Goal: Task Accomplishment & Management: Manage account settings

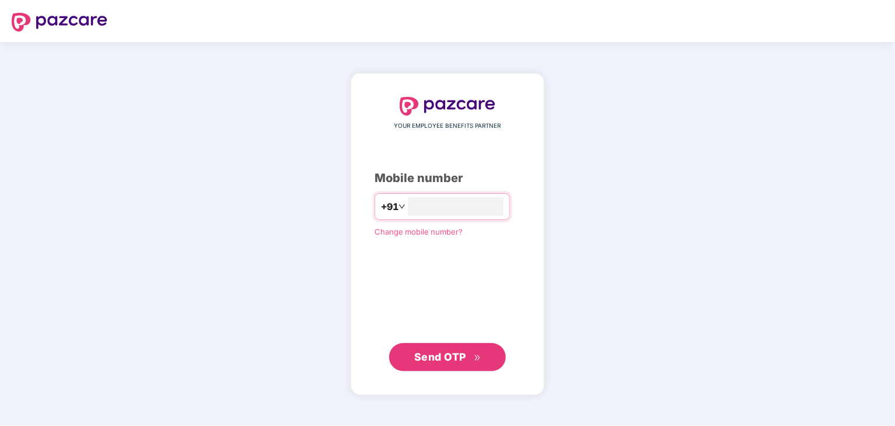
type input "**********"
click at [462, 358] on span "Send OTP" at bounding box center [440, 357] width 52 height 12
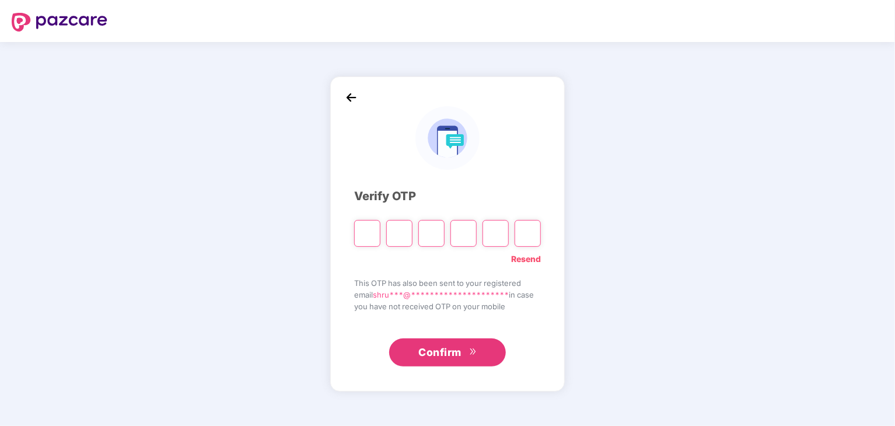
type input "*"
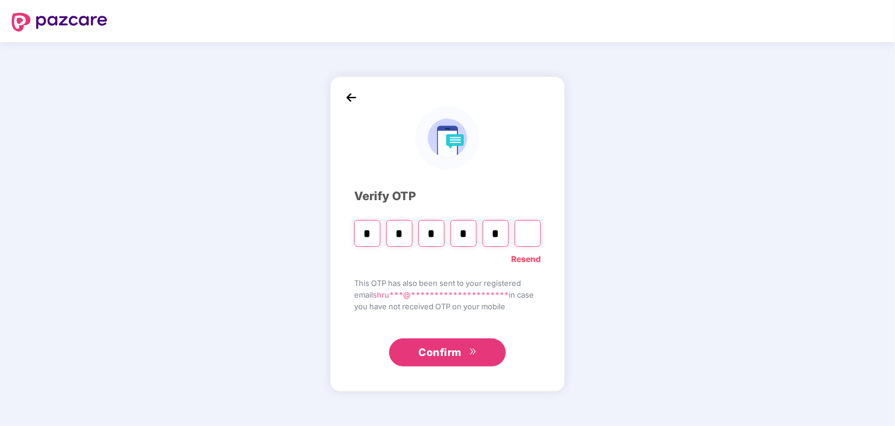
type input "*"
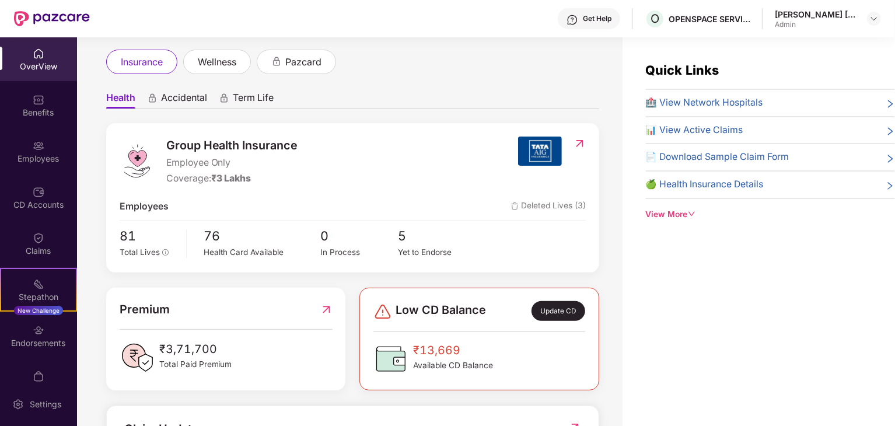
scroll to position [175, 0]
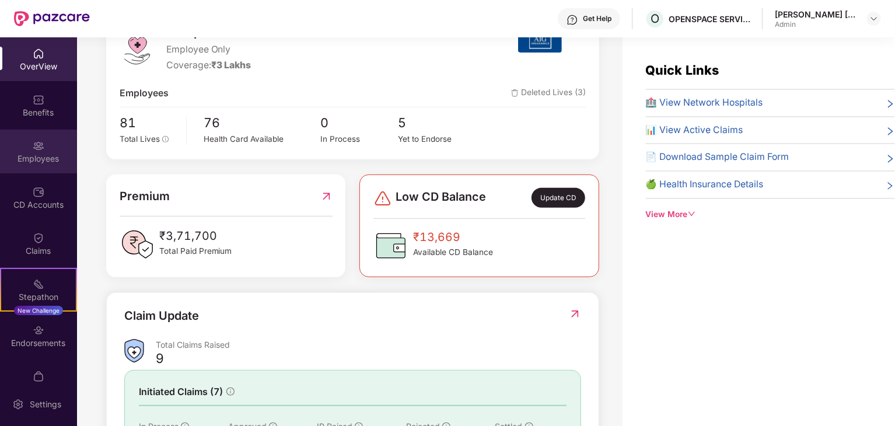
click at [45, 159] on div "Employees" at bounding box center [38, 159] width 77 height 12
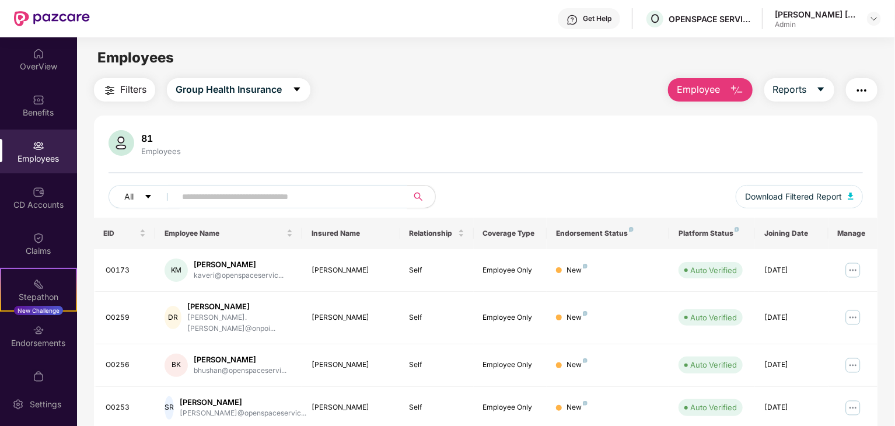
click at [266, 196] on input "text" at bounding box center [287, 197] width 210 height 18
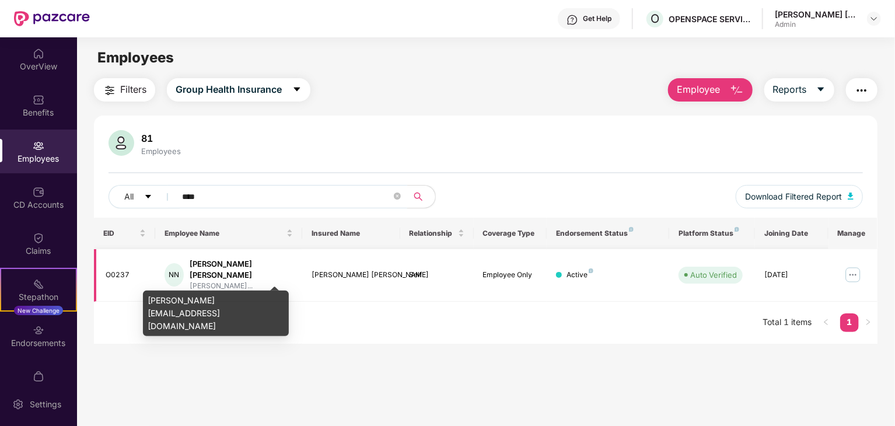
type input "****"
click at [236, 267] on div "[PERSON_NAME] [PERSON_NAME]" at bounding box center [241, 270] width 103 height 22
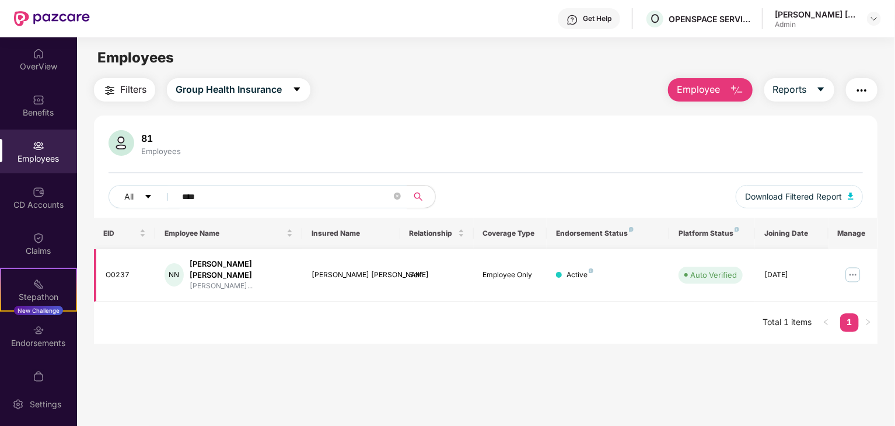
click at [856, 272] on img at bounding box center [853, 275] width 19 height 19
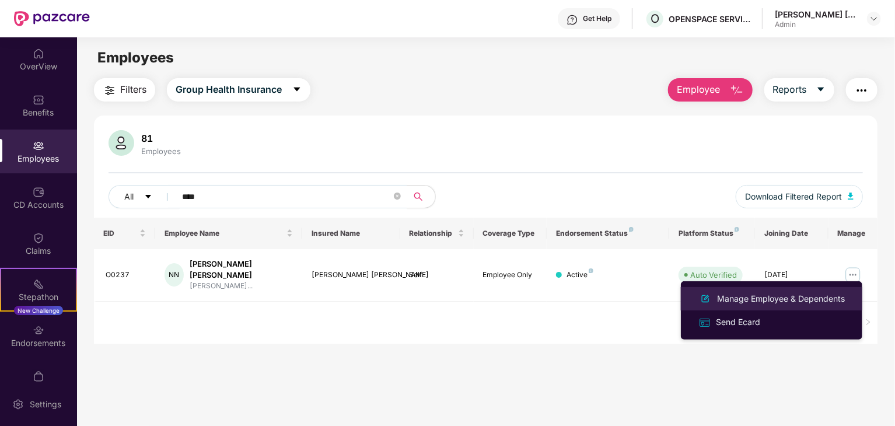
click at [784, 298] on div "Manage Employee & Dependents" at bounding box center [781, 298] width 132 height 13
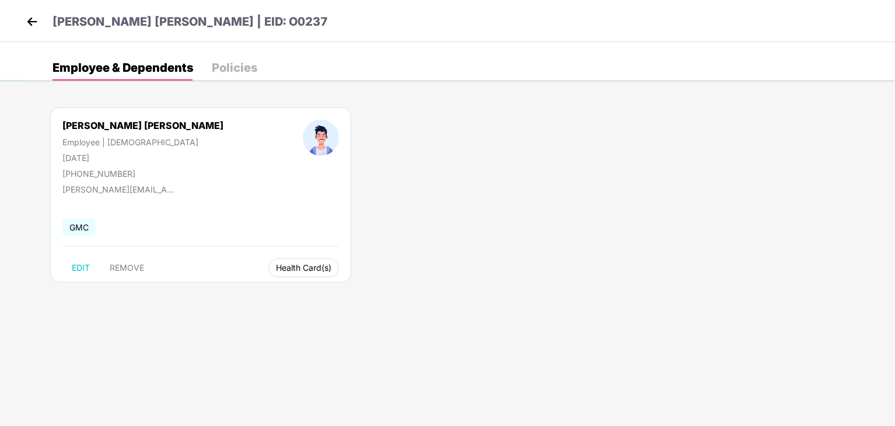
click at [276, 267] on span "Health Card(s)" at bounding box center [303, 268] width 55 height 6
click at [259, 291] on span "Health Insurance(Employee Only)" at bounding box center [279, 290] width 144 height 13
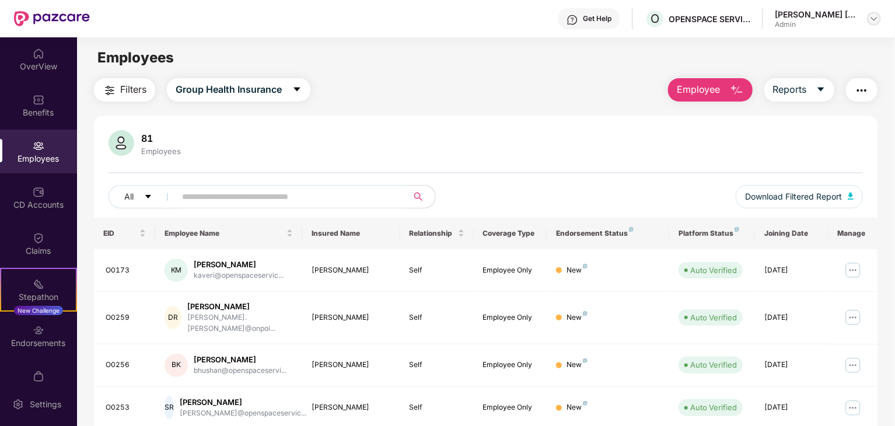
click at [876, 20] on img at bounding box center [874, 18] width 9 height 9
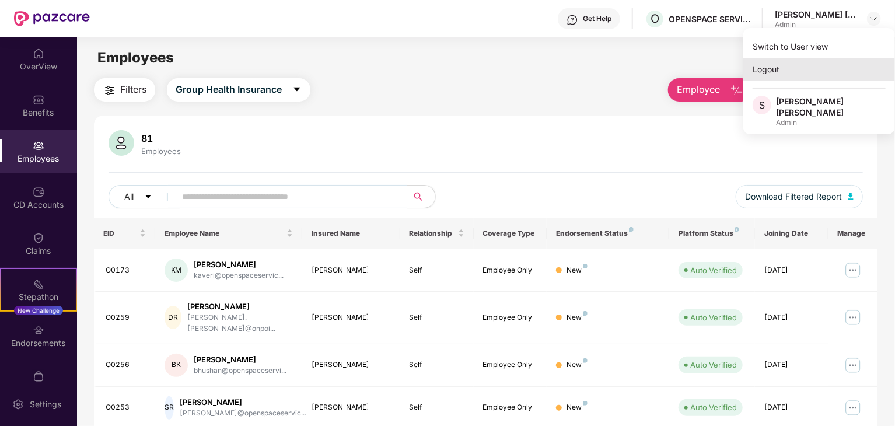
click at [805, 65] on div "Logout" at bounding box center [820, 69] width 152 height 23
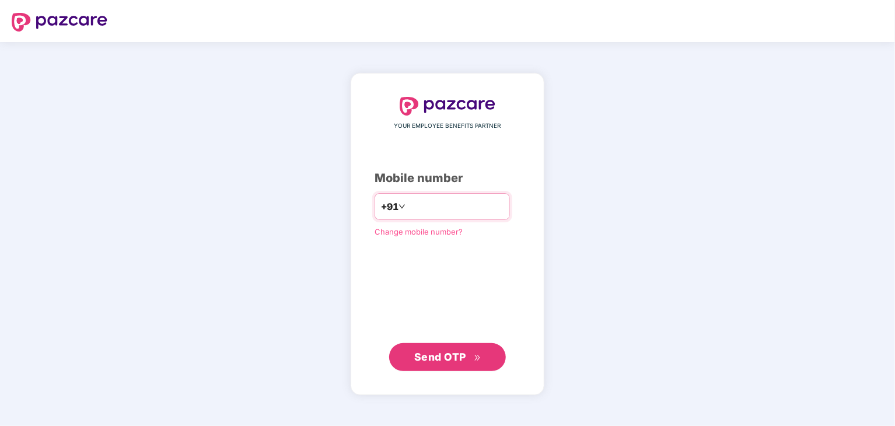
click at [465, 205] on input "number" at bounding box center [456, 206] width 96 height 19
type input "**********"
click at [463, 360] on span "Send OTP" at bounding box center [440, 356] width 52 height 12
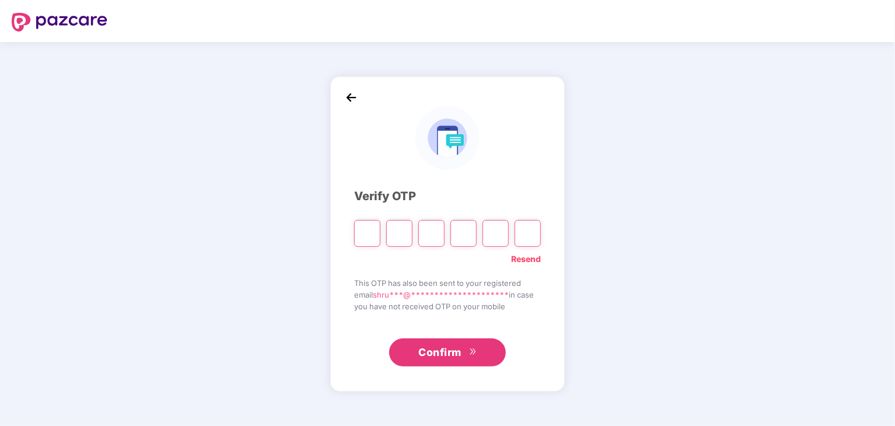
type input "*"
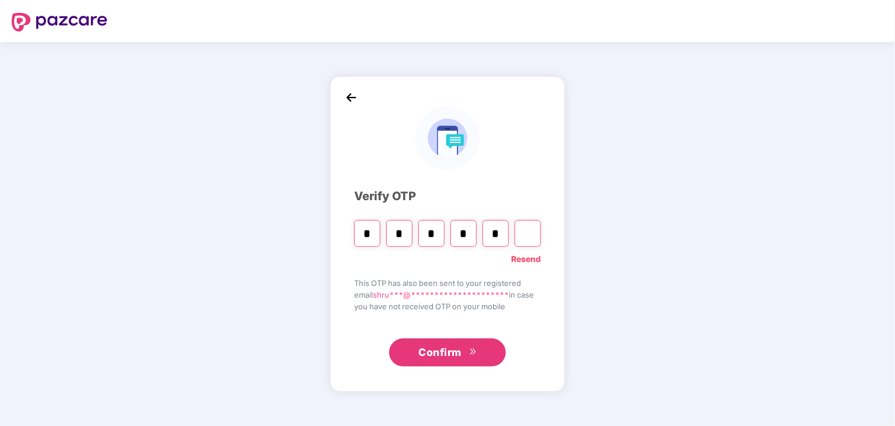
type input "*"
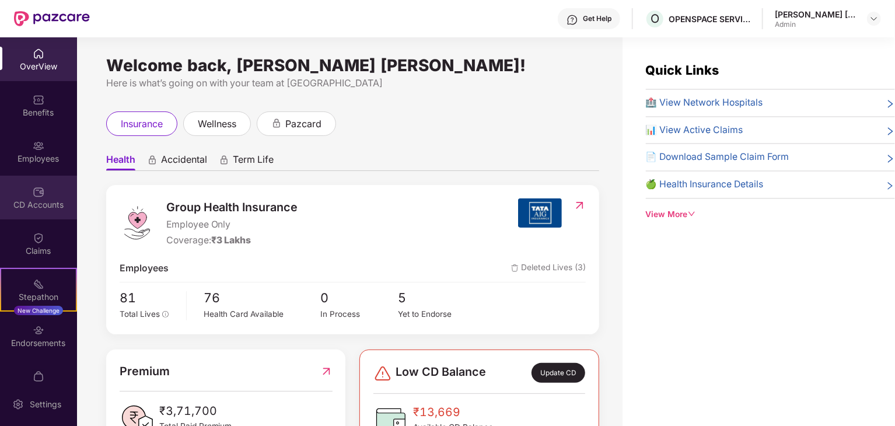
click at [33, 194] on img at bounding box center [39, 192] width 12 height 12
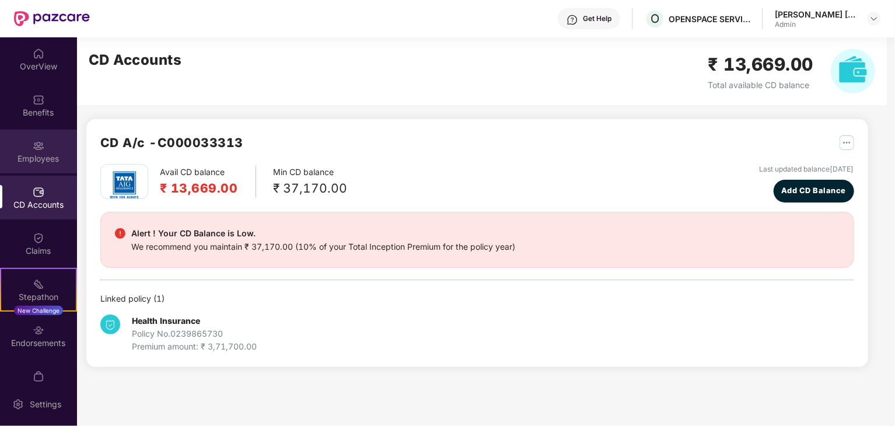
click at [38, 150] on img at bounding box center [39, 146] width 12 height 12
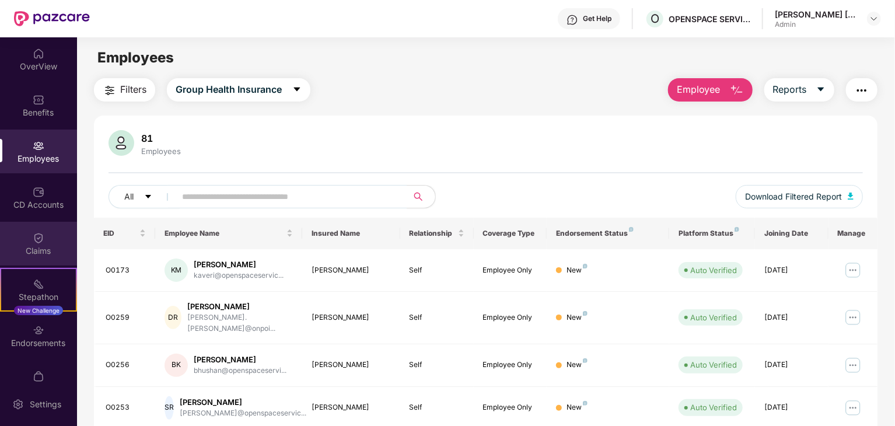
click at [22, 244] on div "Claims" at bounding box center [38, 244] width 77 height 44
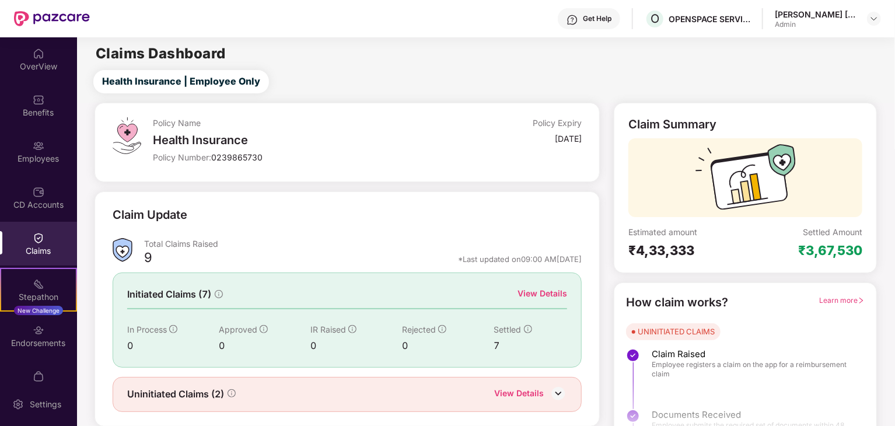
scroll to position [30, 0]
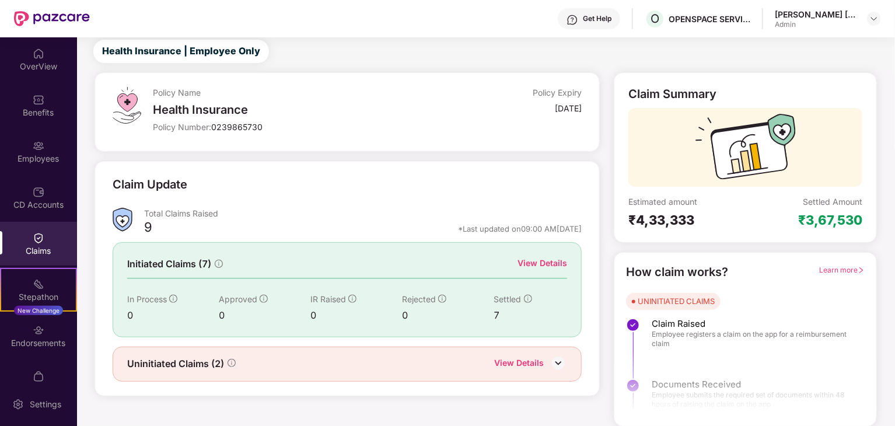
click at [528, 365] on div "View Details" at bounding box center [519, 364] width 50 height 15
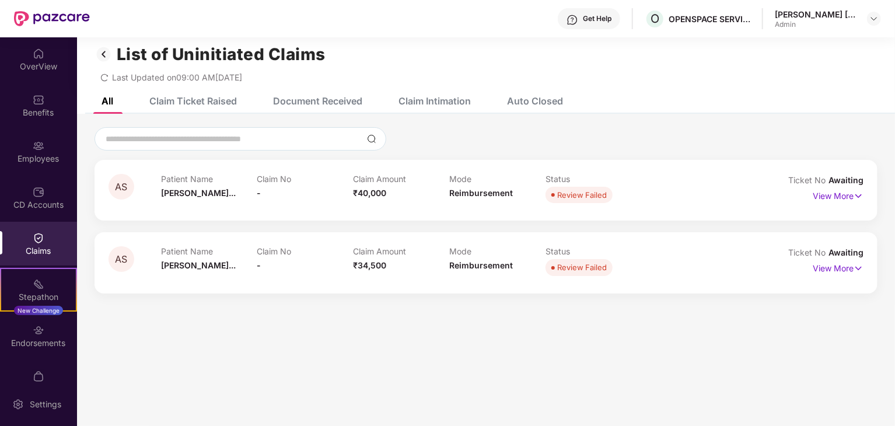
scroll to position [0, 0]
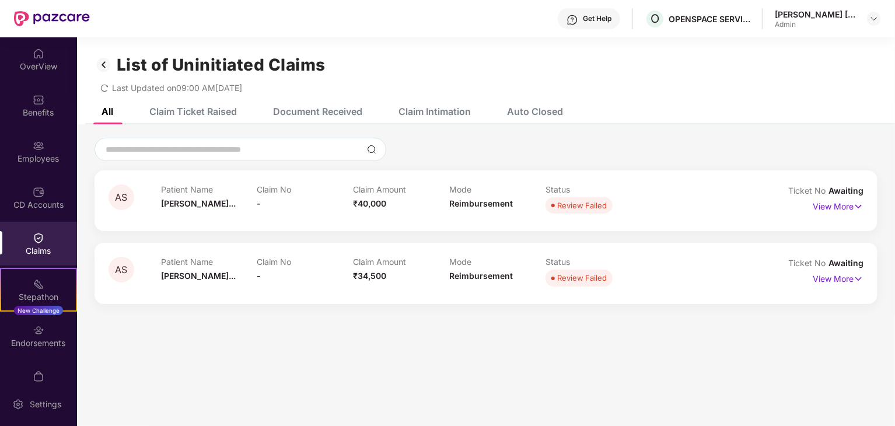
click at [213, 111] on div "Claim Ticket Raised" at bounding box center [193, 112] width 88 height 12
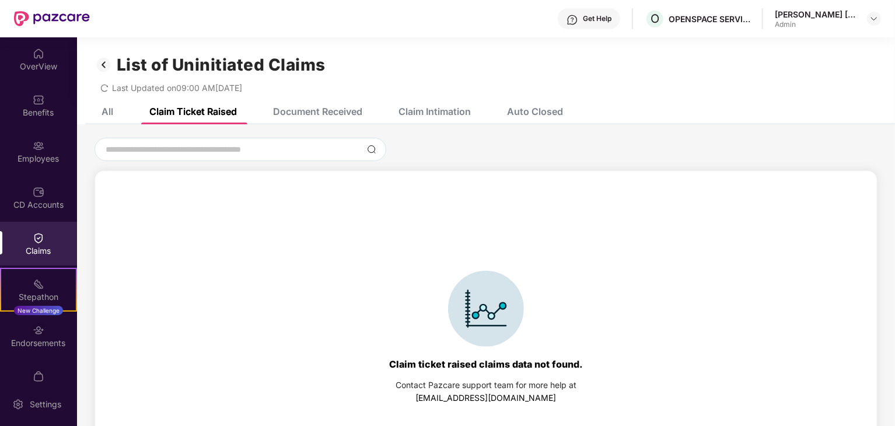
click at [306, 111] on div "Document Received" at bounding box center [317, 112] width 89 height 12
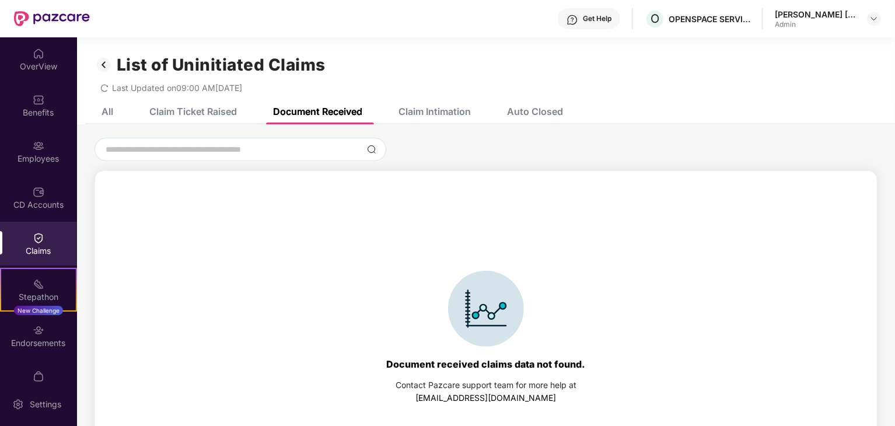
click at [434, 114] on div "Claim Intimation" at bounding box center [435, 112] width 72 height 12
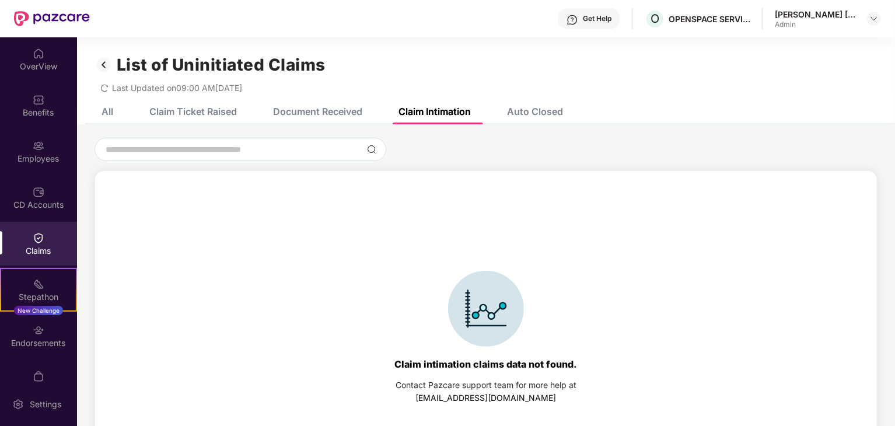
click at [535, 109] on div "Auto Closed" at bounding box center [535, 112] width 56 height 12
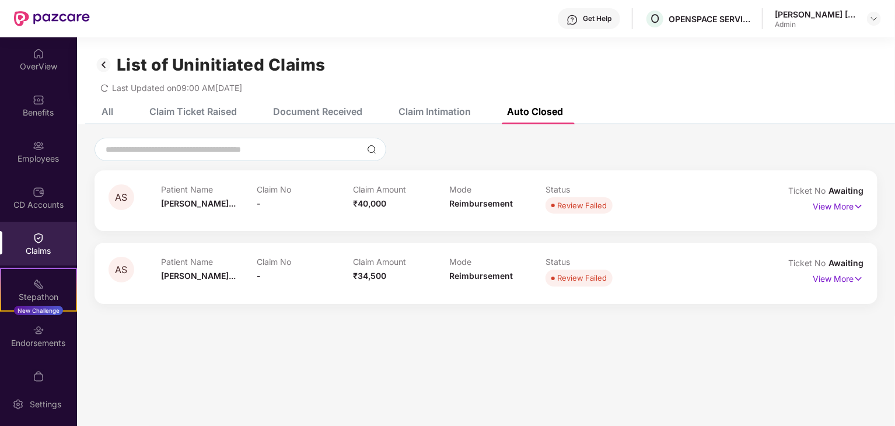
click at [102, 67] on img at bounding box center [104, 65] width 19 height 20
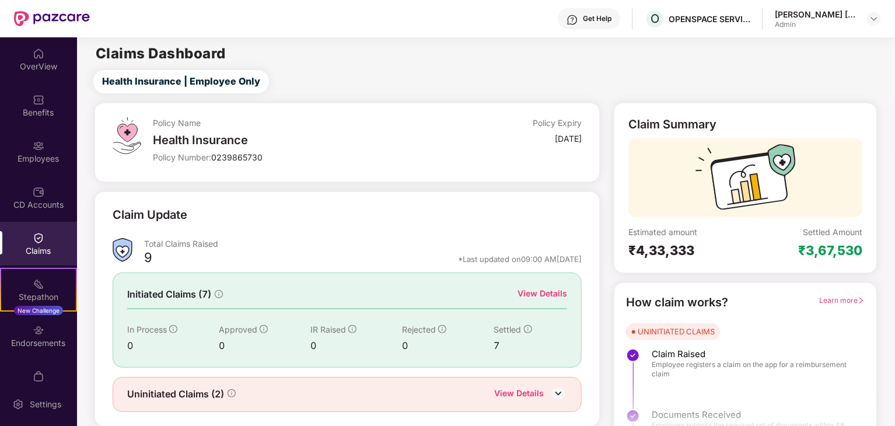
click at [546, 292] on div "View Details" at bounding box center [543, 293] width 50 height 13
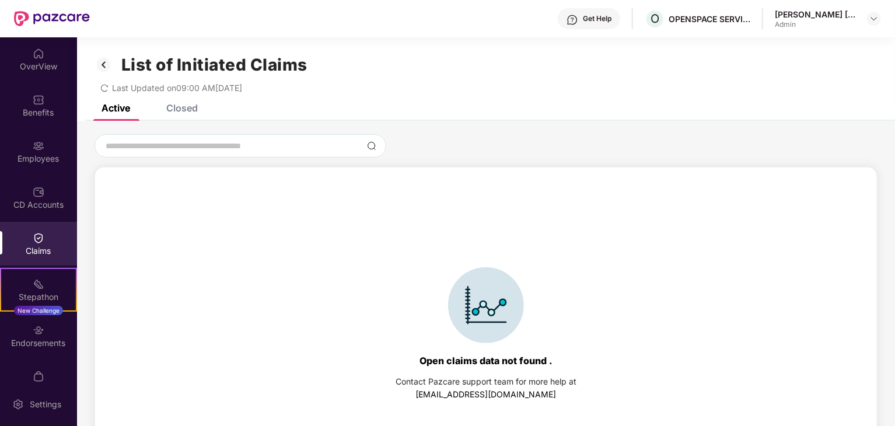
click at [183, 111] on div "Closed" at bounding box center [182, 108] width 32 height 12
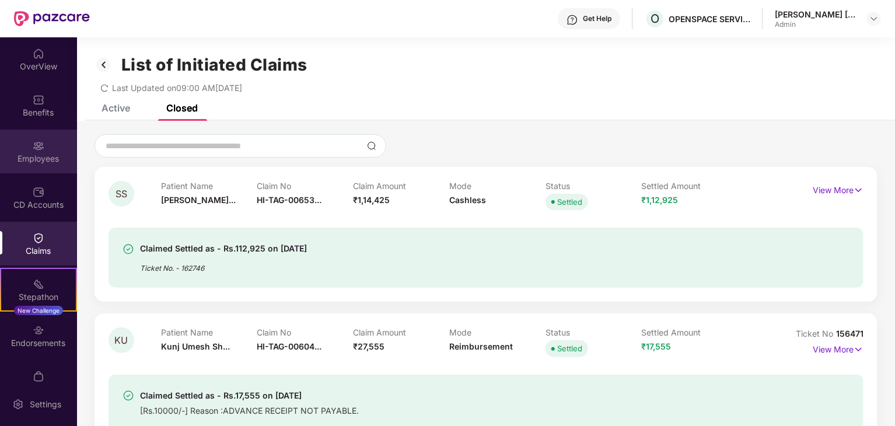
click at [51, 145] on div "Employees" at bounding box center [38, 152] width 77 height 44
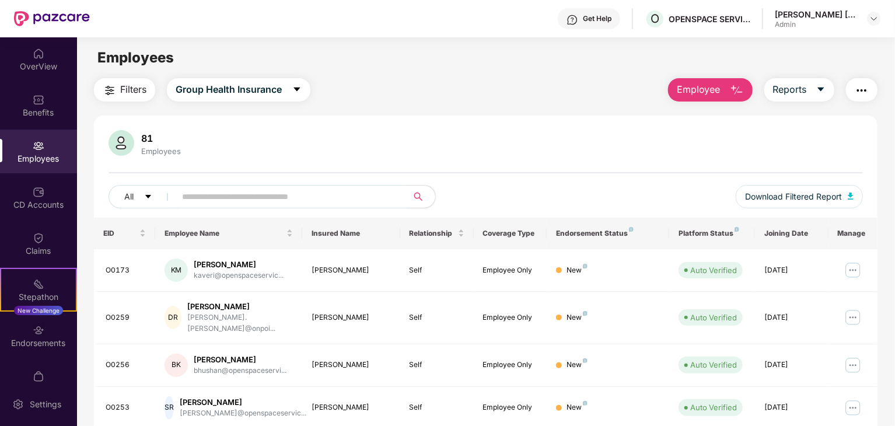
click at [492, 177] on div "81 Employees All Download Filtered Report" at bounding box center [486, 174] width 784 height 88
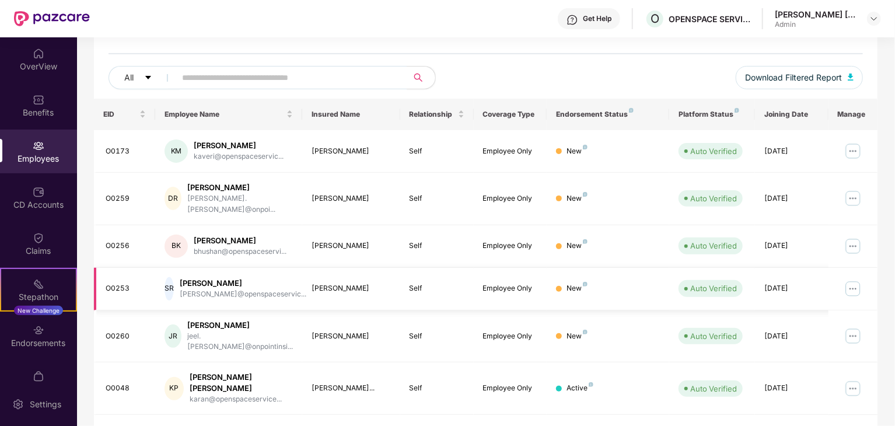
scroll to position [289, 0]
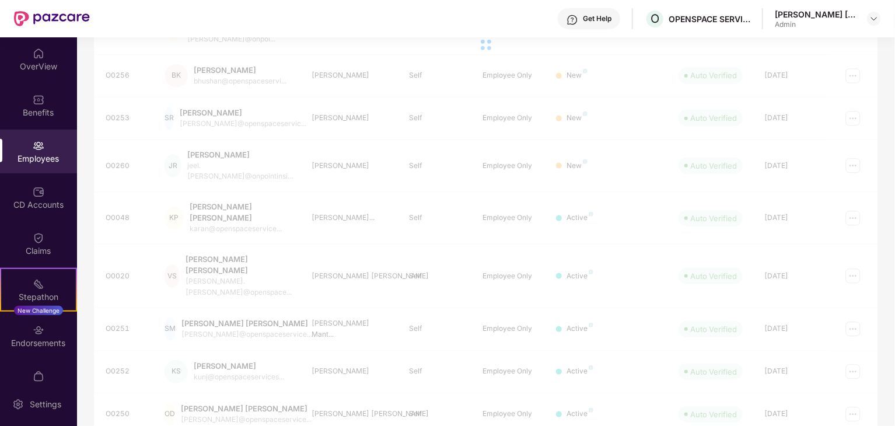
scroll to position [37, 0]
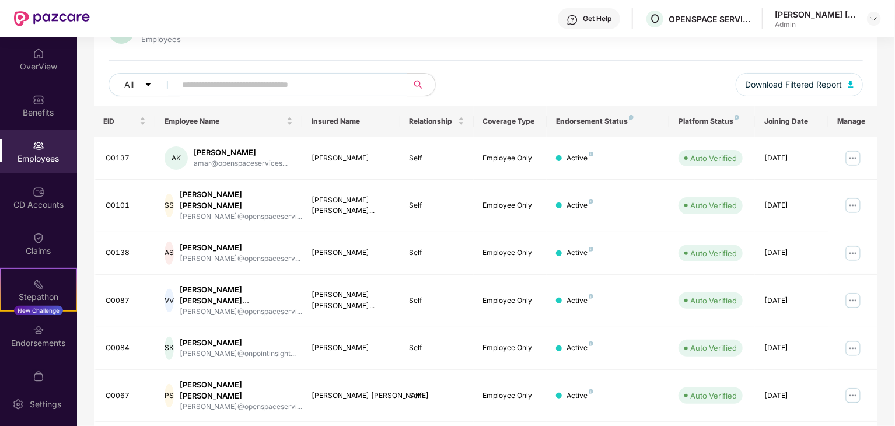
scroll to position [289, 0]
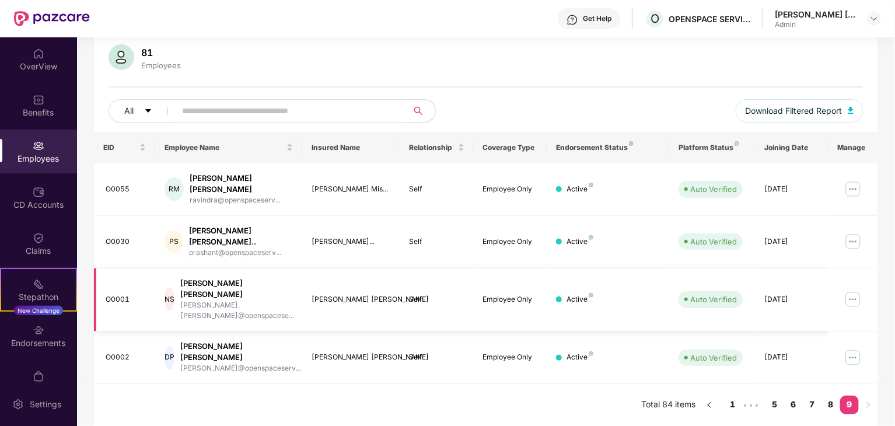
scroll to position [37, 0]
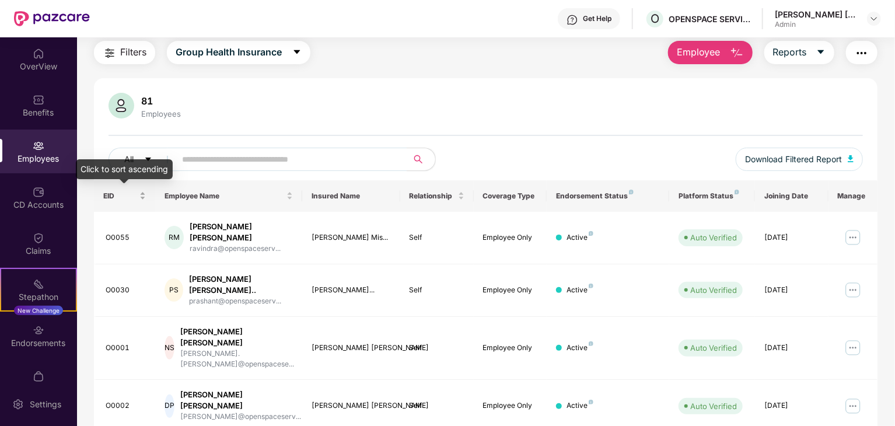
click at [142, 198] on div "EID" at bounding box center [124, 195] width 43 height 11
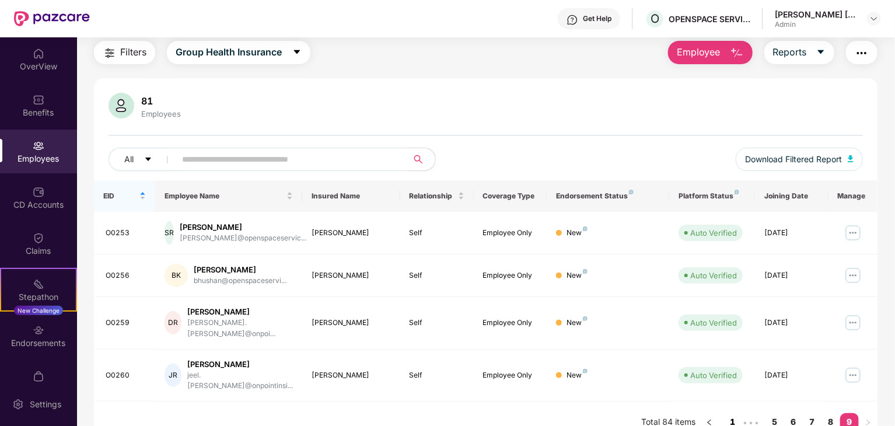
click at [731, 413] on link "1" at bounding box center [733, 422] width 19 height 18
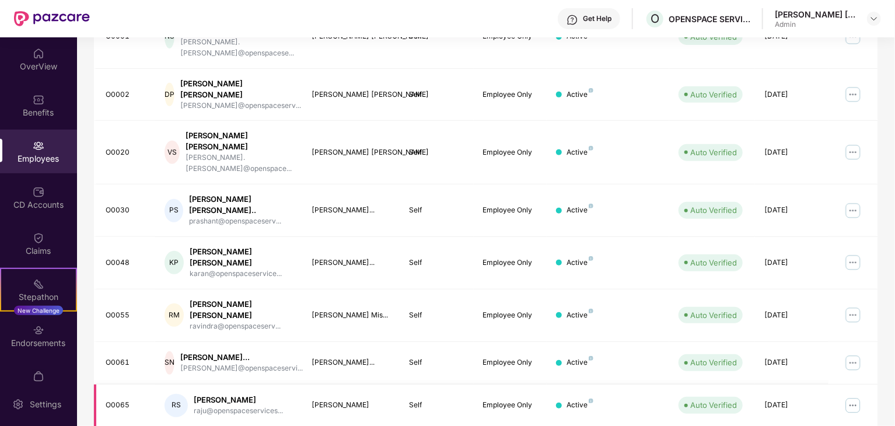
scroll to position [271, 0]
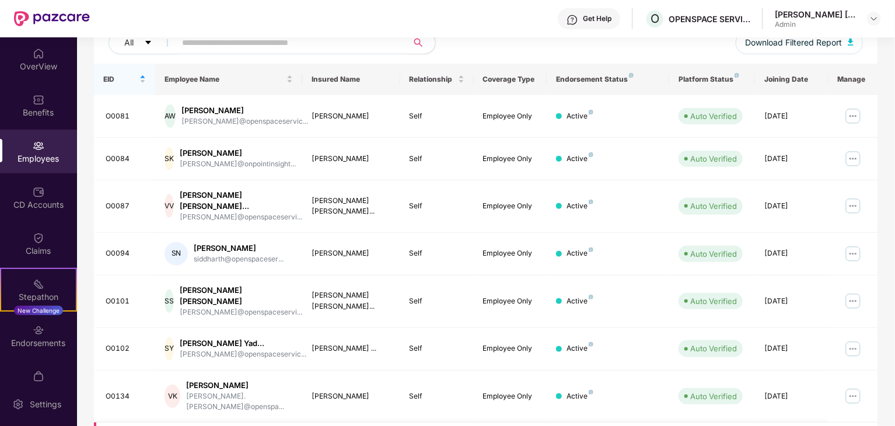
scroll to position [154, 0]
click at [853, 245] on img at bounding box center [853, 254] width 19 height 19
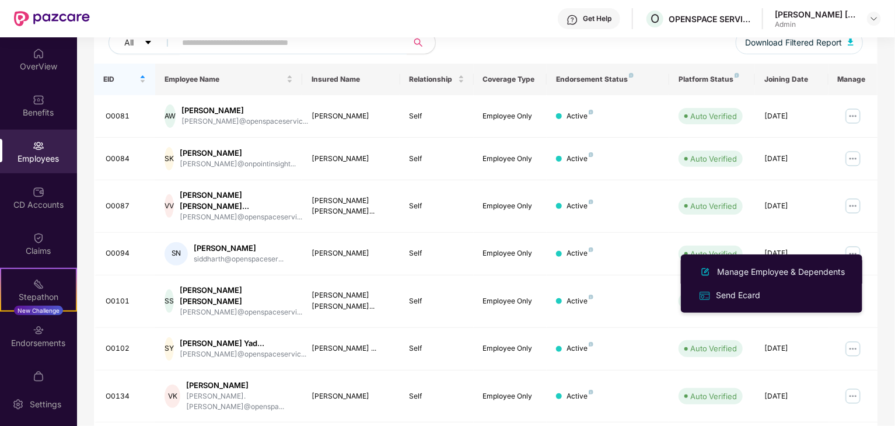
click at [771, 265] on div "Manage Employee & Dependents" at bounding box center [771, 272] width 151 height 14
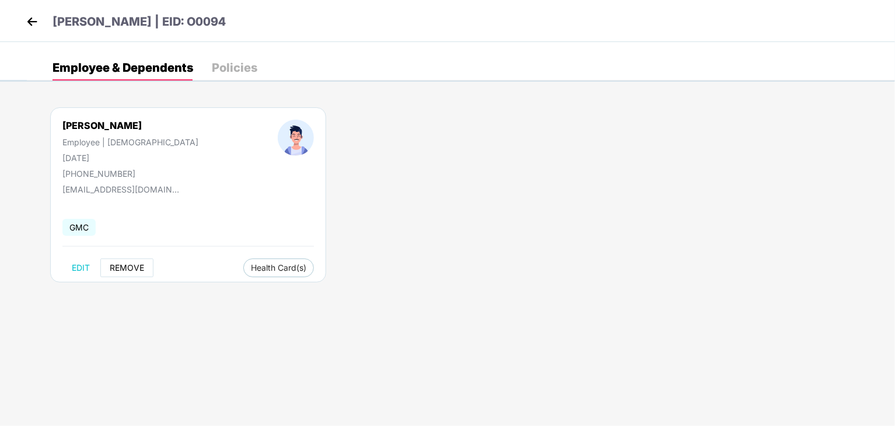
click at [139, 261] on button "REMOVE" at bounding box center [126, 268] width 53 height 19
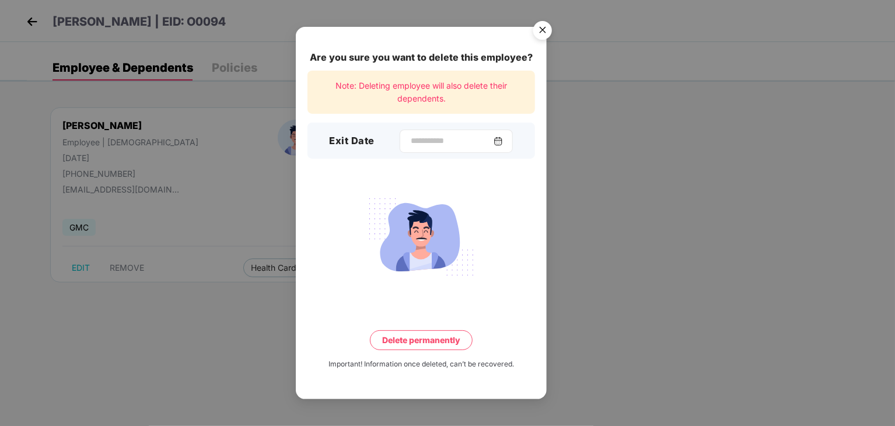
click at [503, 143] on img at bounding box center [498, 141] width 9 height 9
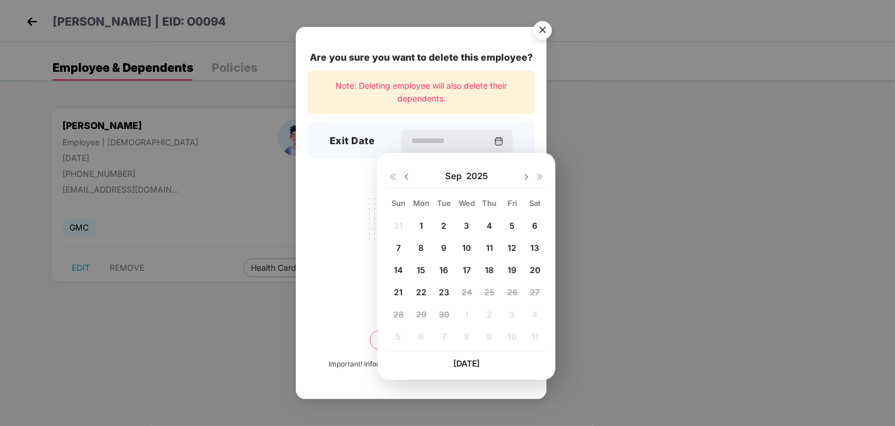
click at [525, 173] on img at bounding box center [526, 176] width 9 height 9
click at [406, 179] on img at bounding box center [406, 176] width 9 height 9
click at [445, 288] on span "23" at bounding box center [444, 292] width 11 height 10
type input "**********"
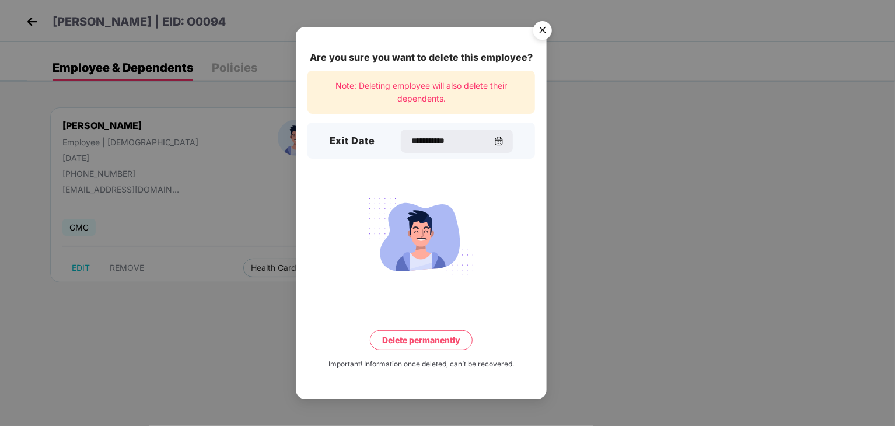
click at [544, 31] on img "Close" at bounding box center [542, 32] width 33 height 33
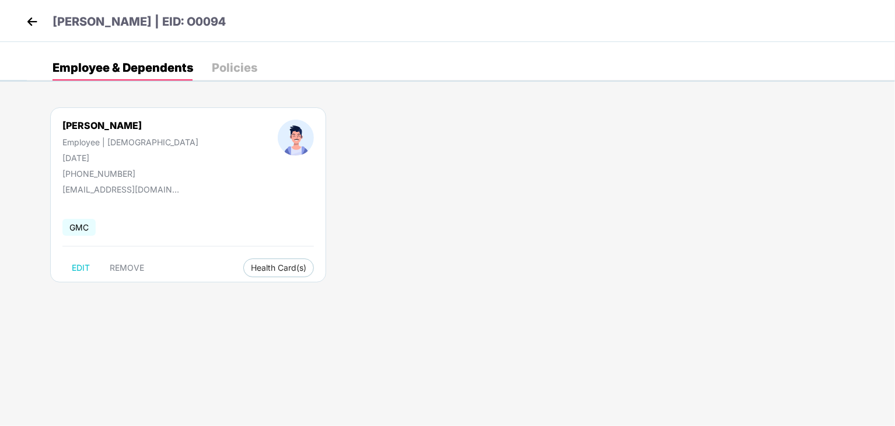
click at [36, 19] on img at bounding box center [32, 22] width 18 height 18
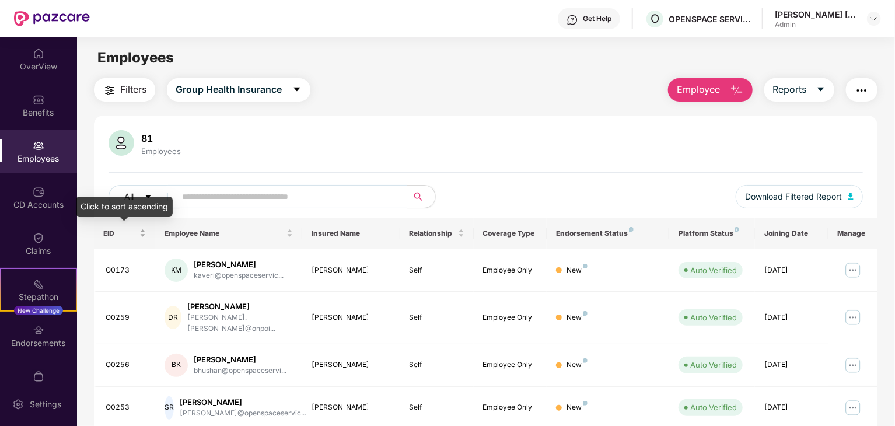
click at [142, 235] on div "EID" at bounding box center [124, 233] width 43 height 11
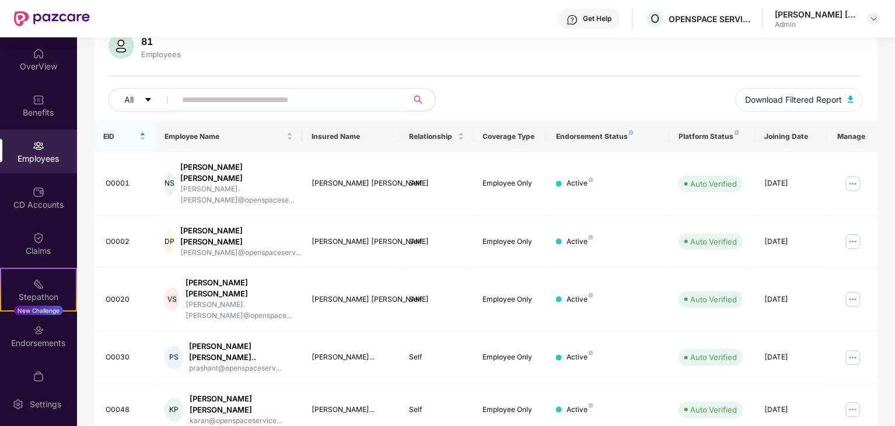
scroll to position [289, 0]
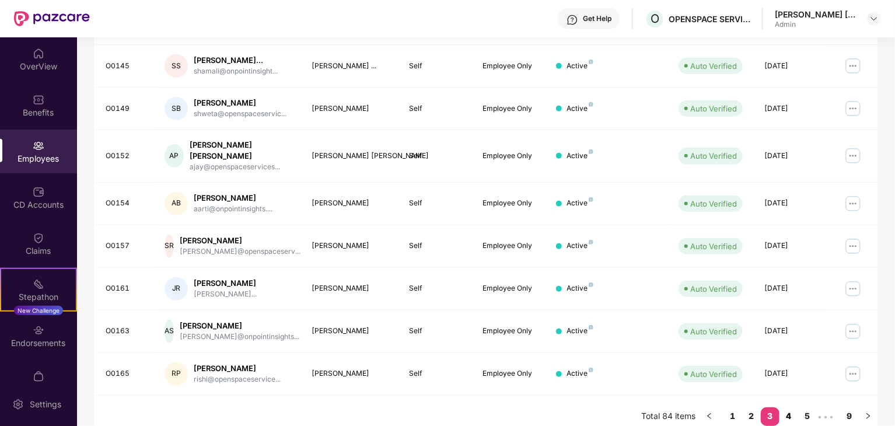
click at [790, 407] on link "4" at bounding box center [789, 416] width 19 height 18
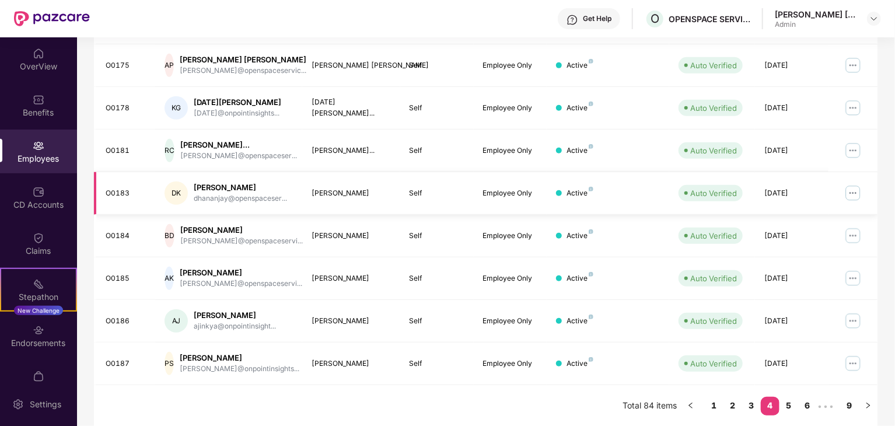
scroll to position [292, 0]
click at [787, 409] on link "5" at bounding box center [789, 405] width 19 height 18
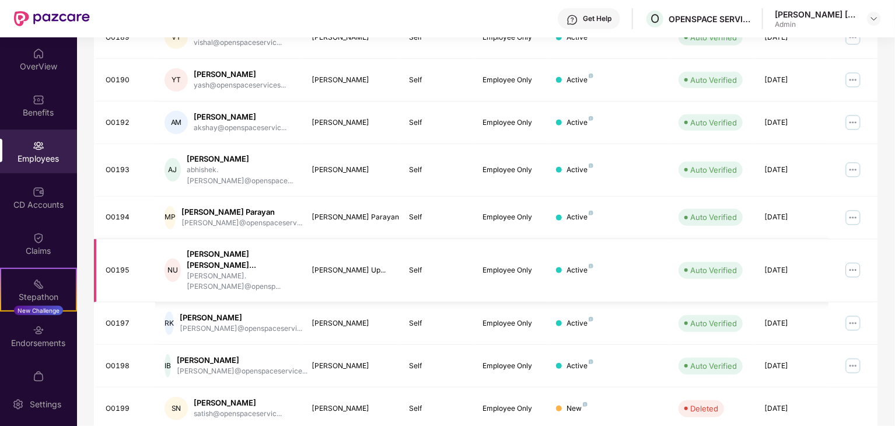
scroll to position [278, 0]
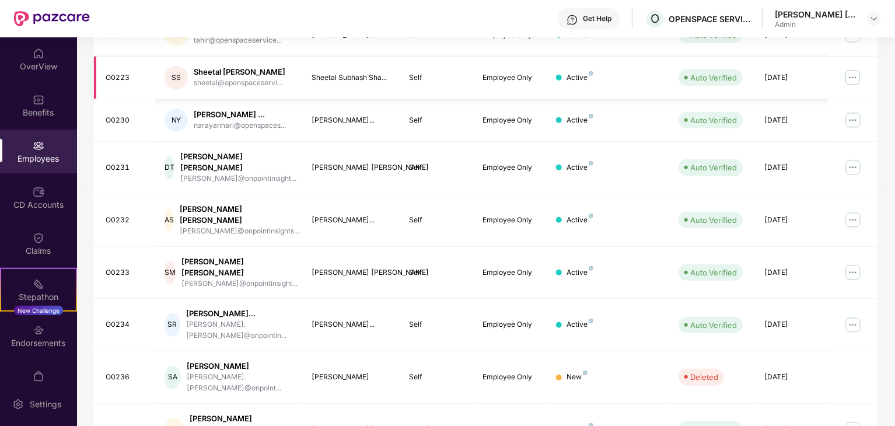
scroll to position [299, 0]
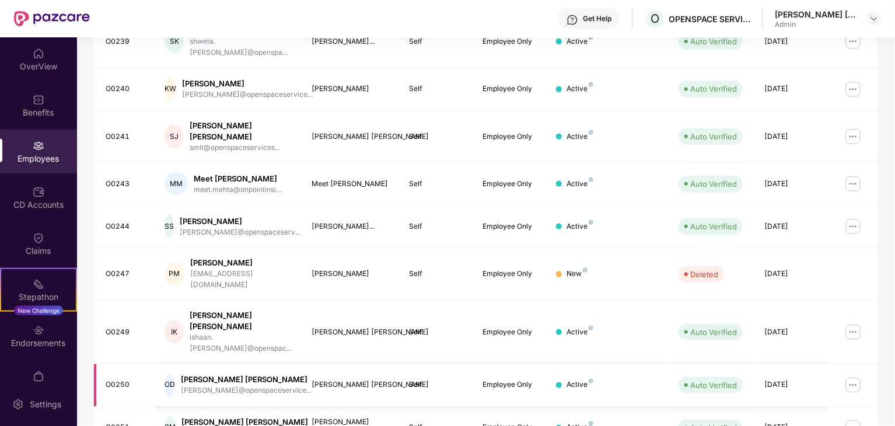
scroll to position [289, 0]
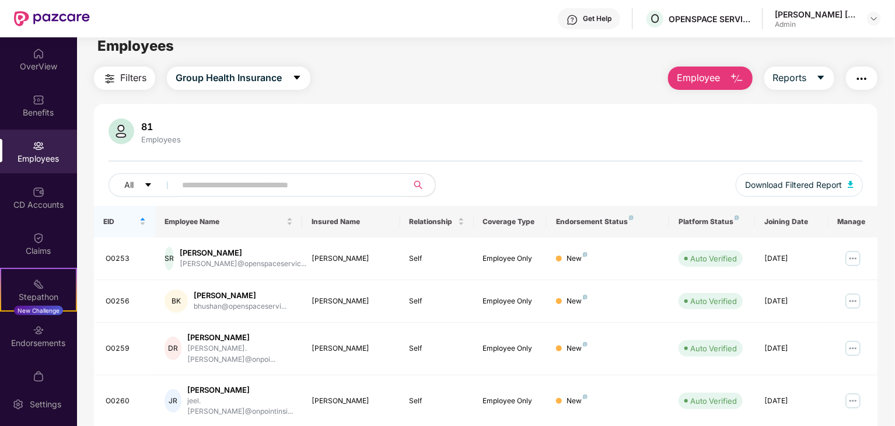
scroll to position [0, 0]
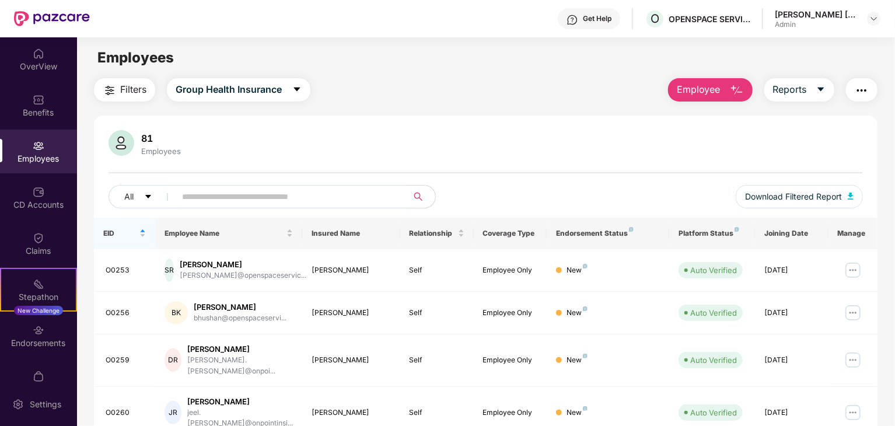
click at [723, 92] on button "Employee" at bounding box center [710, 89] width 85 height 23
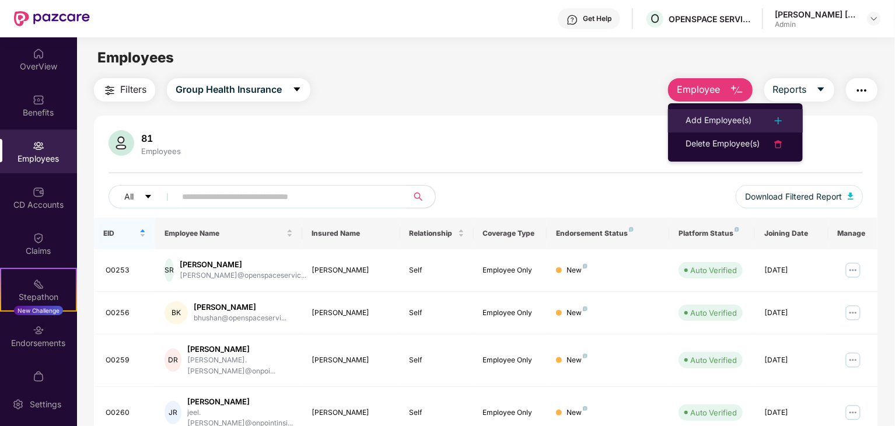
click at [727, 118] on div "Add Employee(s)" at bounding box center [719, 121] width 66 height 14
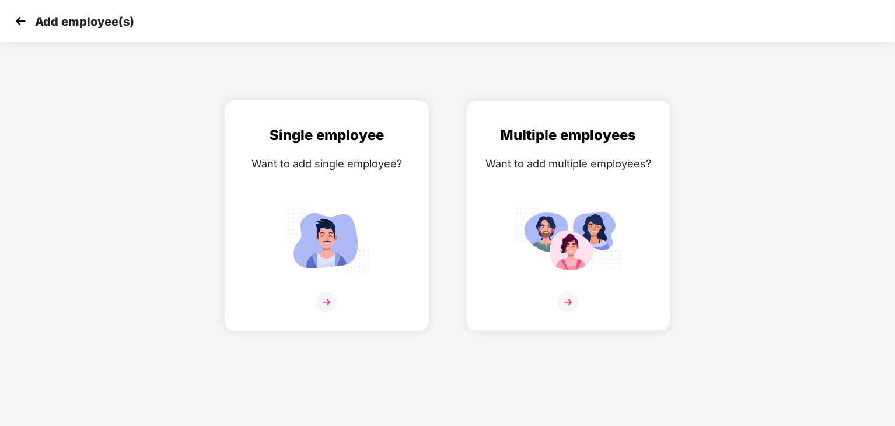
click at [329, 303] on img at bounding box center [326, 302] width 21 height 21
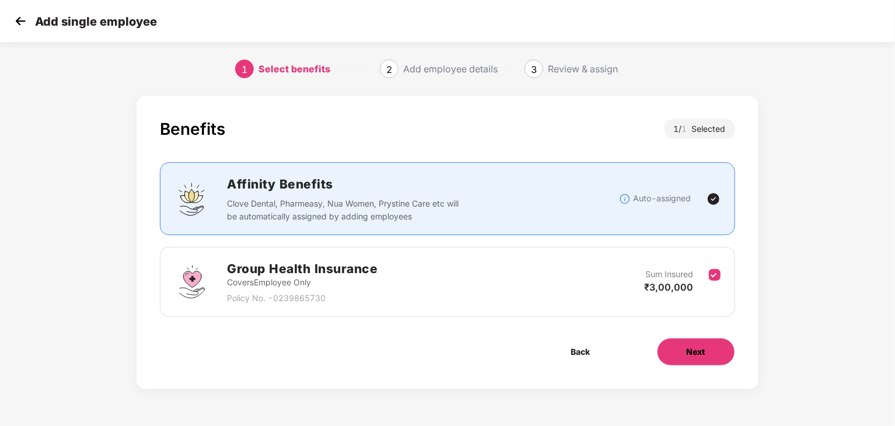
click at [708, 352] on button "Next" at bounding box center [696, 352] width 78 height 28
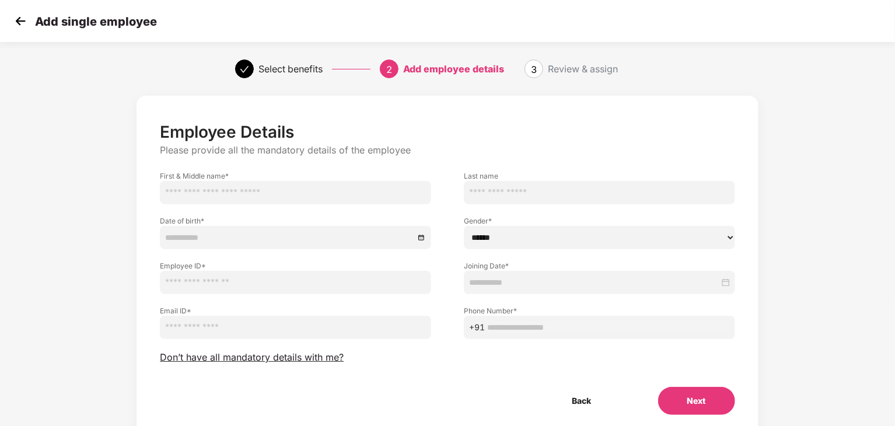
click at [720, 281] on div at bounding box center [599, 282] width 261 height 13
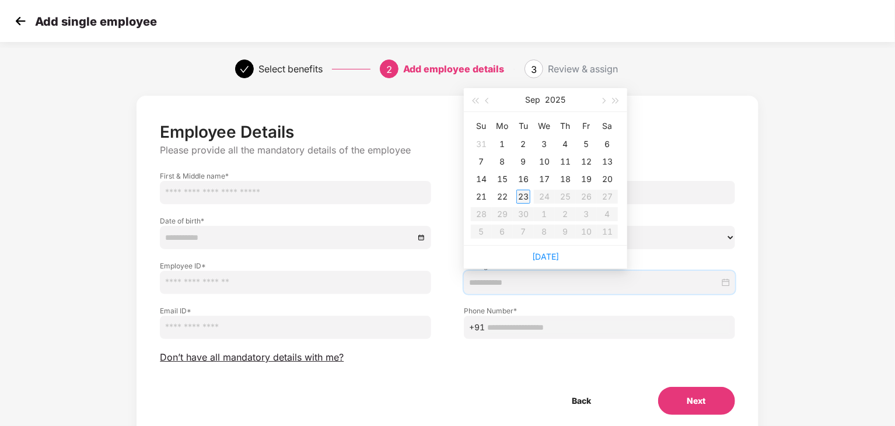
click at [522, 197] on div "23" at bounding box center [524, 197] width 14 height 14
click at [488, 102] on span "button" at bounding box center [489, 101] width 6 height 6
click at [500, 215] on div "25" at bounding box center [503, 214] width 14 height 14
type input "**********"
click at [487, 97] on button "button" at bounding box center [488, 99] width 13 height 23
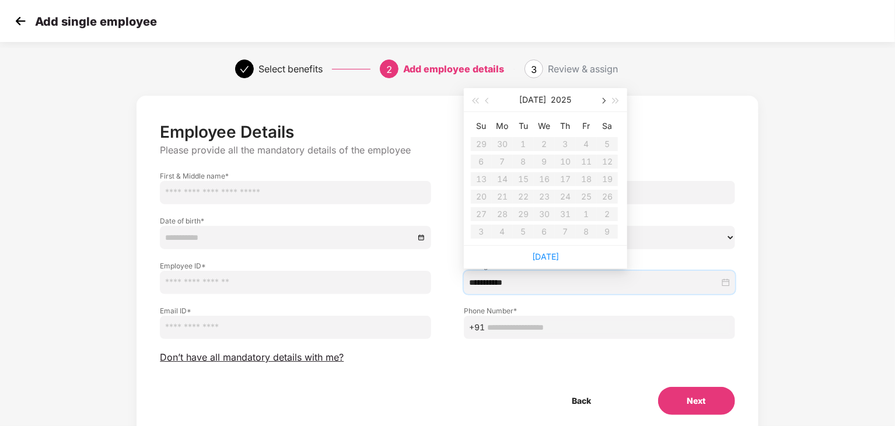
click at [599, 97] on button "button" at bounding box center [602, 99] width 13 height 23
click at [600, 99] on button "button" at bounding box center [602, 99] width 13 height 23
click at [12, 162] on div "**********" at bounding box center [447, 279] width 895 height 378
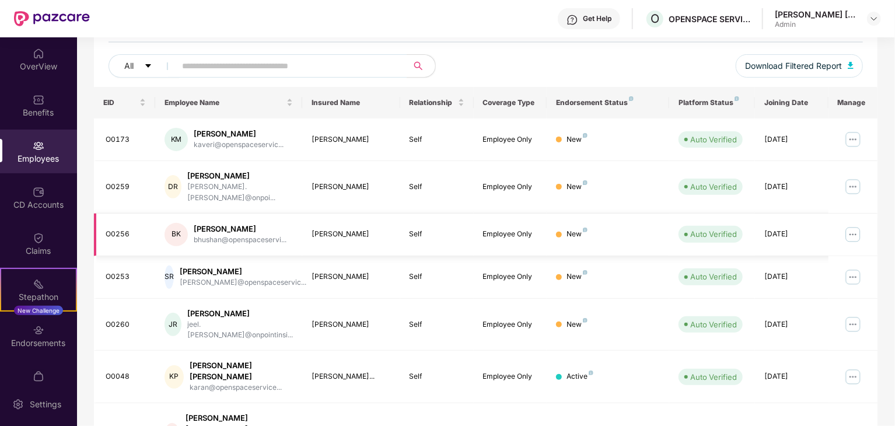
scroll to position [175, 0]
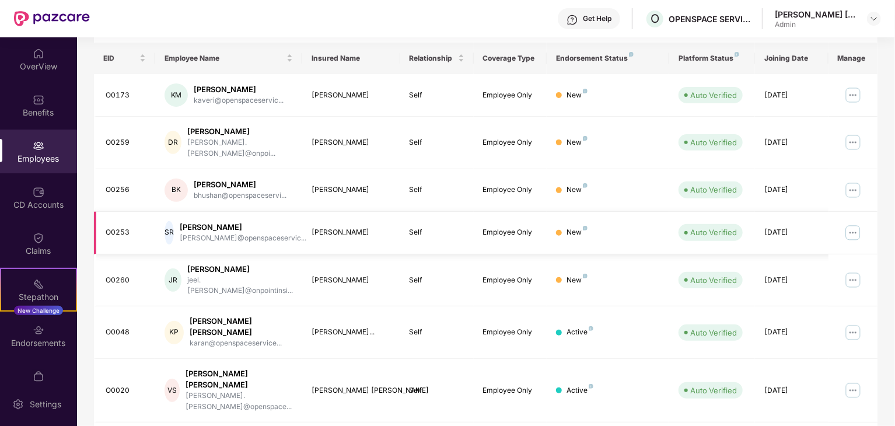
click at [230, 222] on div "[PERSON_NAME]" at bounding box center [243, 227] width 127 height 11
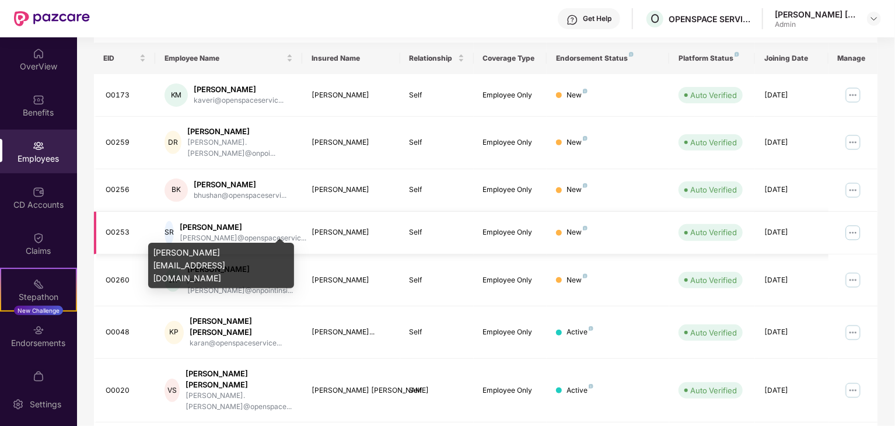
click at [198, 233] on div "[PERSON_NAME]@openspaceservic..." at bounding box center [243, 238] width 127 height 11
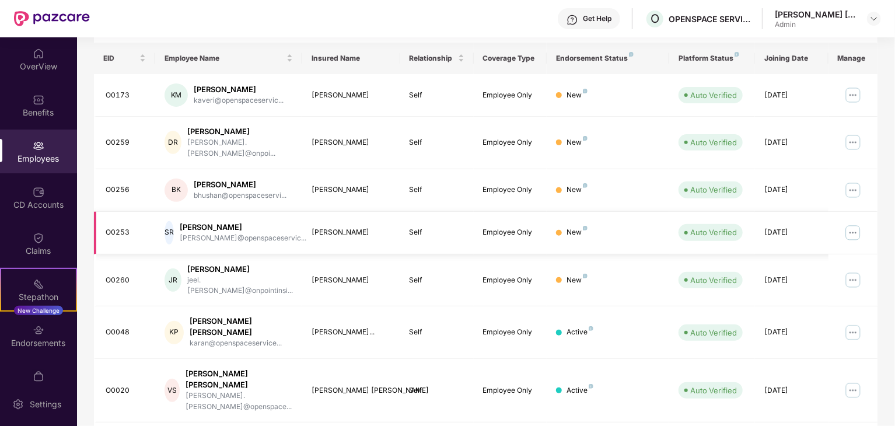
click at [224, 222] on div "[PERSON_NAME]" at bounding box center [243, 227] width 127 height 11
click at [850, 224] on img at bounding box center [853, 233] width 19 height 19
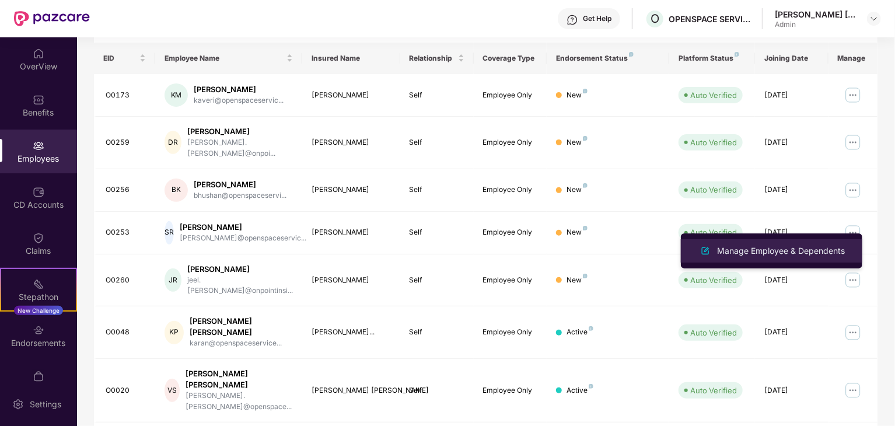
click at [829, 250] on div "Manage Employee & Dependents" at bounding box center [781, 251] width 132 height 13
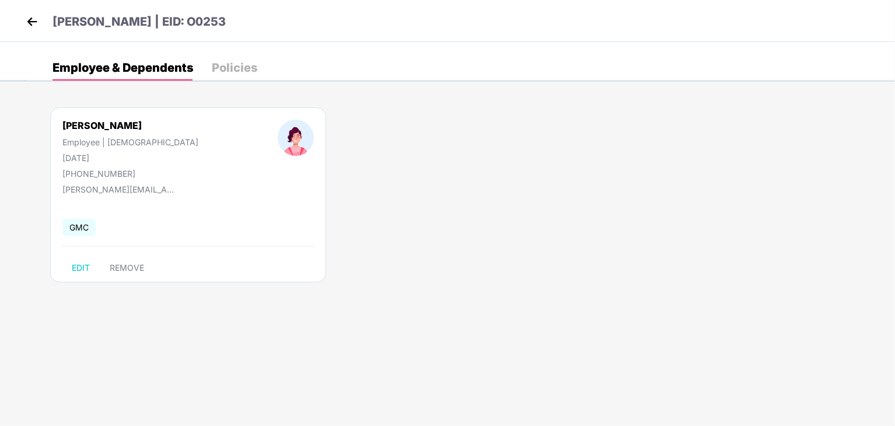
click at [239, 64] on div "Policies" at bounding box center [235, 68] width 46 height 12
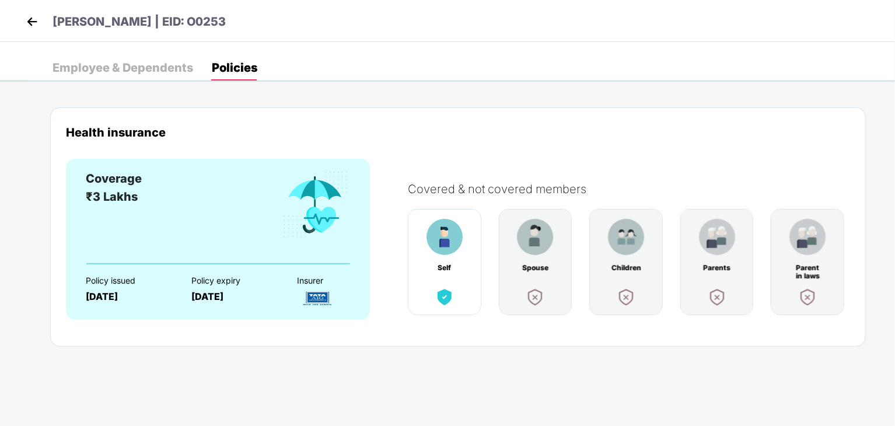
click at [131, 71] on div "Employee & Dependents" at bounding box center [123, 68] width 141 height 12
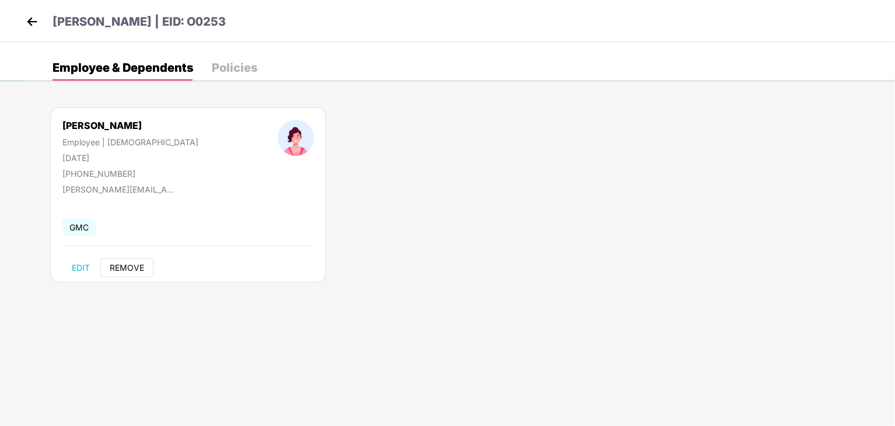
click at [131, 265] on span "REMOVE" at bounding box center [127, 267] width 34 height 9
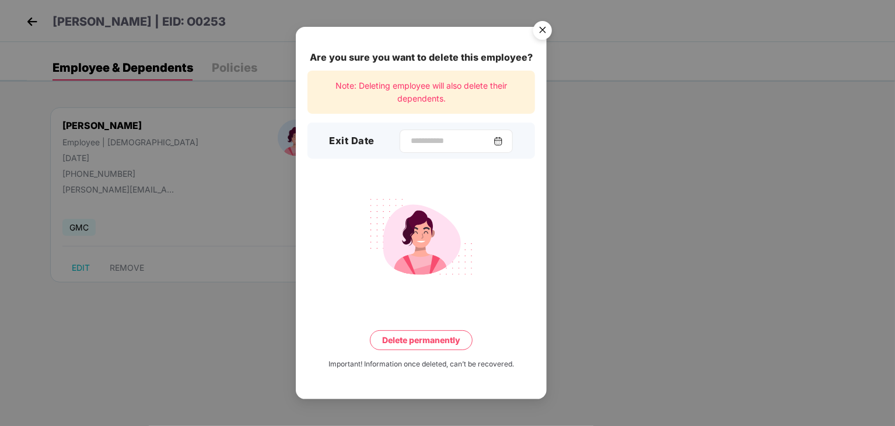
click at [503, 137] on img at bounding box center [498, 141] width 9 height 9
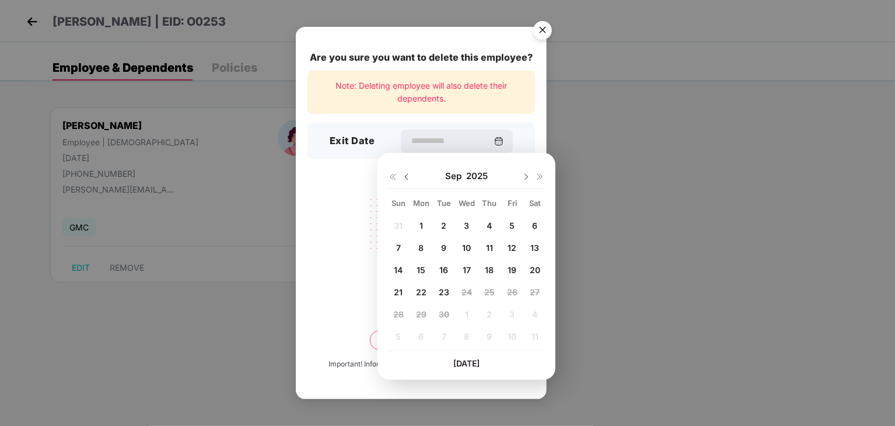
click at [409, 180] on img at bounding box center [406, 176] width 9 height 9
click at [421, 318] on span "25" at bounding box center [421, 314] width 11 height 10
type input "**********"
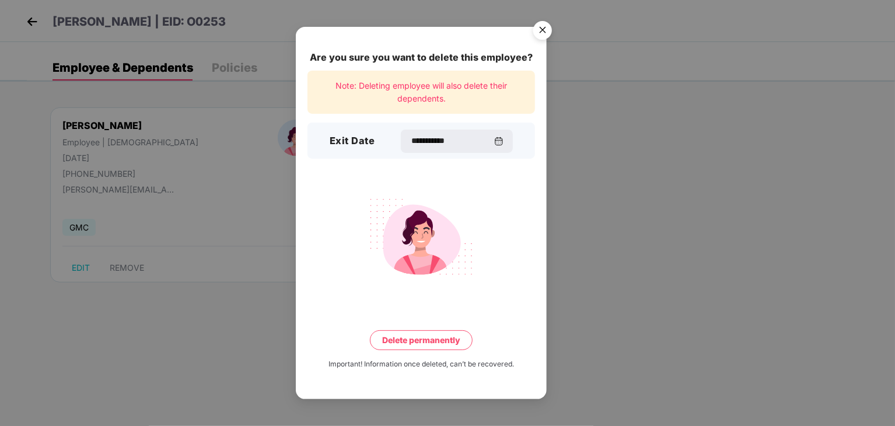
click at [545, 29] on img "Close" at bounding box center [542, 32] width 33 height 33
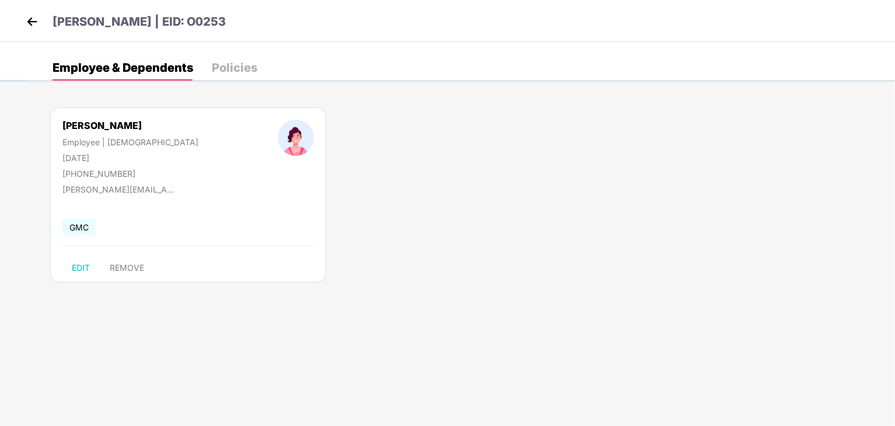
click at [32, 23] on img at bounding box center [32, 22] width 18 height 18
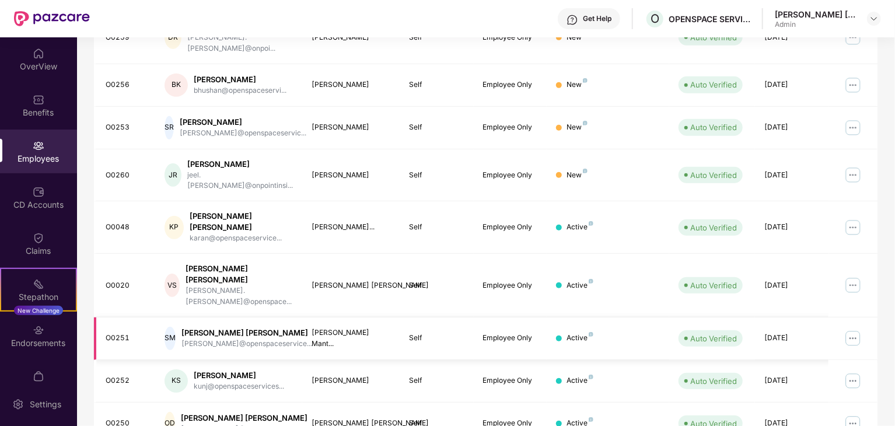
scroll to position [289, 0]
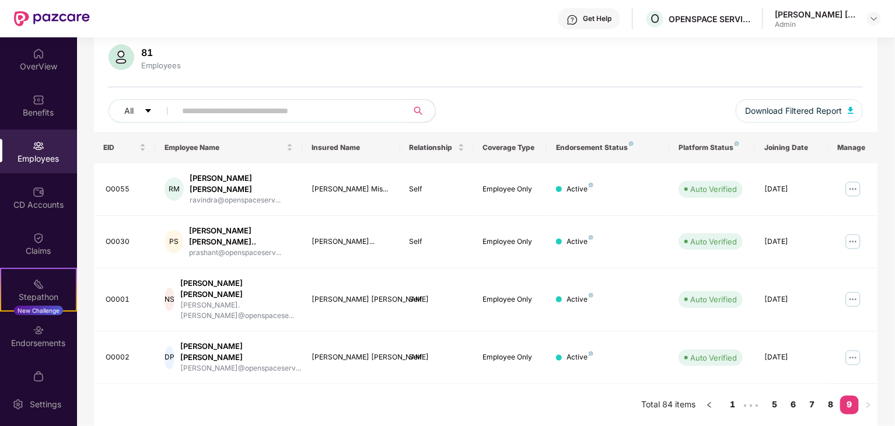
scroll to position [37, 0]
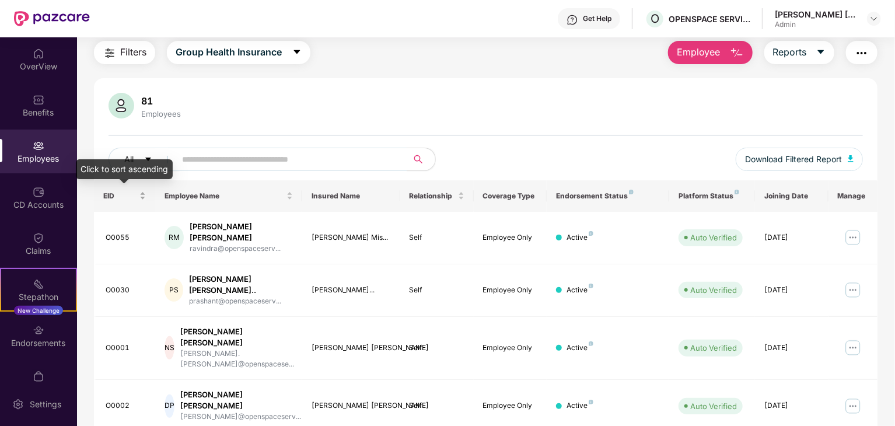
click at [142, 199] on div "EID" at bounding box center [124, 195] width 43 height 11
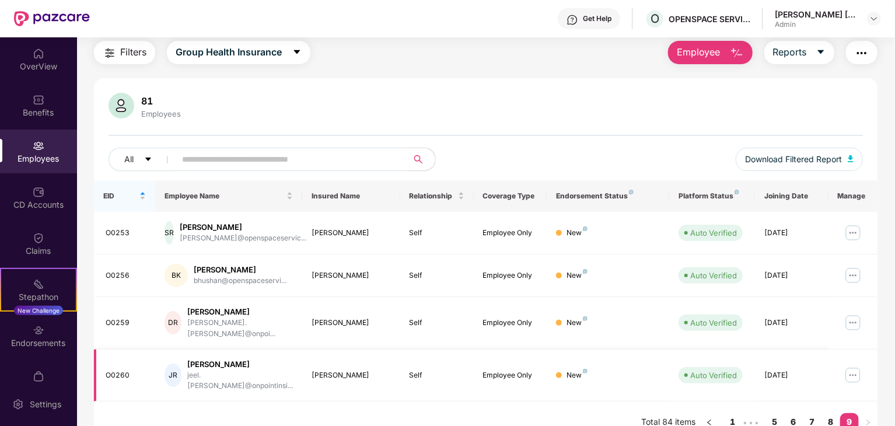
click at [852, 366] on img at bounding box center [853, 375] width 19 height 19
click at [854, 322] on img at bounding box center [853, 322] width 19 height 19
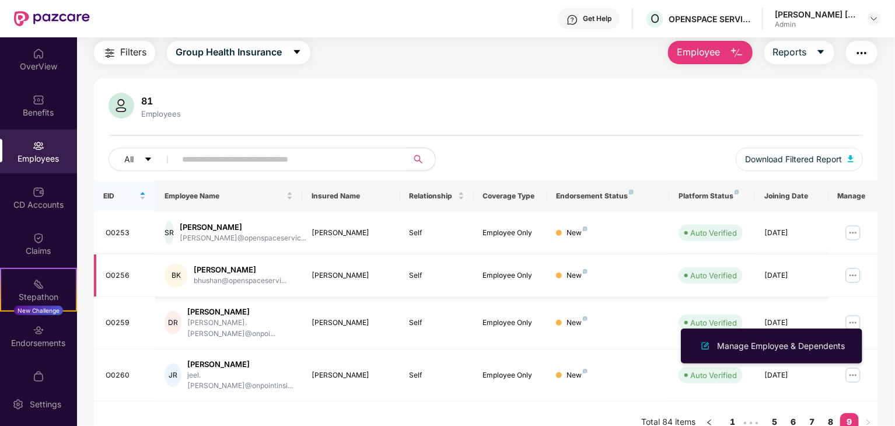
click at [856, 278] on img at bounding box center [853, 275] width 19 height 19
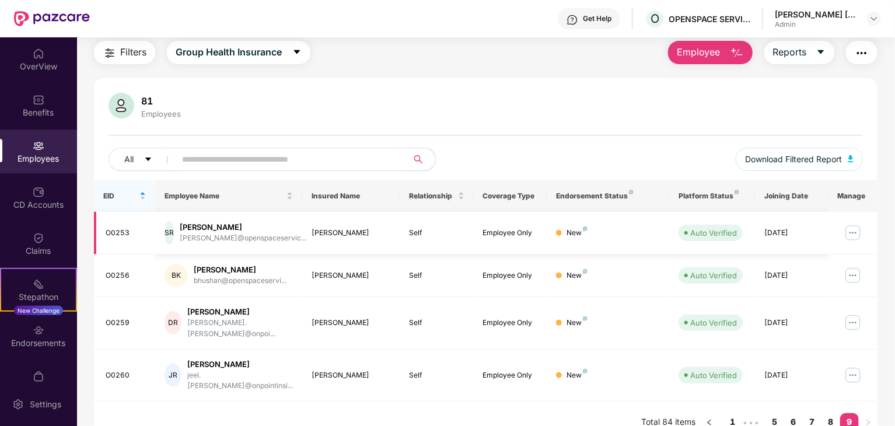
click at [854, 230] on img at bounding box center [853, 233] width 19 height 19
click at [831, 413] on link "8" at bounding box center [831, 422] width 19 height 18
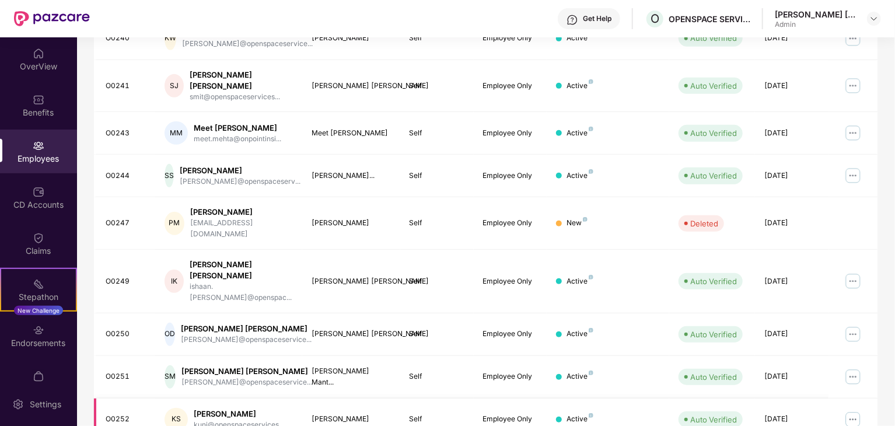
scroll to position [289, 0]
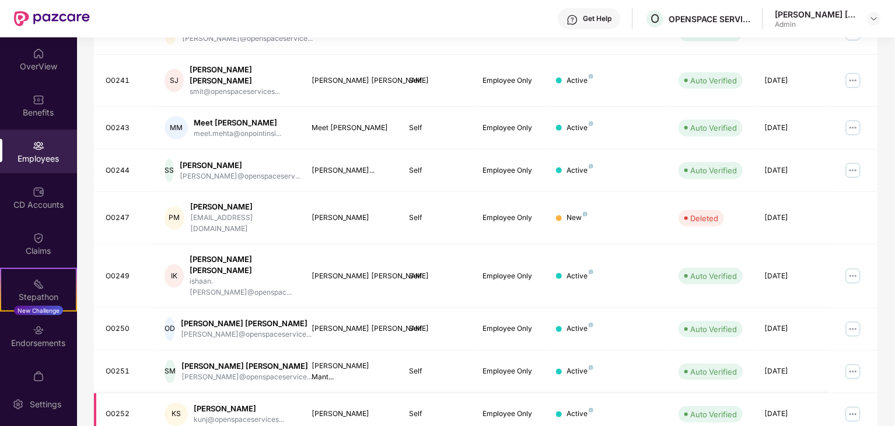
click at [847, 405] on img at bounding box center [853, 414] width 19 height 19
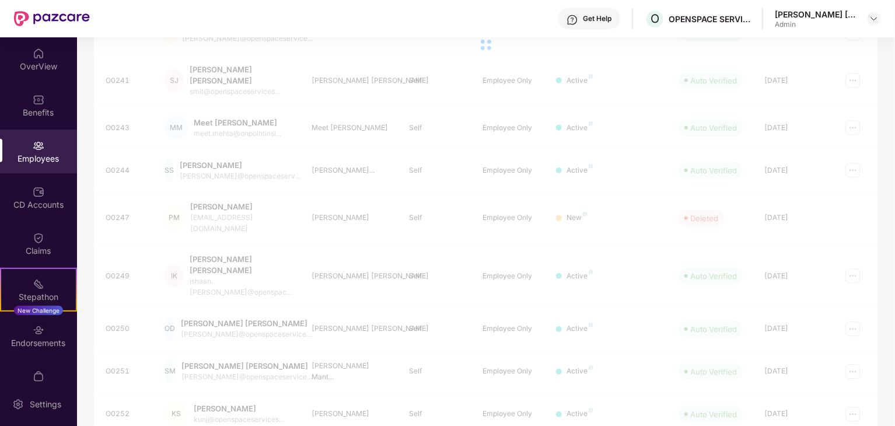
scroll to position [37, 0]
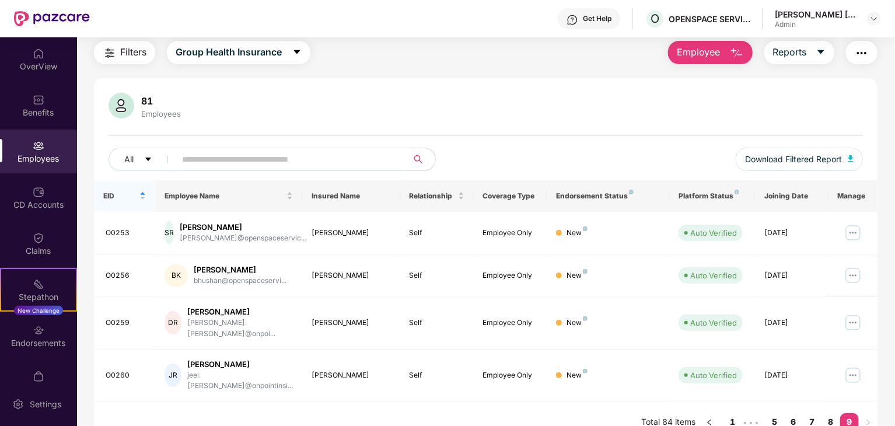
click at [713, 54] on span "Employee" at bounding box center [699, 52] width 44 height 15
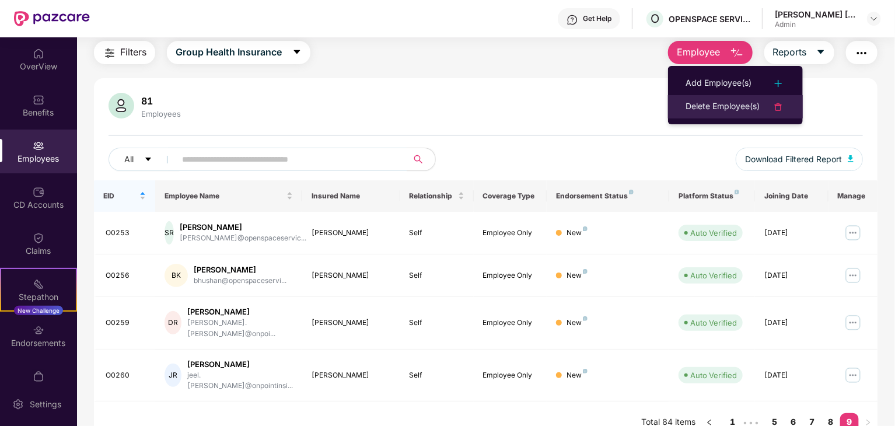
click at [724, 104] on div "Delete Employee(s)" at bounding box center [723, 107] width 74 height 14
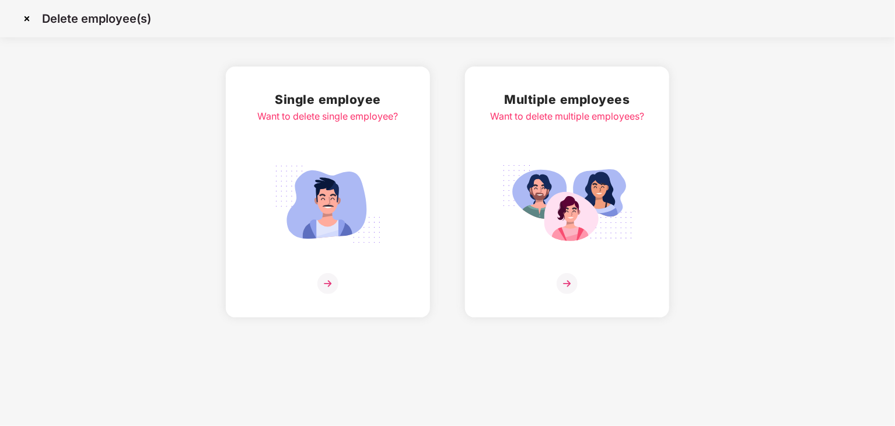
click at [574, 285] on img at bounding box center [567, 283] width 21 height 21
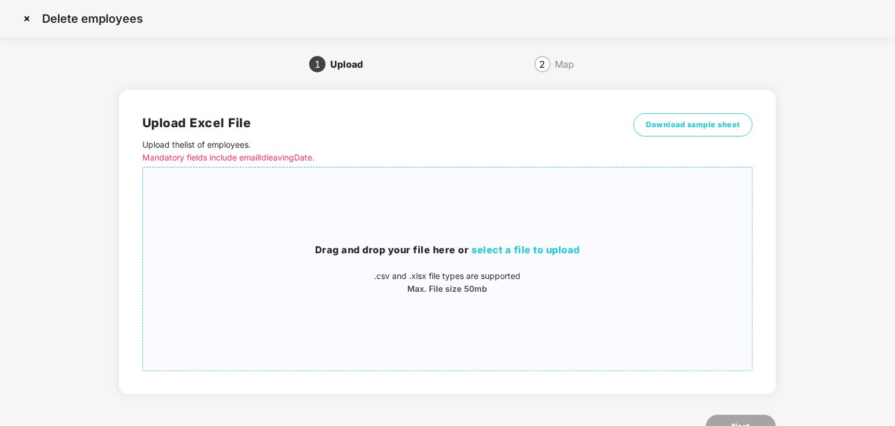
click at [531, 250] on span "select a file to upload" at bounding box center [526, 250] width 109 height 12
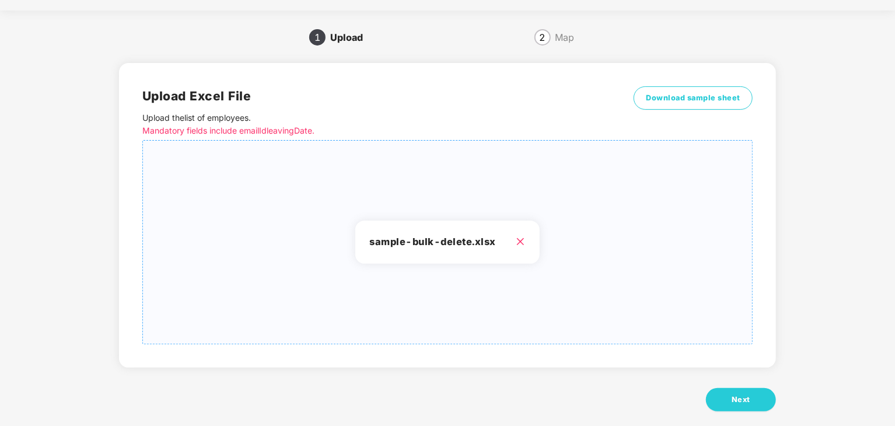
scroll to position [41, 0]
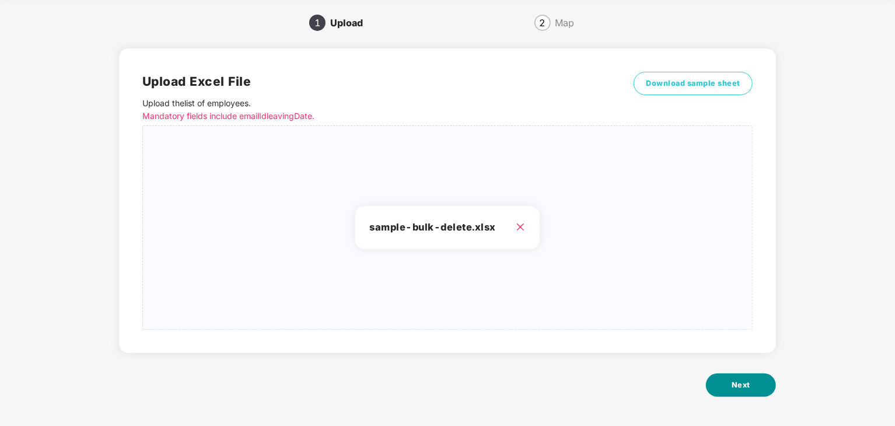
click at [751, 386] on button "Next" at bounding box center [741, 385] width 70 height 23
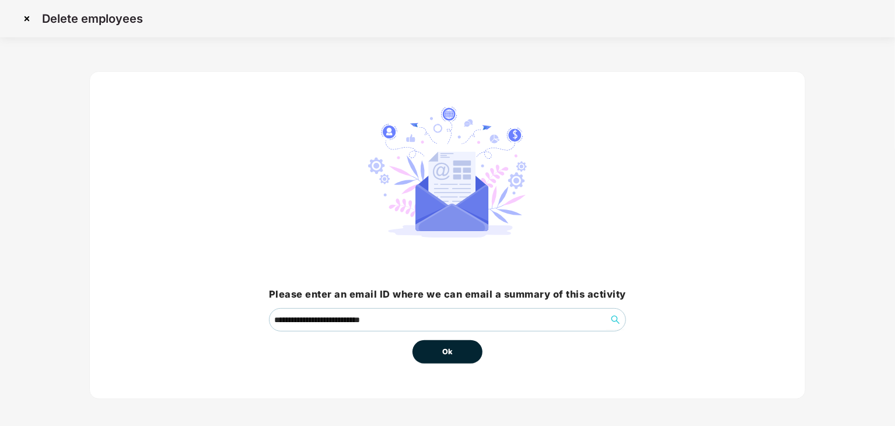
click at [451, 355] on span "Ok" at bounding box center [447, 352] width 11 height 12
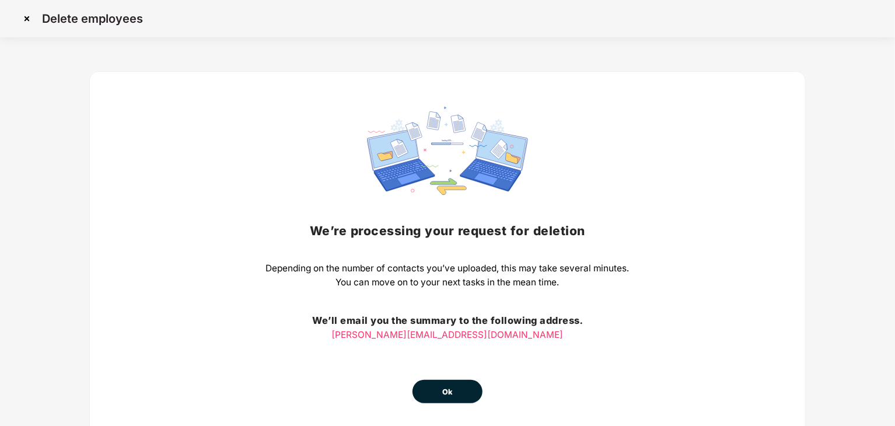
click at [458, 393] on button "Ok" at bounding box center [448, 391] width 70 height 23
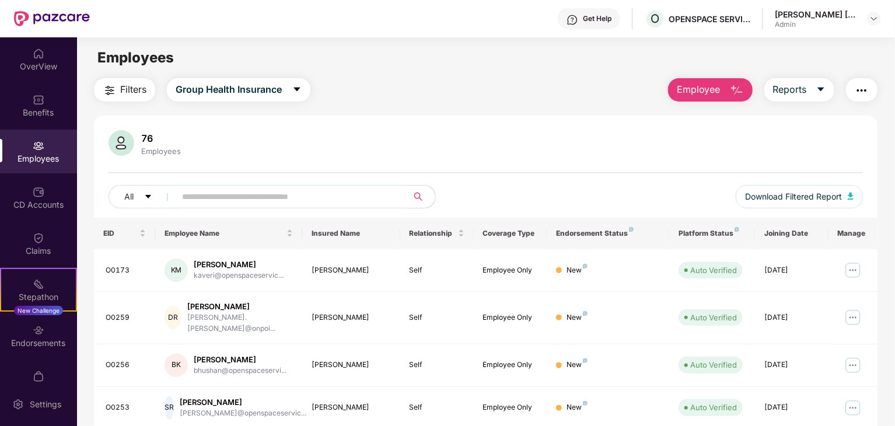
click at [733, 93] on img "button" at bounding box center [737, 90] width 14 height 14
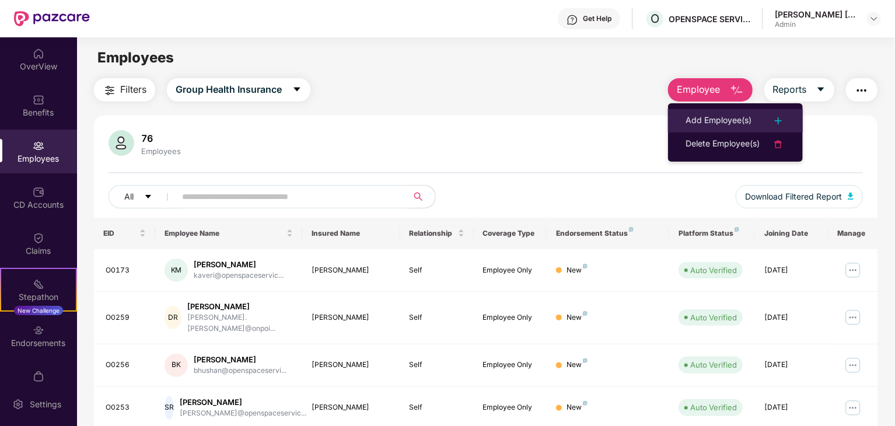
click at [730, 120] on div "Add Employee(s)" at bounding box center [719, 121] width 66 height 14
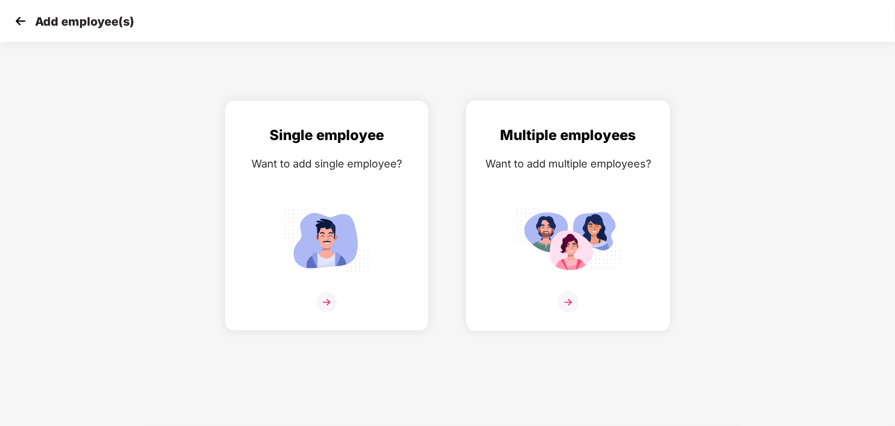
click at [567, 297] on img at bounding box center [568, 302] width 21 height 21
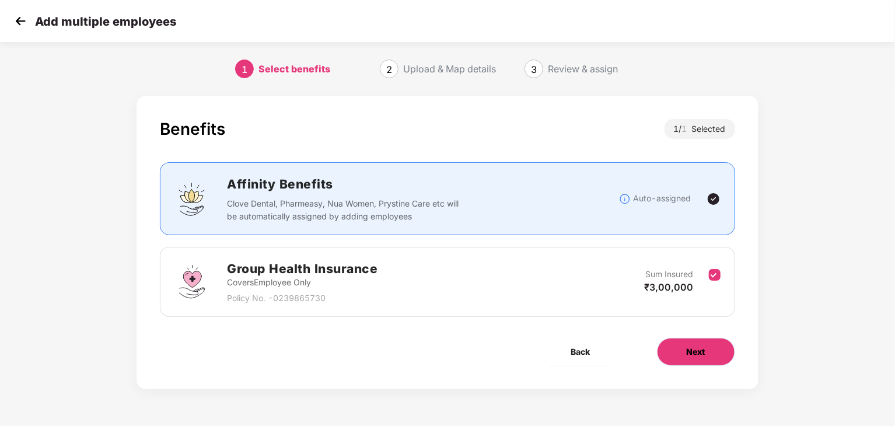
click at [674, 342] on button "Next" at bounding box center [696, 352] width 78 height 28
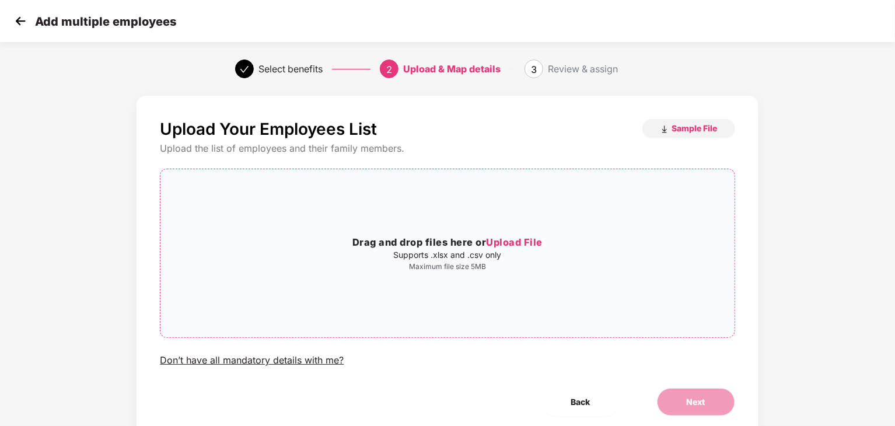
click at [521, 245] on span "Upload File" at bounding box center [514, 242] width 57 height 12
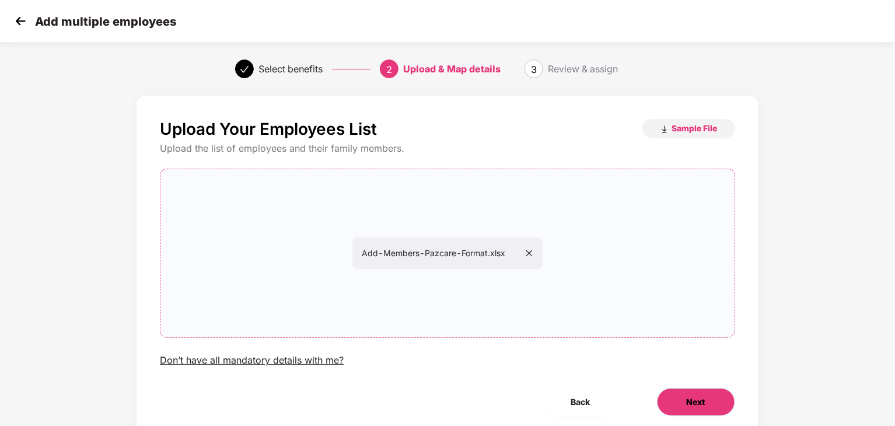
click at [698, 403] on span "Next" at bounding box center [696, 402] width 19 height 13
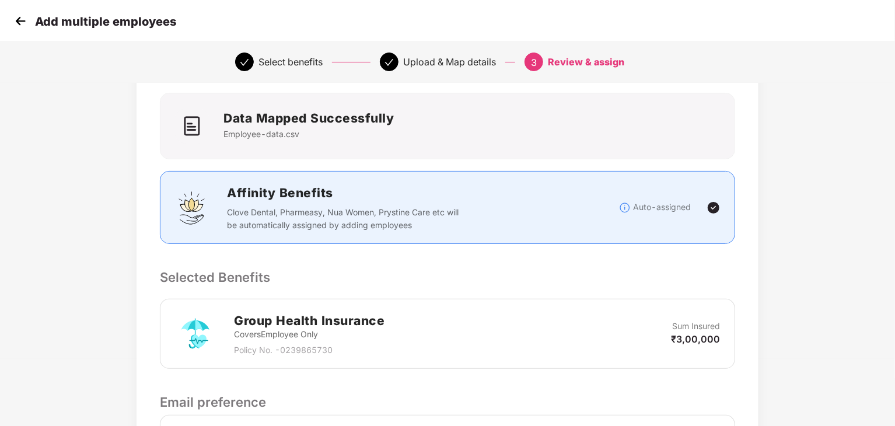
scroll to position [224, 0]
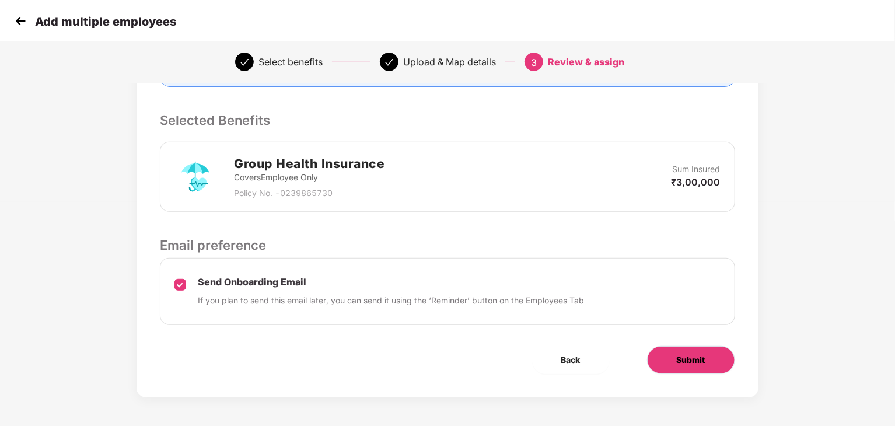
click at [700, 360] on span "Submit" at bounding box center [691, 360] width 29 height 13
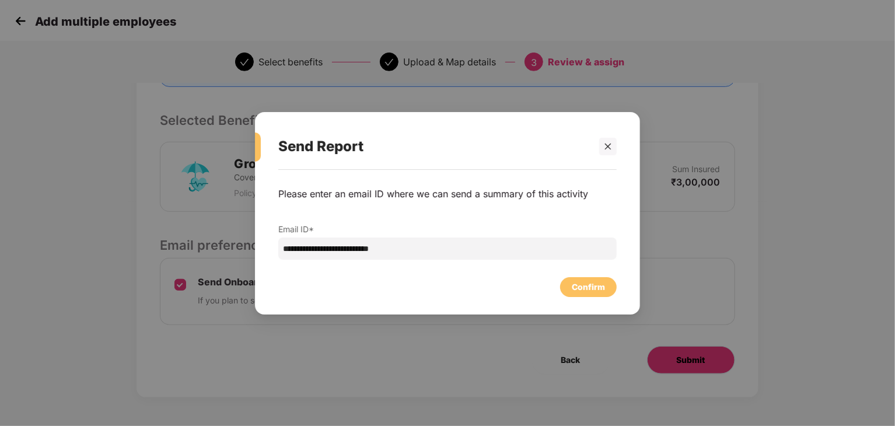
scroll to position [0, 0]
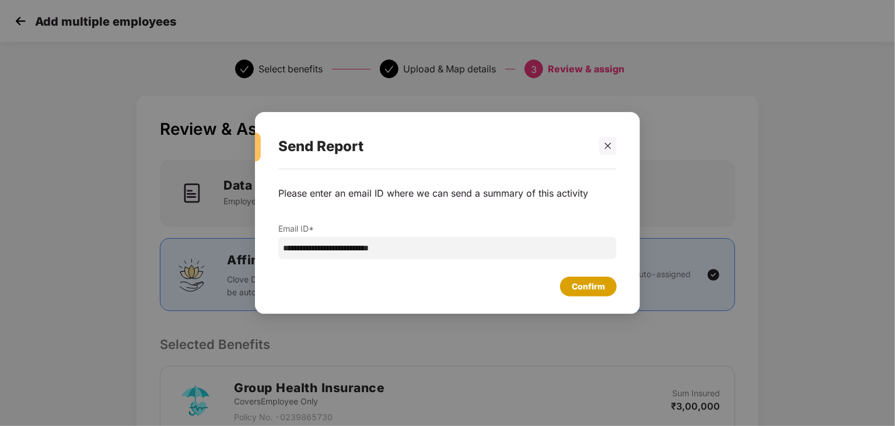
click at [588, 288] on div "Confirm" at bounding box center [588, 286] width 33 height 13
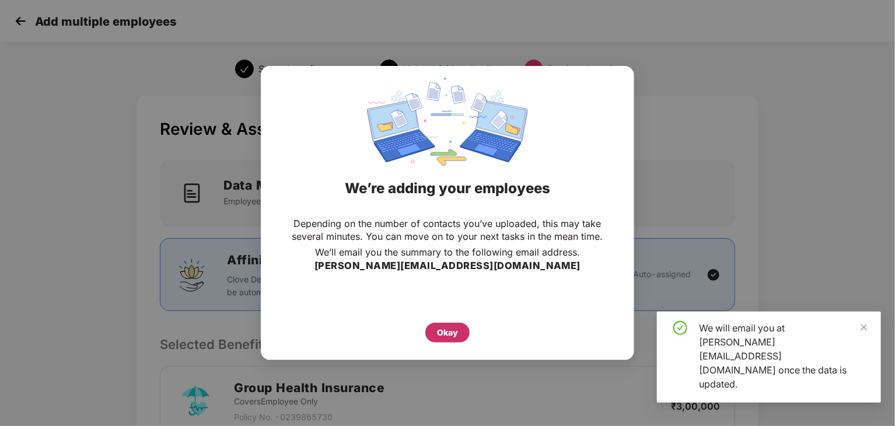
click at [455, 330] on div "Okay" at bounding box center [447, 332] width 21 height 13
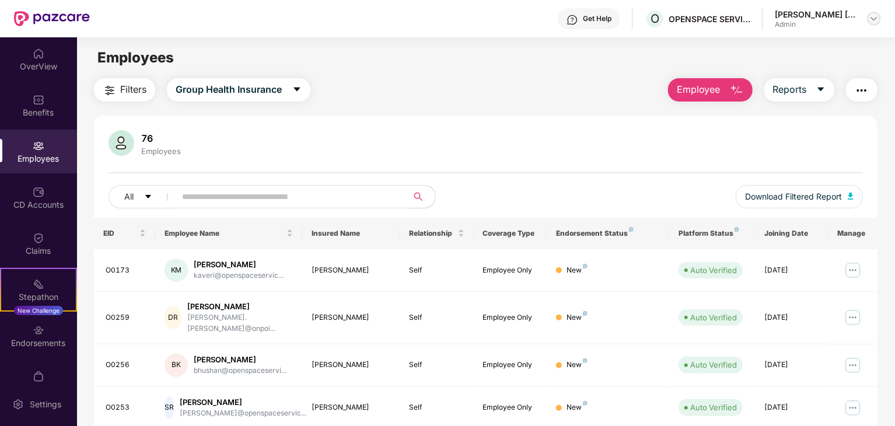
click at [877, 18] on img at bounding box center [874, 18] width 9 height 9
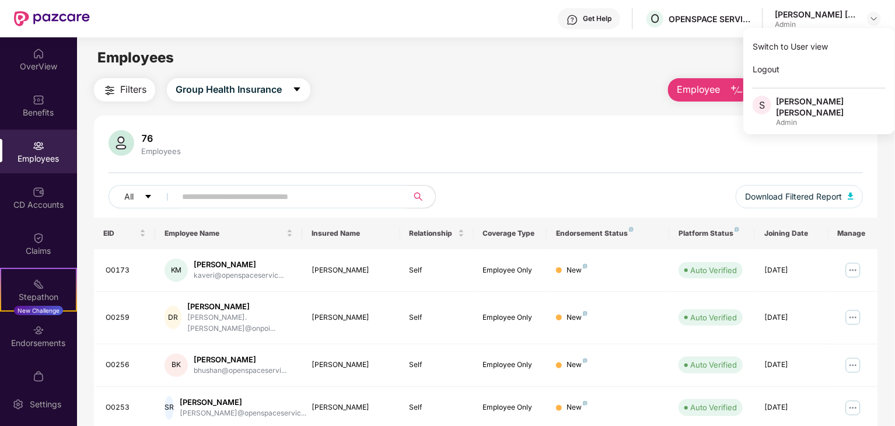
click at [579, 146] on div "76 Employees" at bounding box center [486, 144] width 755 height 28
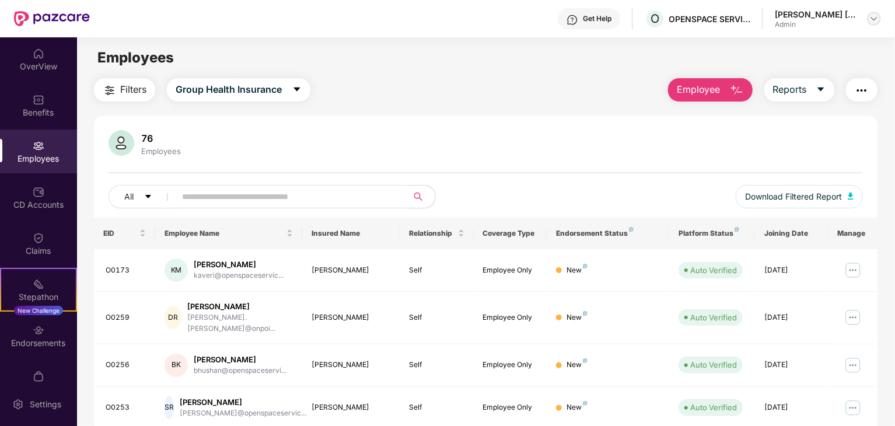
click at [874, 17] on img at bounding box center [874, 18] width 9 height 9
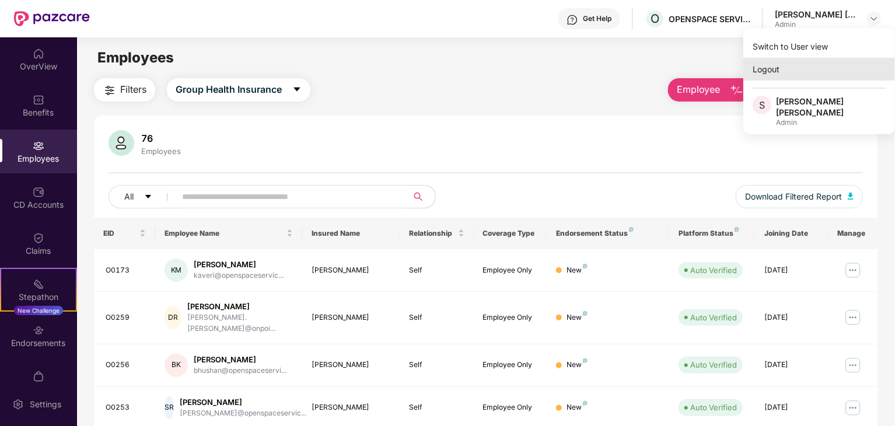
click at [791, 62] on div "Logout" at bounding box center [820, 69] width 152 height 23
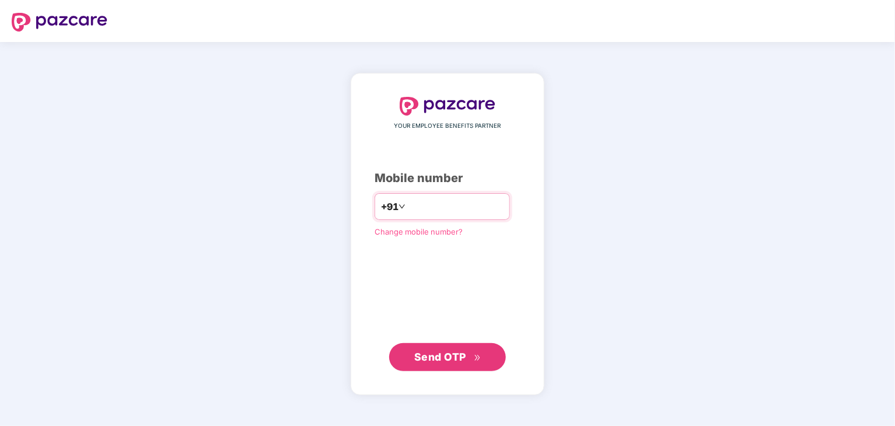
click at [424, 207] on input "number" at bounding box center [456, 206] width 96 height 19
type input "**********"
click at [449, 359] on span "Send OTP" at bounding box center [440, 357] width 52 height 12
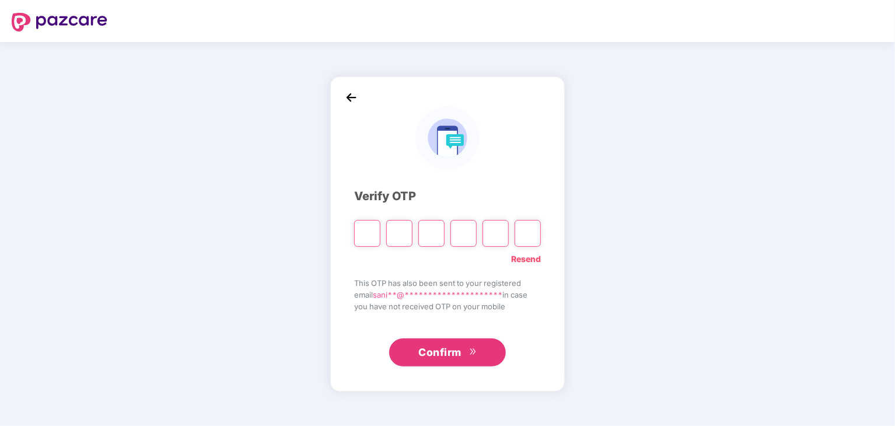
type input "*"
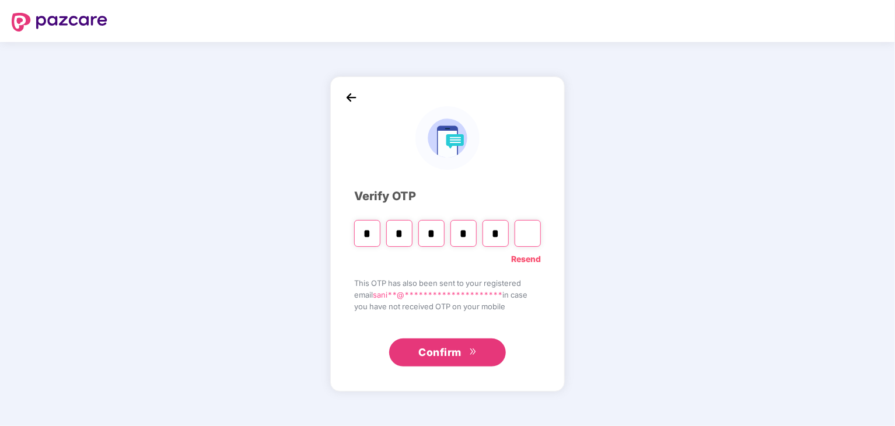
type input "*"
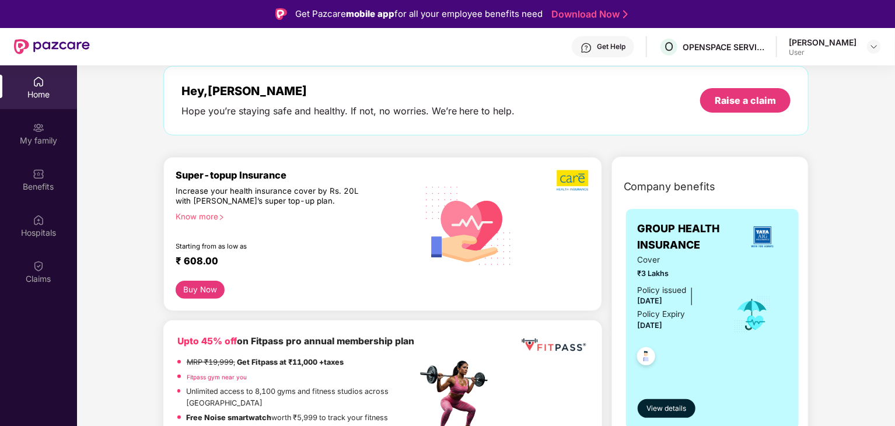
scroll to position [117, 0]
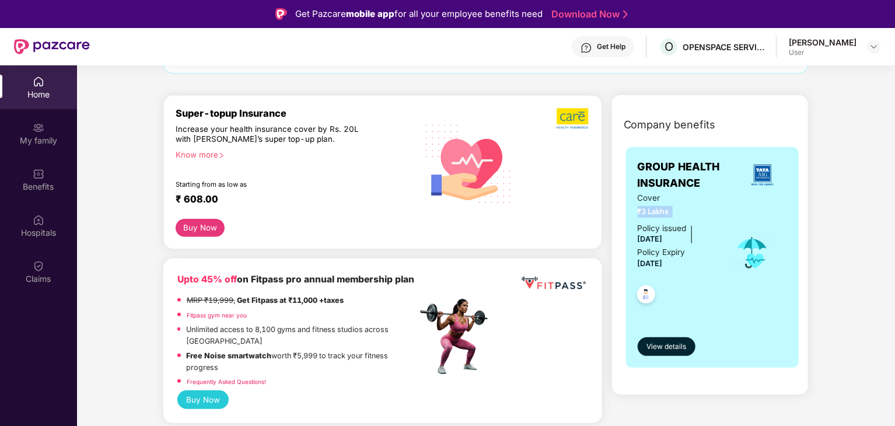
drag, startPoint x: 636, startPoint y: 215, endPoint x: 679, endPoint y: 214, distance: 43.8
click at [679, 214] on div "GROUP HEALTH INSURANCE Cover ₹3 Lakhs Policy issued [DATE] Policy Expiry [DATE]…" at bounding box center [712, 257] width 173 height 221
click at [876, 51] on img at bounding box center [874, 46] width 9 height 9
click at [817, 79] on div "Logout" at bounding box center [820, 74] width 152 height 23
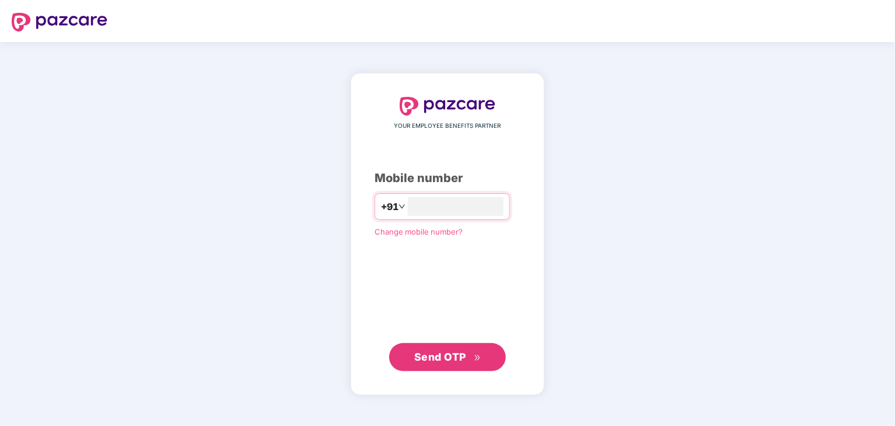
type input "**********"
click at [445, 362] on span "Send OTP" at bounding box center [447, 357] width 67 height 16
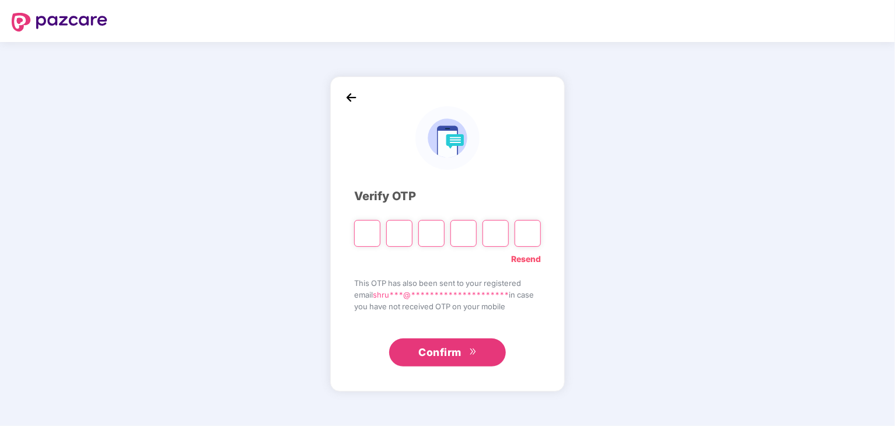
type input "*"
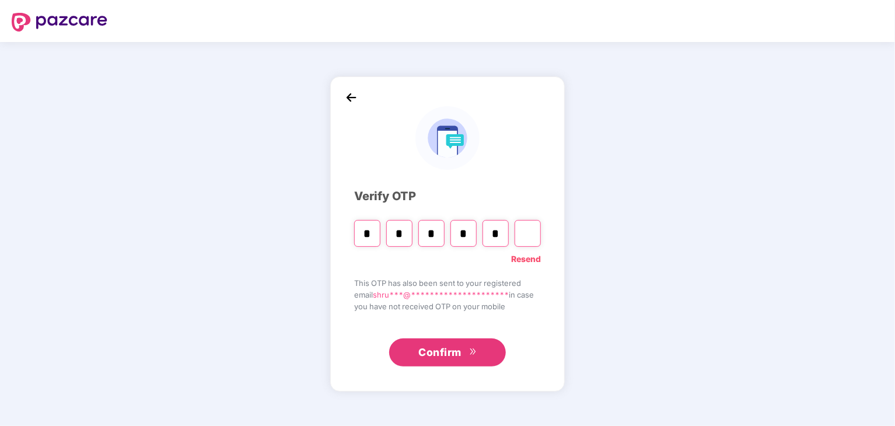
type input "*"
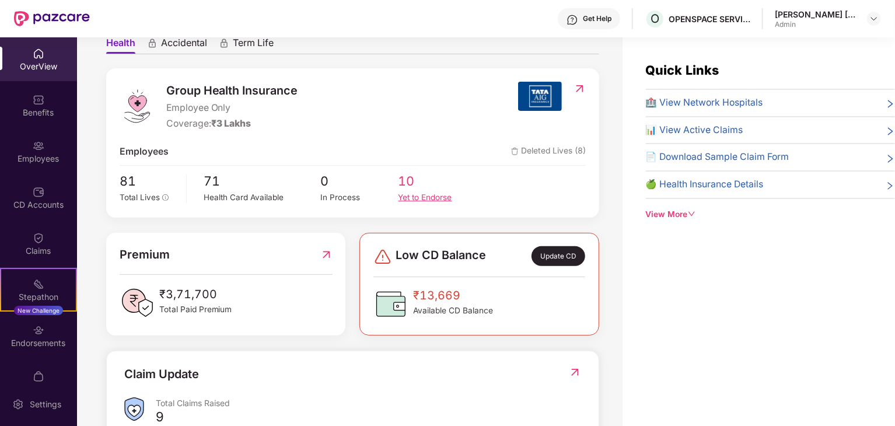
scroll to position [0, 0]
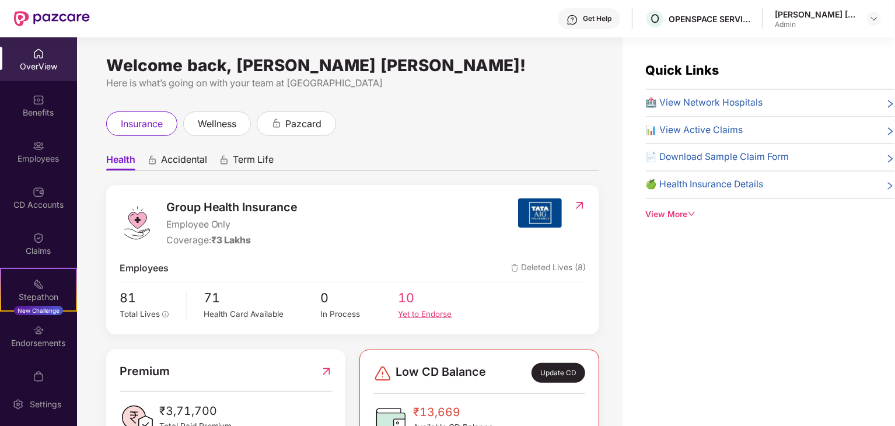
click at [414, 309] on div "Yet to Endorse" at bounding box center [438, 314] width 78 height 12
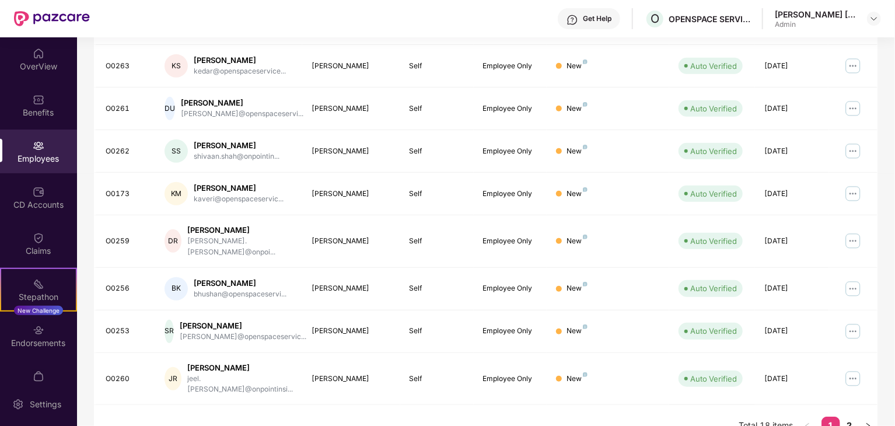
scroll to position [231, 0]
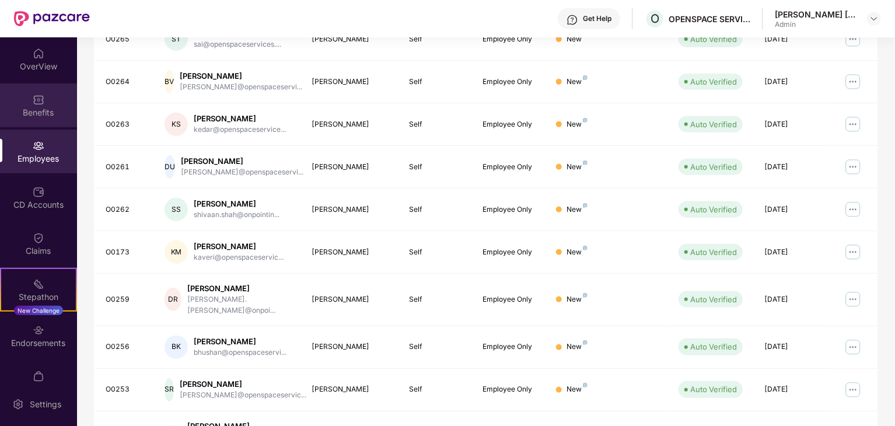
click at [37, 99] on img at bounding box center [39, 100] width 12 height 12
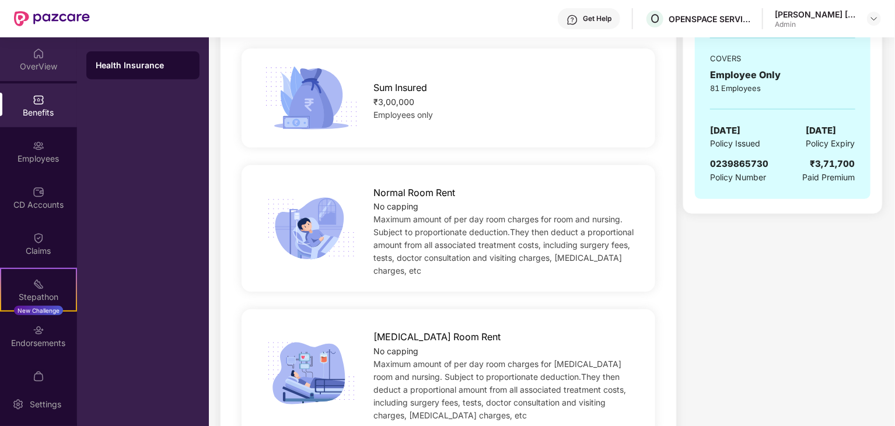
click at [27, 64] on div "OverView" at bounding box center [38, 67] width 77 height 12
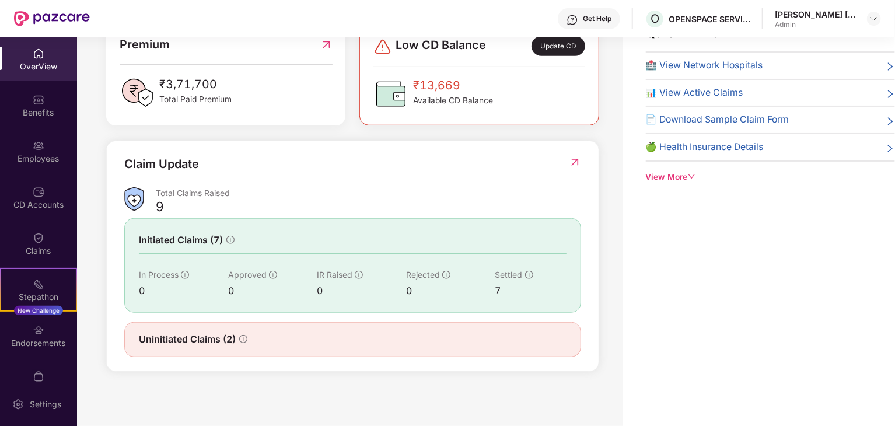
scroll to position [292, 0]
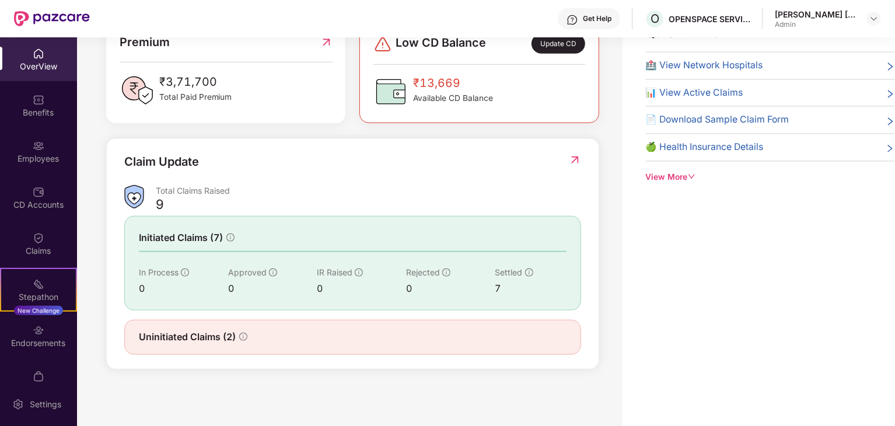
click at [211, 336] on span "Uninitiated Claims (2)" at bounding box center [187, 337] width 97 height 15
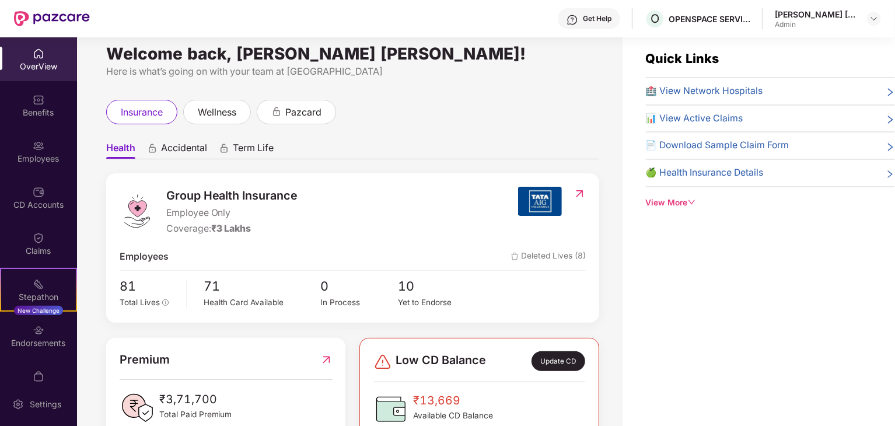
scroll to position [0, 0]
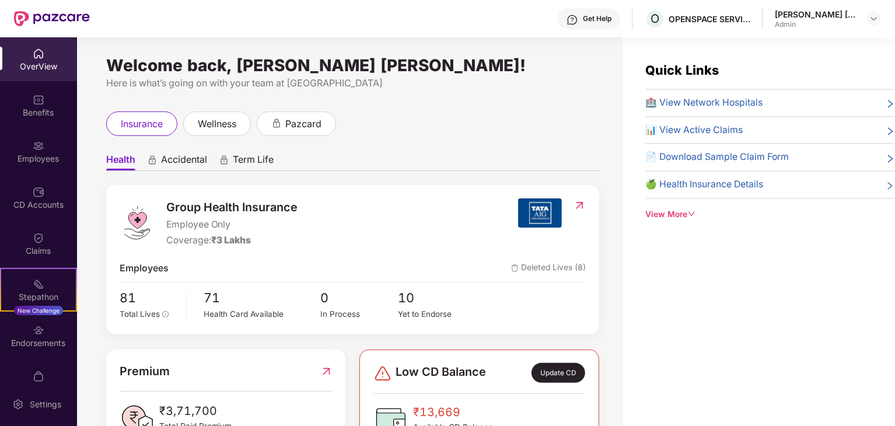
click at [886, 103] on icon "right" at bounding box center [890, 103] width 9 height 9
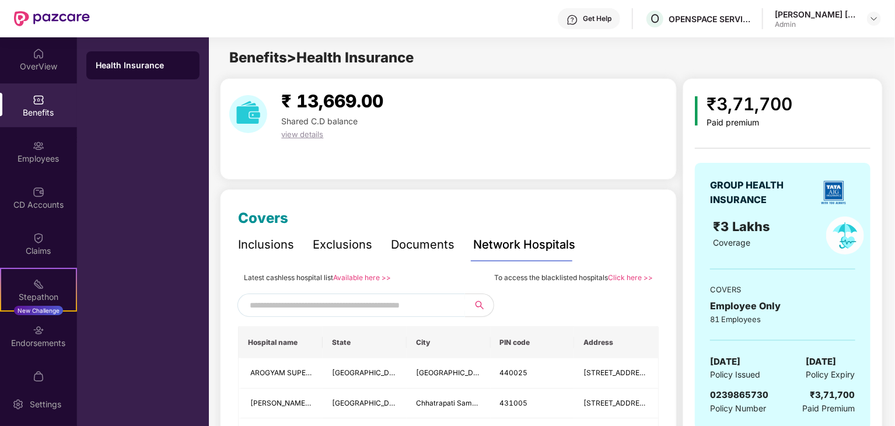
click at [414, 247] on div "Documents" at bounding box center [423, 245] width 64 height 18
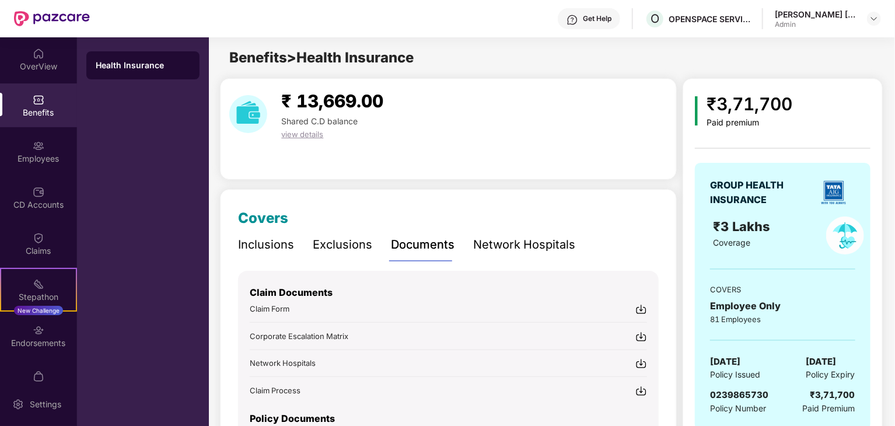
click at [339, 244] on div "Exclusions" at bounding box center [343, 245] width 60 height 18
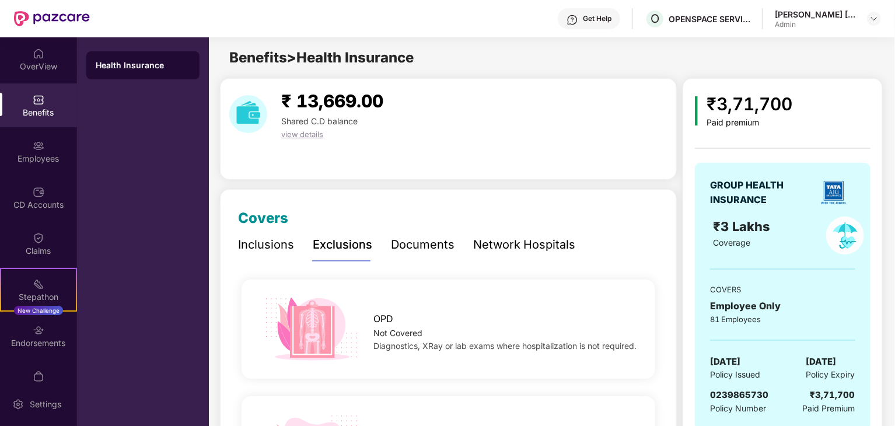
click at [33, 107] on div "Benefits" at bounding box center [38, 113] width 77 height 12
click at [268, 243] on div "Inclusions" at bounding box center [266, 245] width 56 height 18
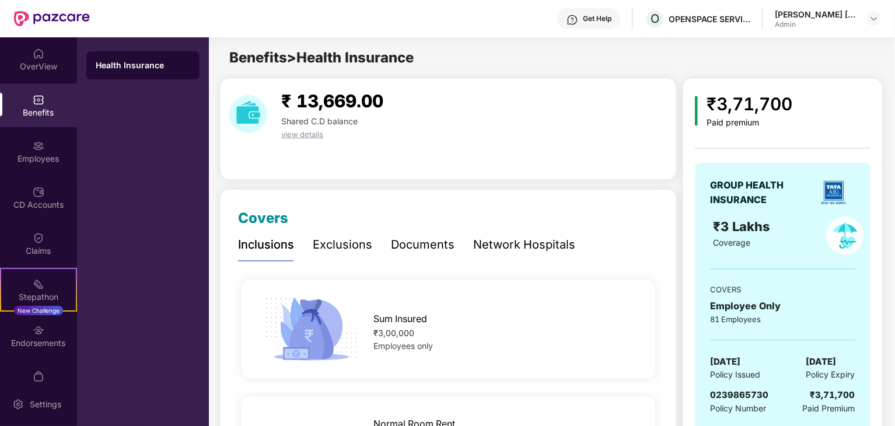
click at [334, 241] on div "Exclusions" at bounding box center [343, 245] width 60 height 18
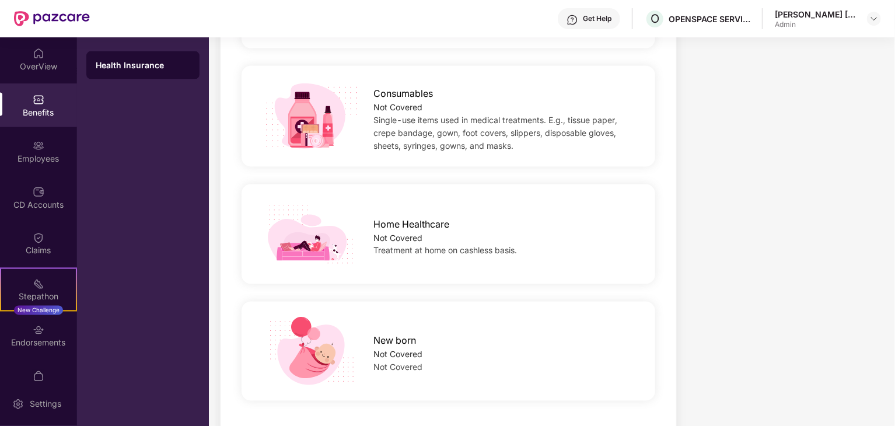
scroll to position [953, 0]
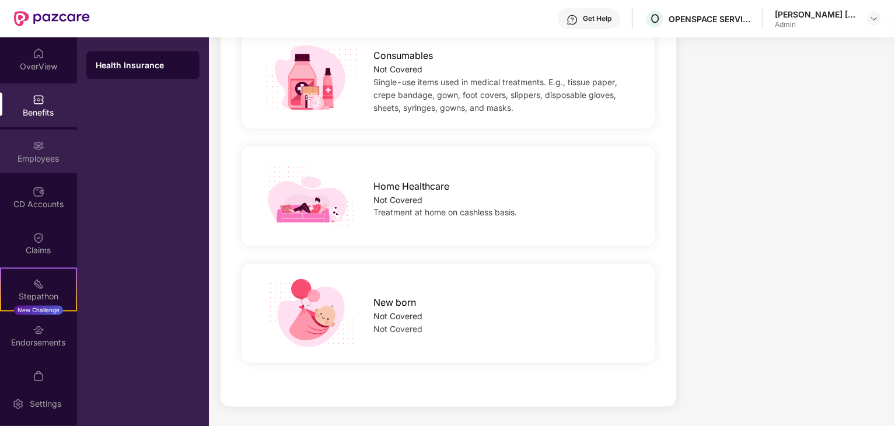
click at [29, 162] on div "Employees" at bounding box center [38, 159] width 77 height 12
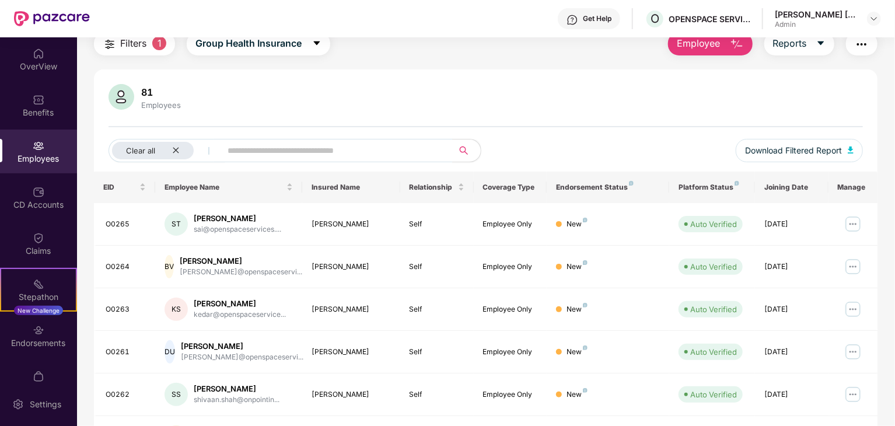
scroll to position [0, 0]
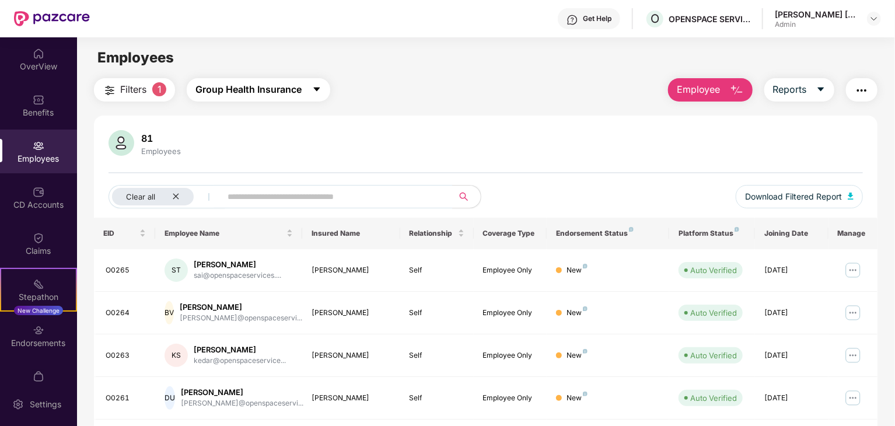
click at [290, 89] on span "Group Health Insurance" at bounding box center [249, 89] width 106 height 15
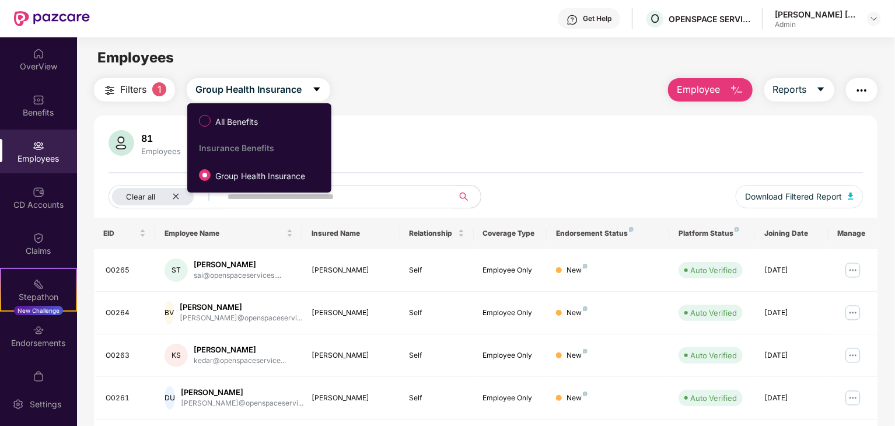
click at [161, 93] on span "1" at bounding box center [159, 89] width 14 height 14
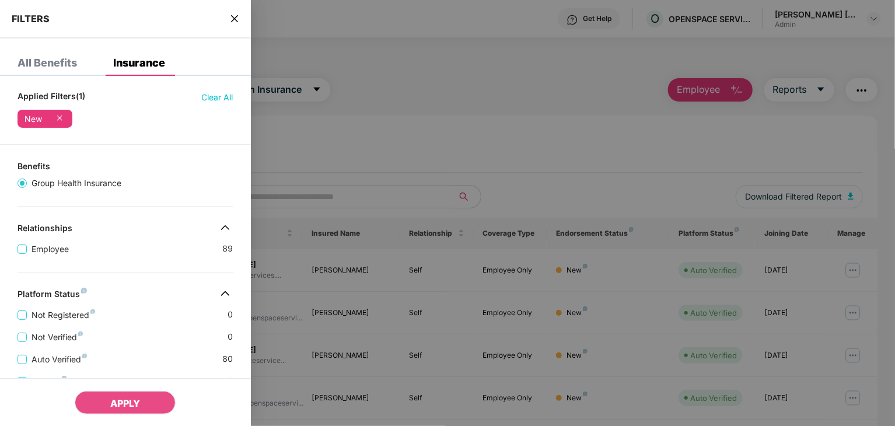
click at [54, 120] on icon at bounding box center [60, 118] width 12 height 12
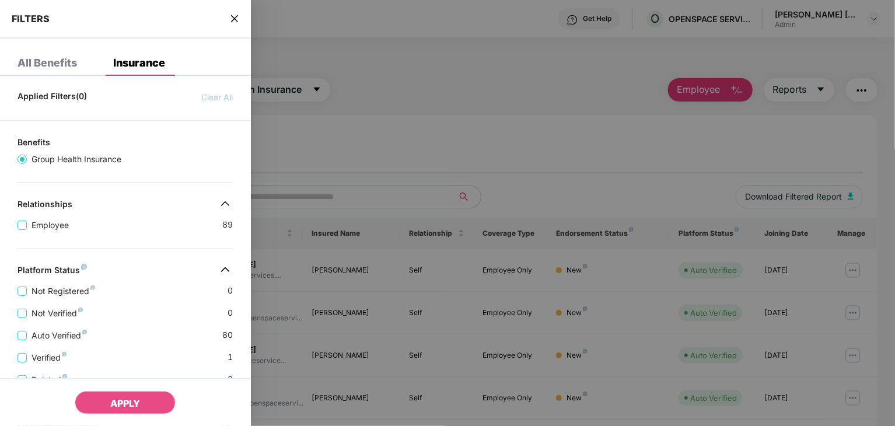
click at [455, 141] on div at bounding box center [447, 213] width 895 height 426
click at [139, 398] on span "APPLY" at bounding box center [125, 403] width 30 height 12
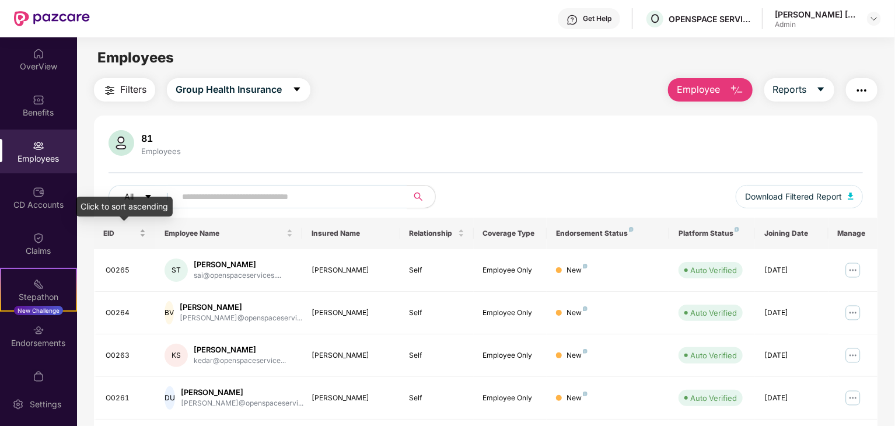
click at [142, 234] on div "EID" at bounding box center [124, 233] width 43 height 11
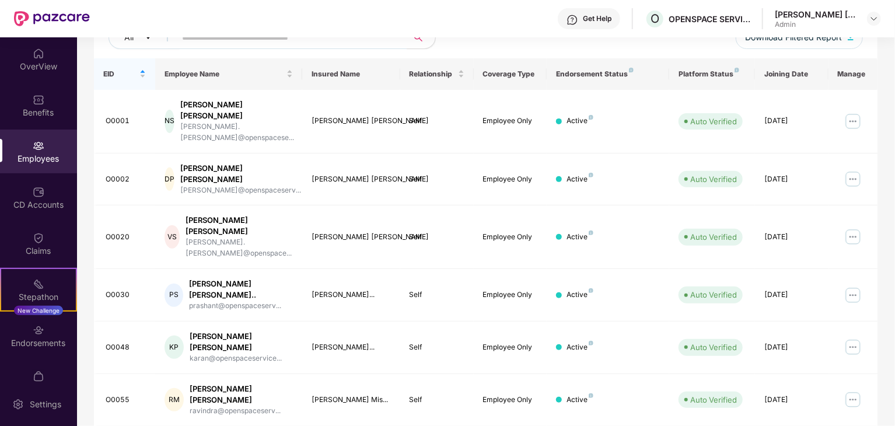
scroll to position [289, 0]
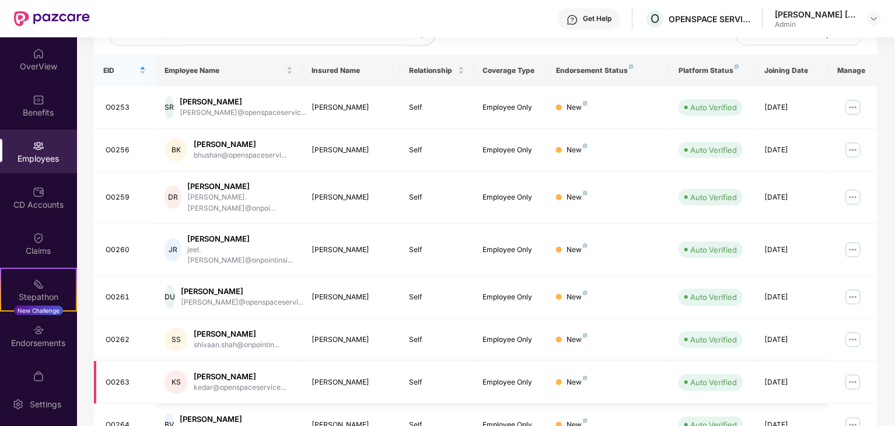
scroll to position [247, 0]
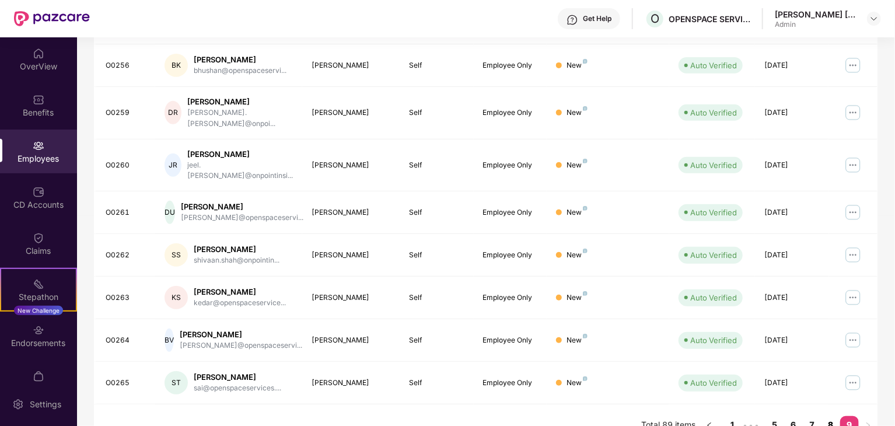
click at [830, 416] on link "8" at bounding box center [831, 425] width 19 height 18
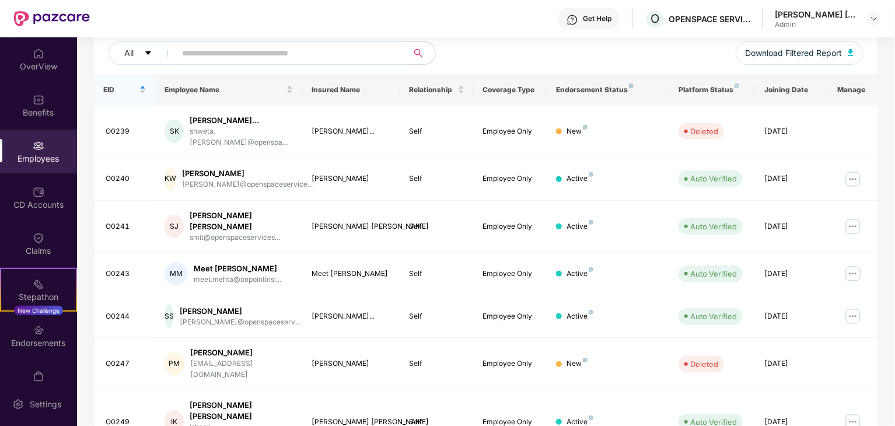
scroll to position [289, 0]
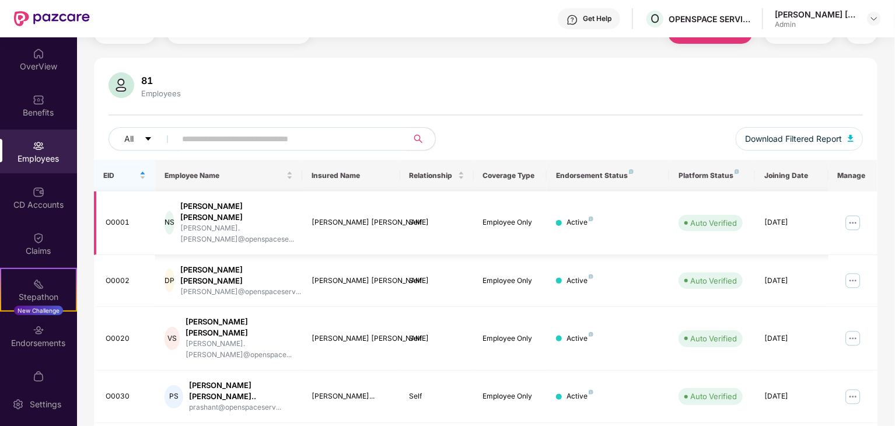
scroll to position [56, 0]
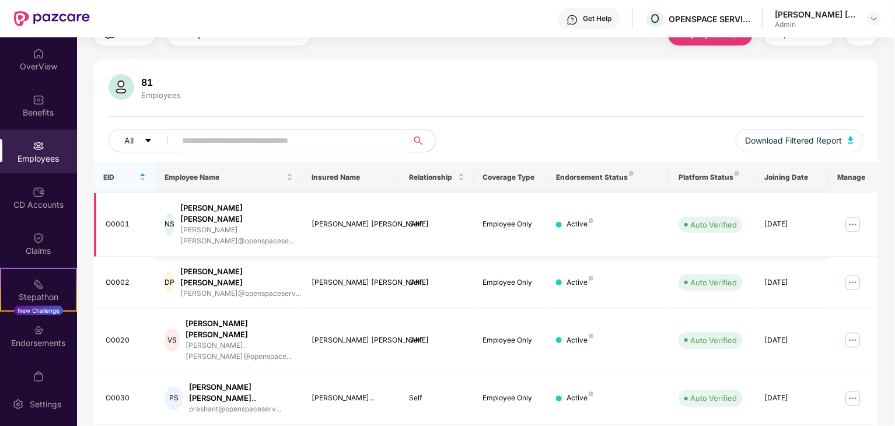
click at [849, 215] on img at bounding box center [853, 224] width 19 height 19
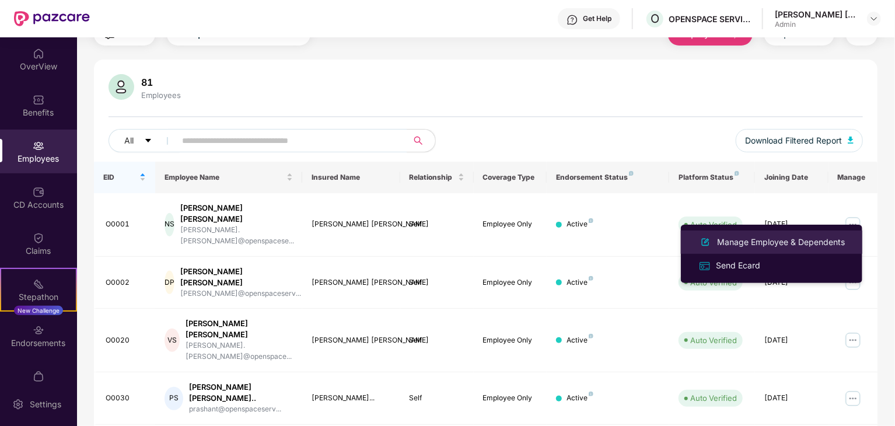
click at [767, 241] on div "Manage Employee & Dependents" at bounding box center [781, 242] width 132 height 13
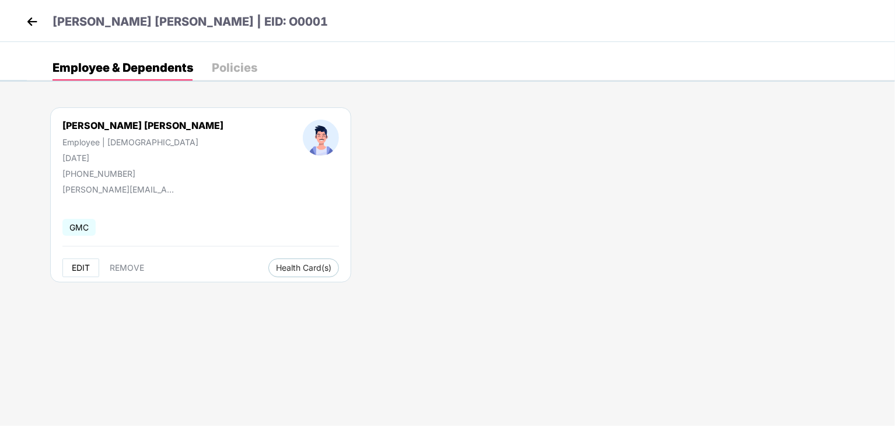
click at [84, 270] on span "EDIT" at bounding box center [81, 267] width 18 height 9
select select "****"
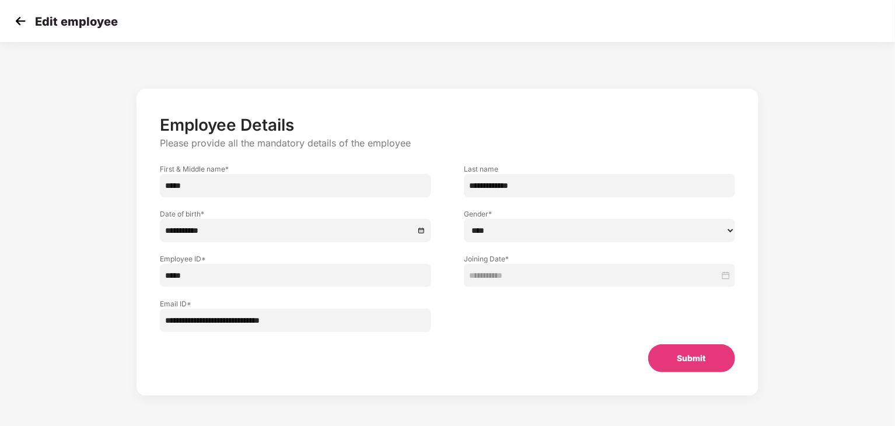
click at [18, 23] on img at bounding box center [21, 21] width 18 height 18
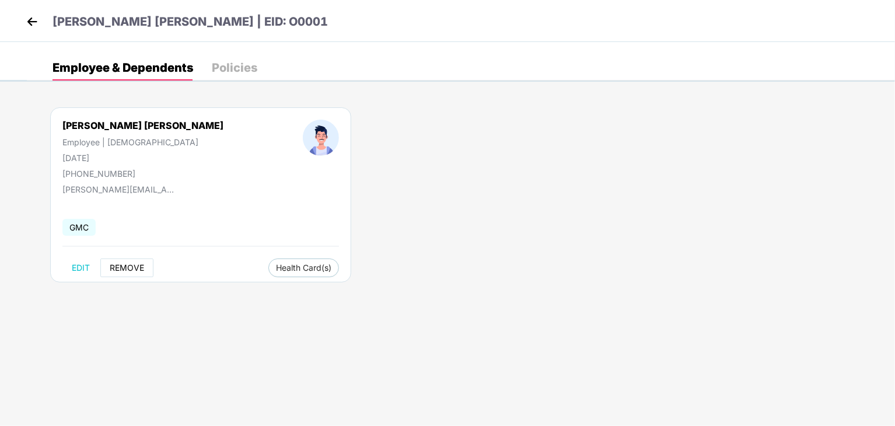
click at [130, 266] on span "REMOVE" at bounding box center [127, 267] width 34 height 9
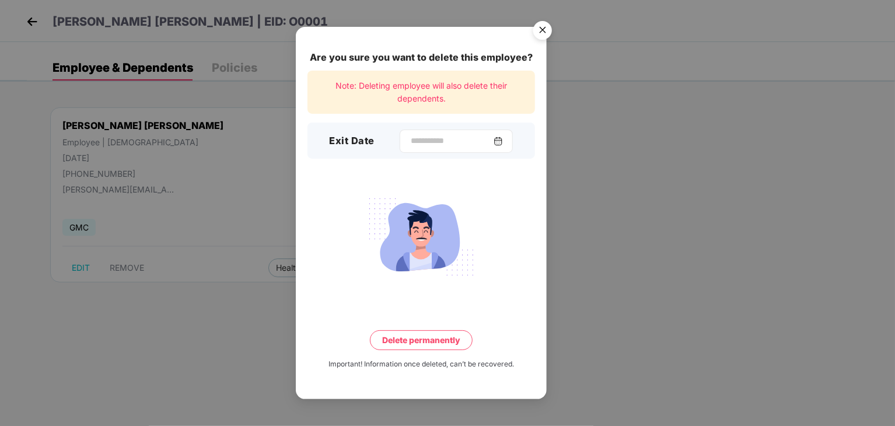
click at [503, 141] on img at bounding box center [498, 141] width 9 height 9
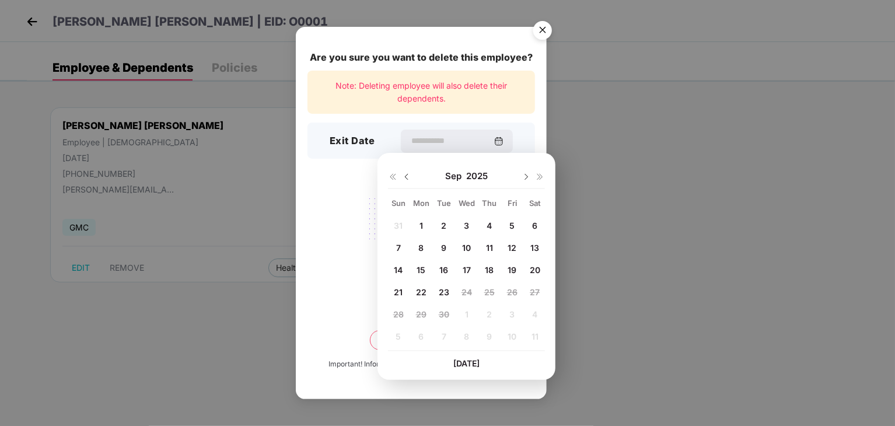
click at [406, 177] on img at bounding box center [406, 176] width 9 height 9
click at [670, 261] on div "Are you sure you want to delete this employee? Note: Deleting employee will als…" at bounding box center [447, 213] width 895 height 426
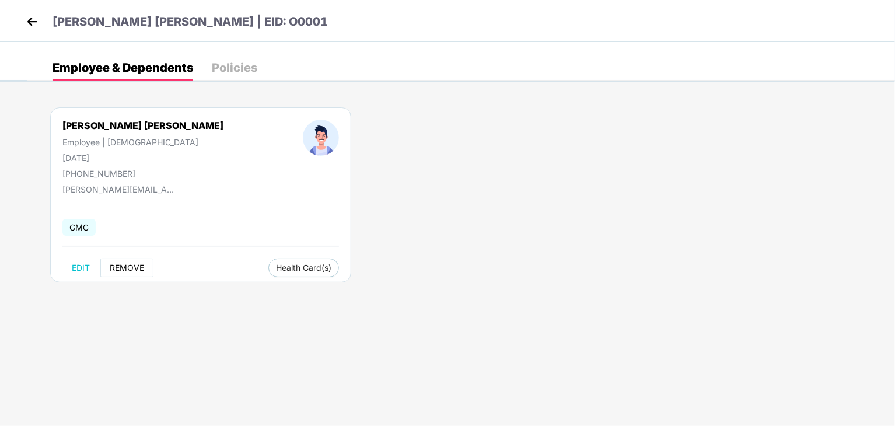
click at [130, 266] on span "REMOVE" at bounding box center [127, 267] width 34 height 9
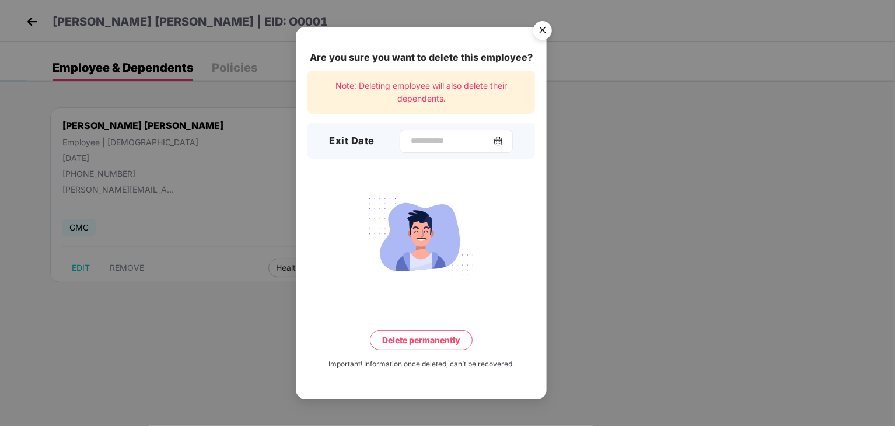
click at [503, 141] on img at bounding box center [498, 141] width 9 height 9
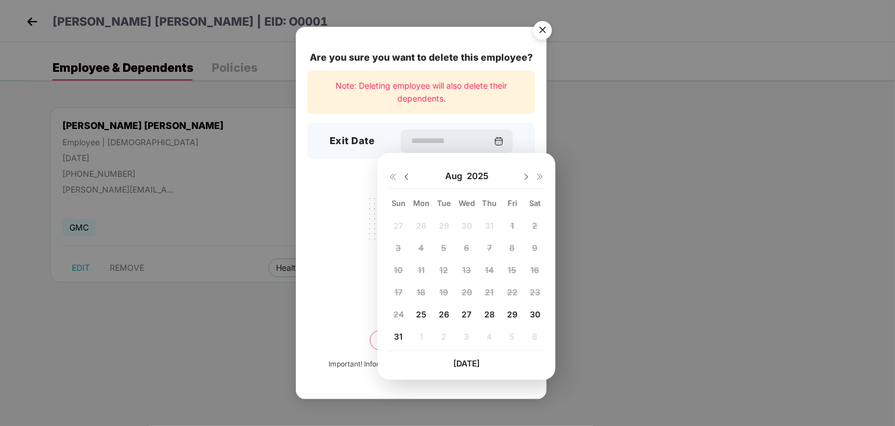
click at [445, 315] on span "26" at bounding box center [444, 314] width 11 height 10
type input "**********"
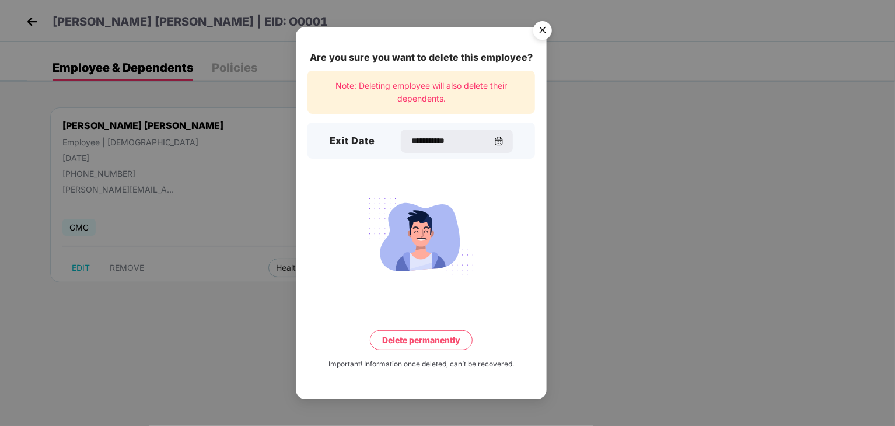
click at [545, 32] on img "Close" at bounding box center [542, 32] width 33 height 33
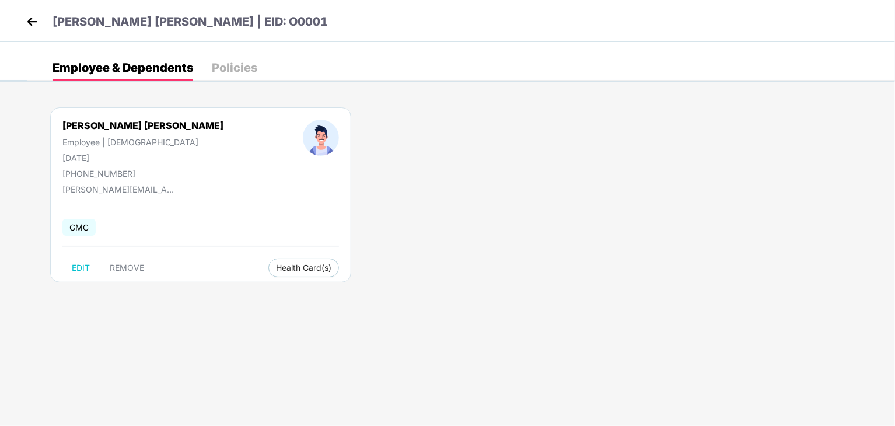
click at [28, 20] on img at bounding box center [32, 22] width 18 height 18
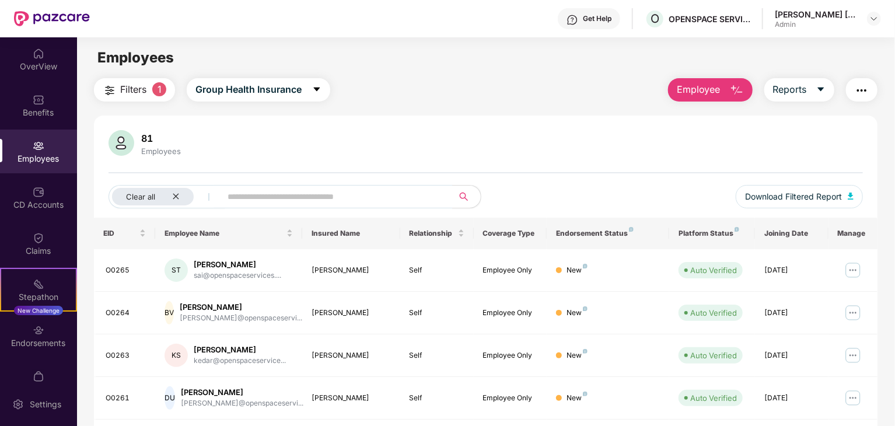
click at [714, 95] on span "Employee" at bounding box center [699, 89] width 44 height 15
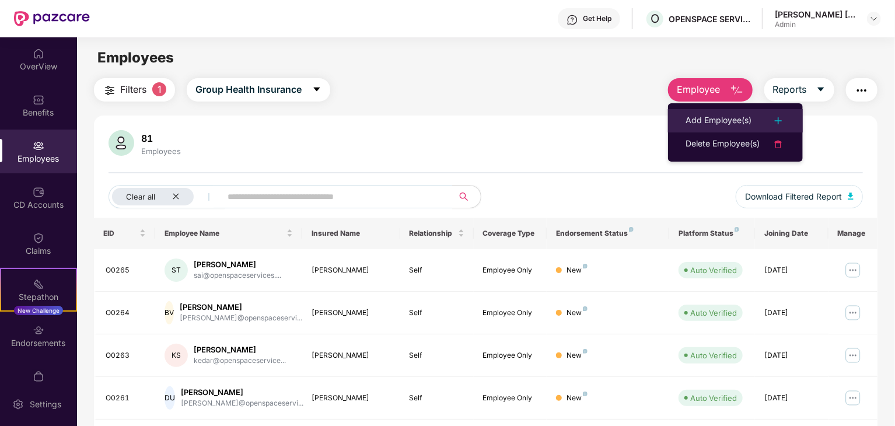
click at [717, 118] on div "Add Employee(s)" at bounding box center [719, 121] width 66 height 14
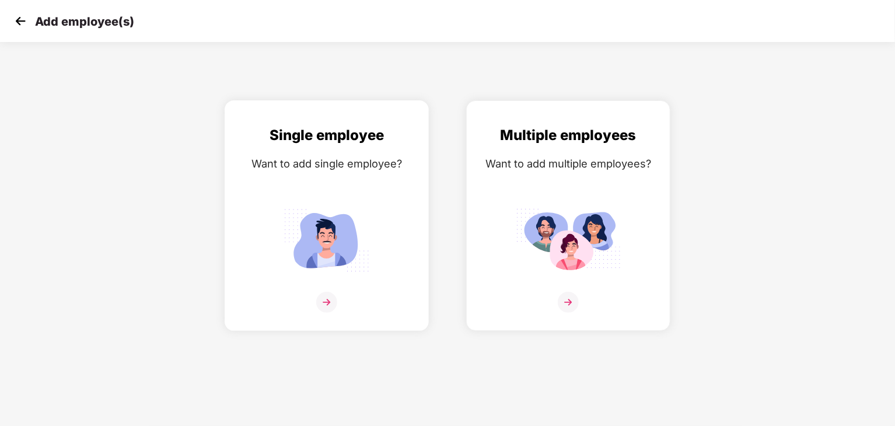
click at [328, 311] on img at bounding box center [326, 302] width 21 height 21
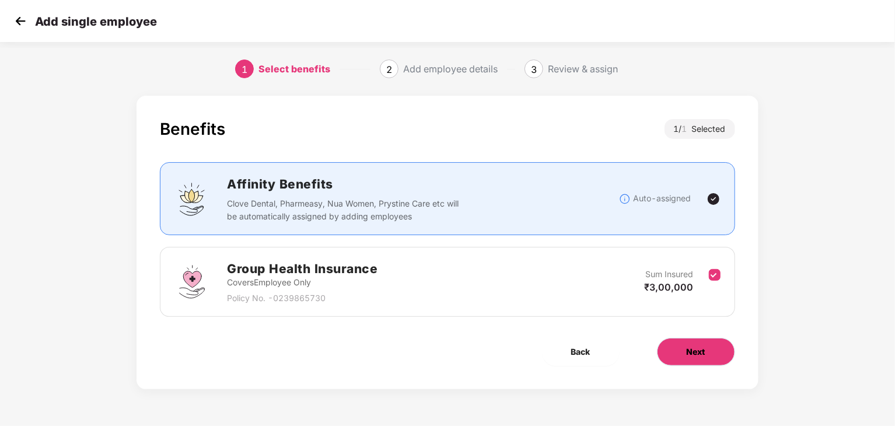
click at [704, 360] on button "Next" at bounding box center [696, 352] width 78 height 28
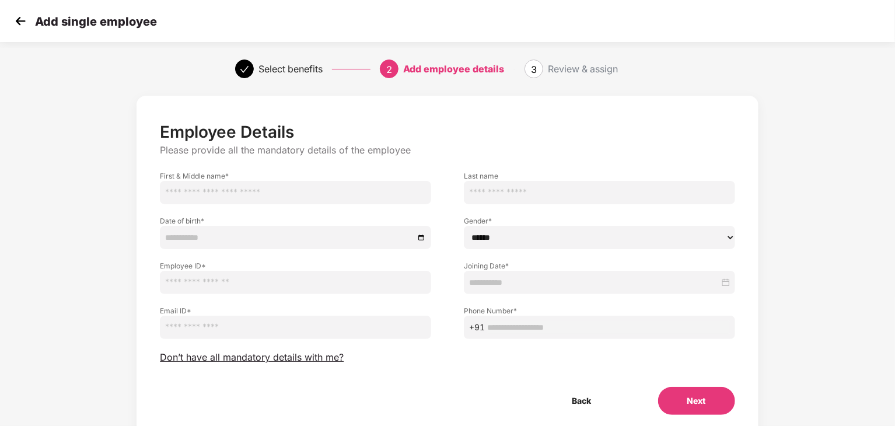
click at [212, 329] on input "email" at bounding box center [295, 327] width 271 height 23
click at [21, 22] on img at bounding box center [21, 21] width 18 height 18
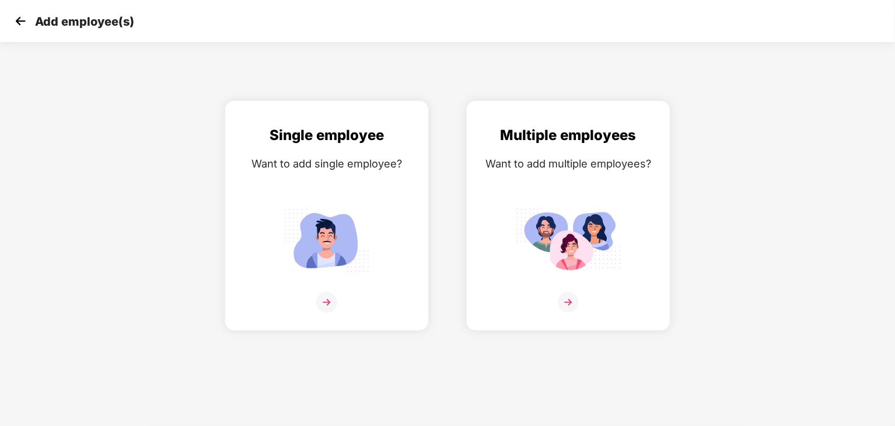
click at [21, 22] on img at bounding box center [21, 21] width 18 height 18
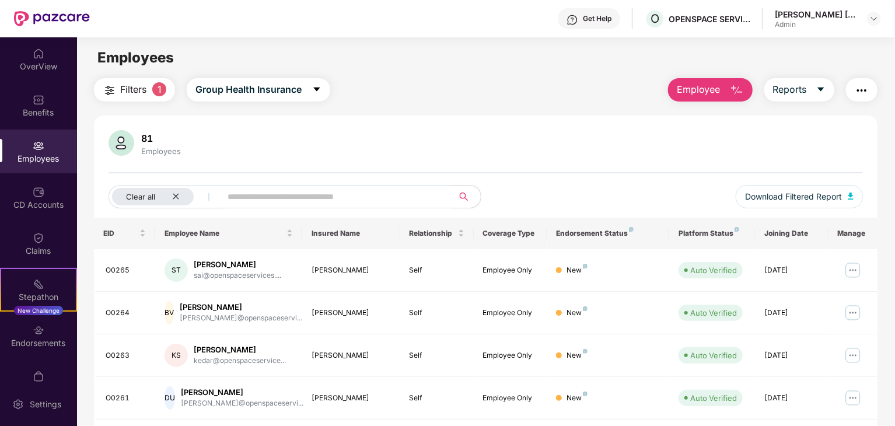
click at [855, 89] on img "button" at bounding box center [862, 90] width 14 height 14
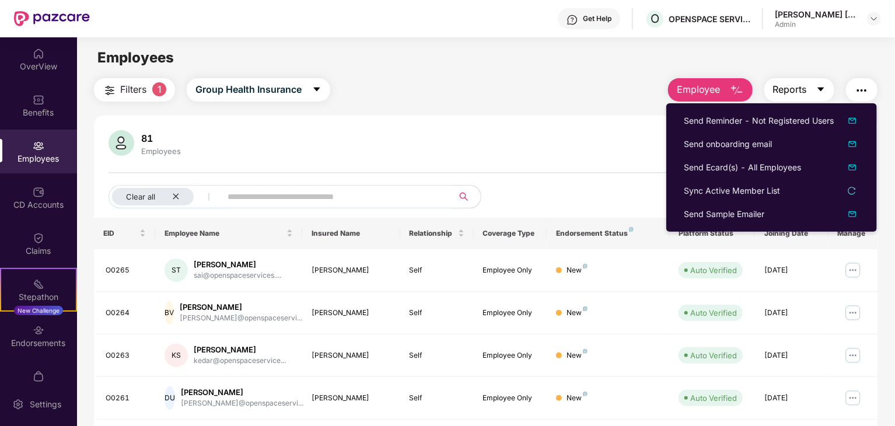
click at [819, 93] on icon "caret-down" at bounding box center [821, 89] width 9 height 9
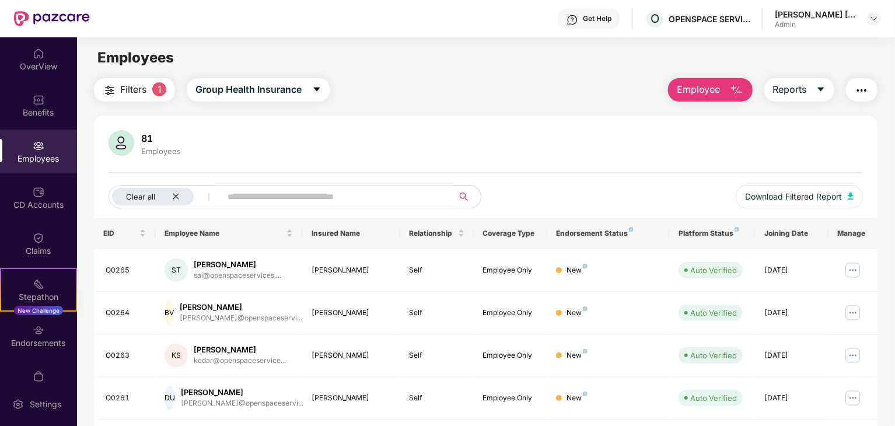
click at [705, 90] on span "Employee" at bounding box center [699, 89] width 44 height 15
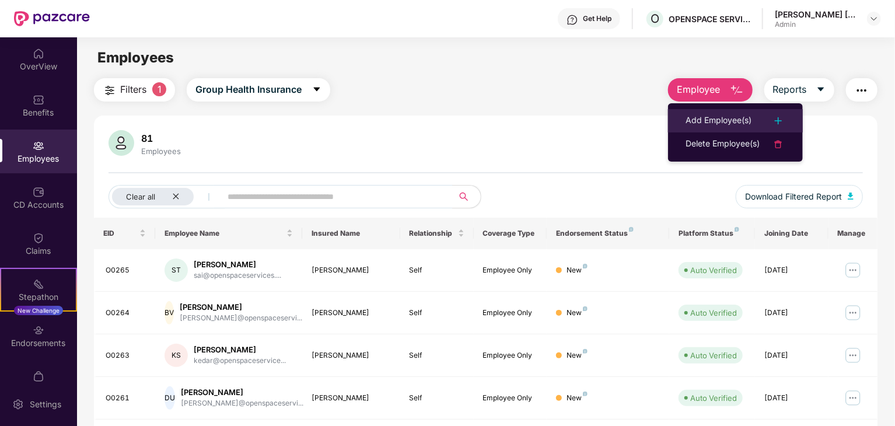
click at [709, 119] on div "Add Employee(s)" at bounding box center [719, 121] width 66 height 14
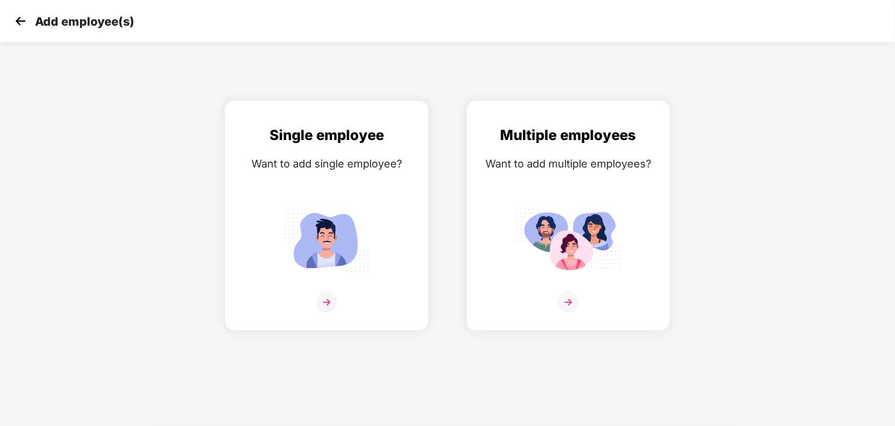
click at [19, 24] on img at bounding box center [21, 21] width 18 height 18
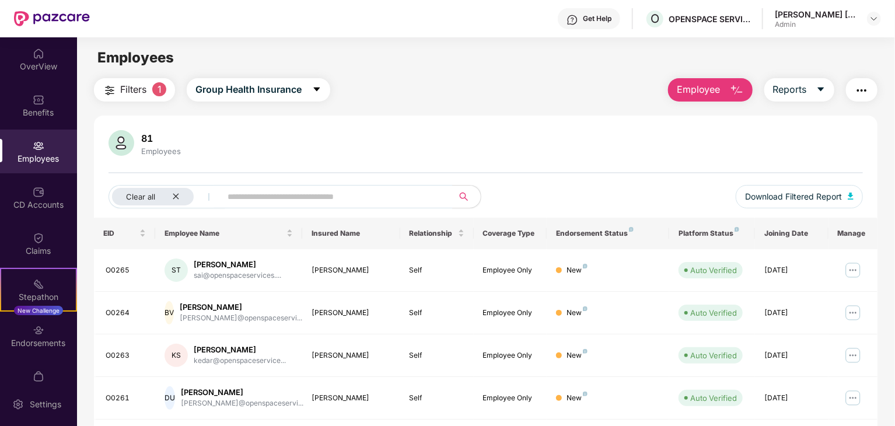
click at [718, 85] on span "Employee" at bounding box center [699, 89] width 44 height 15
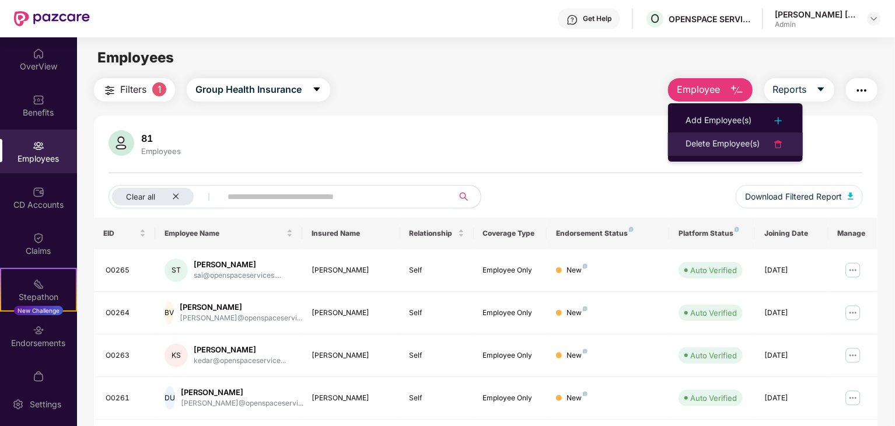
click at [717, 145] on div "Delete Employee(s)" at bounding box center [723, 144] width 74 height 14
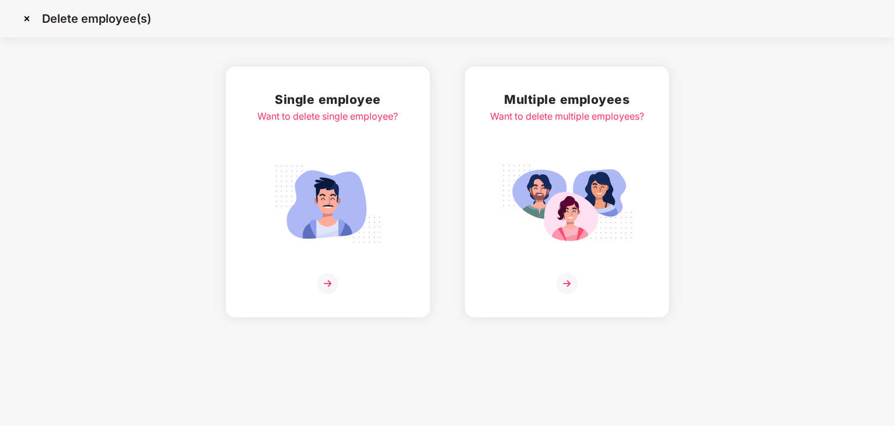
click at [566, 284] on img at bounding box center [567, 283] width 21 height 21
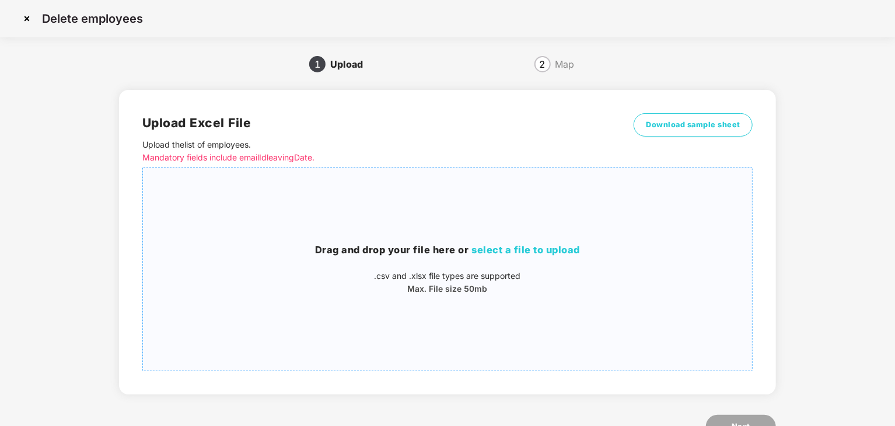
click at [544, 248] on span "select a file to upload" at bounding box center [526, 250] width 109 height 12
click at [23, 18] on img at bounding box center [27, 18] width 19 height 19
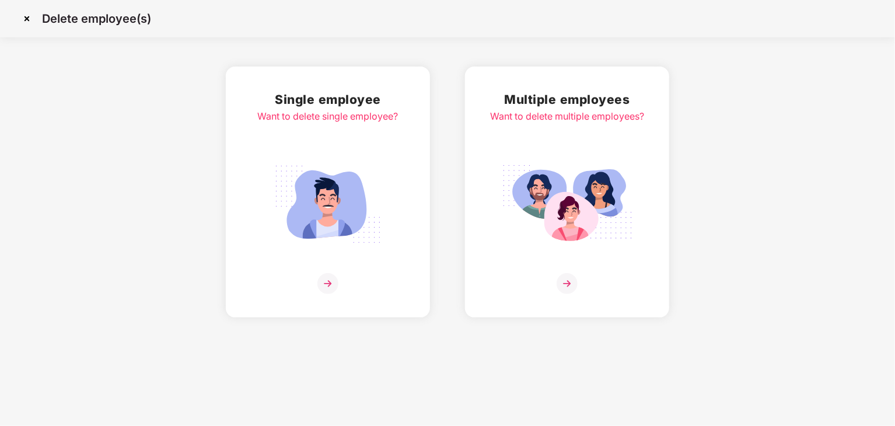
click at [23, 18] on img at bounding box center [27, 18] width 19 height 19
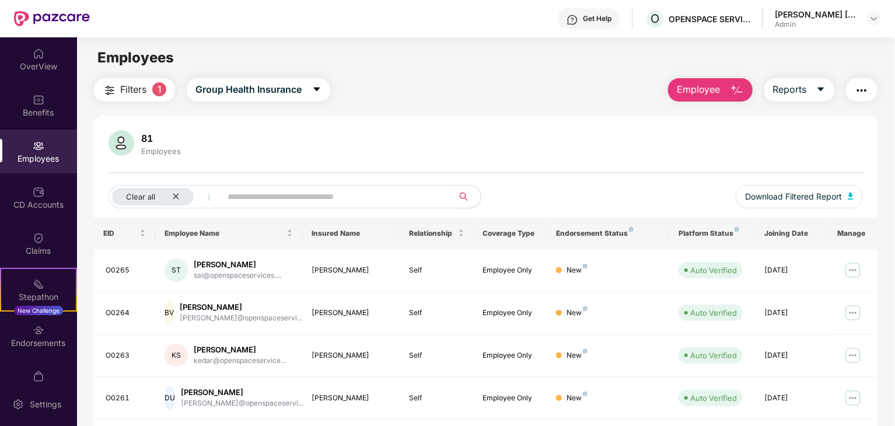
click at [730, 96] on img "button" at bounding box center [737, 90] width 14 height 14
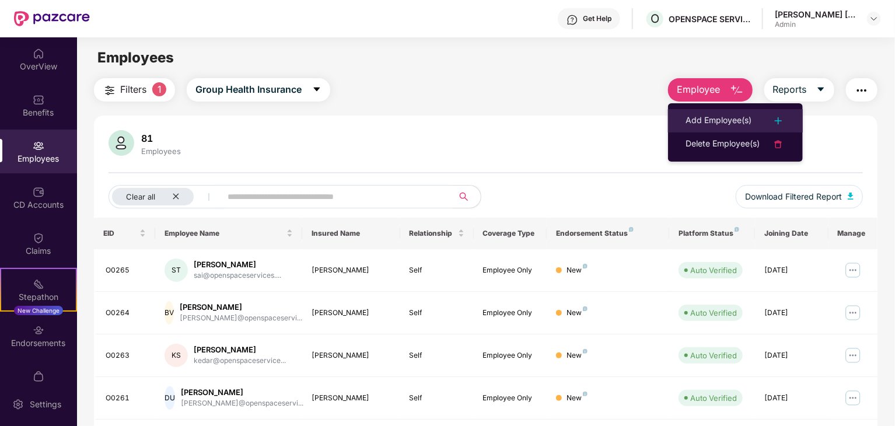
click at [731, 125] on div "Add Employee(s)" at bounding box center [719, 121] width 66 height 14
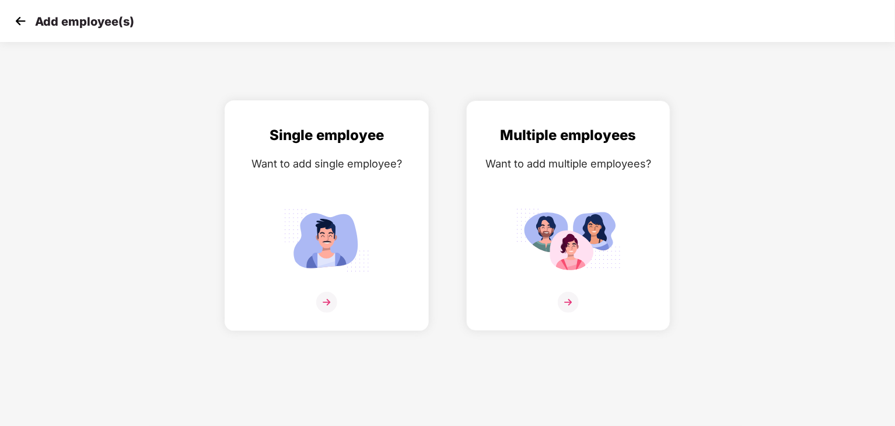
click at [327, 311] on img at bounding box center [326, 302] width 21 height 21
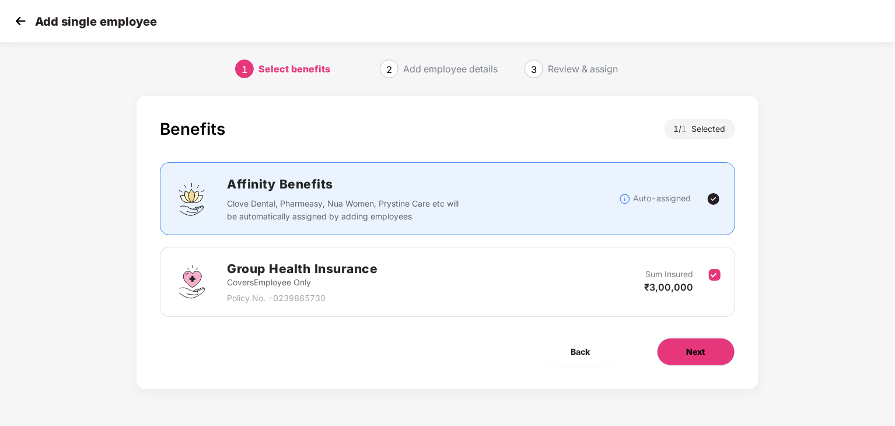
click at [696, 346] on span "Next" at bounding box center [696, 352] width 19 height 13
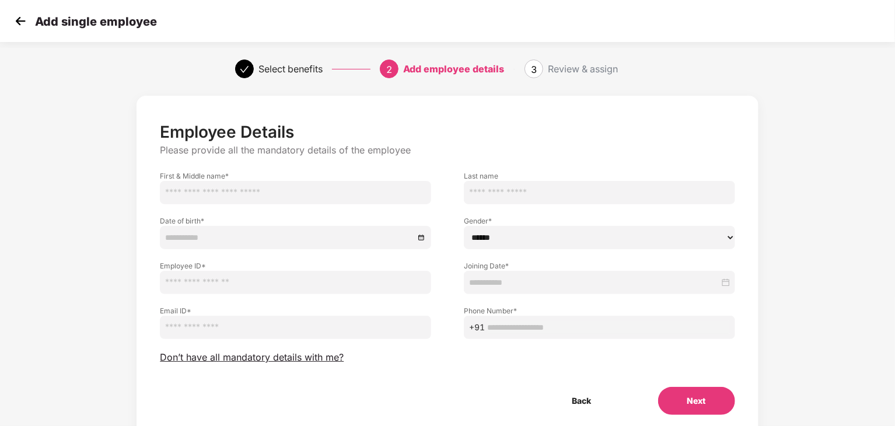
click at [521, 282] on input at bounding box center [594, 282] width 250 height 13
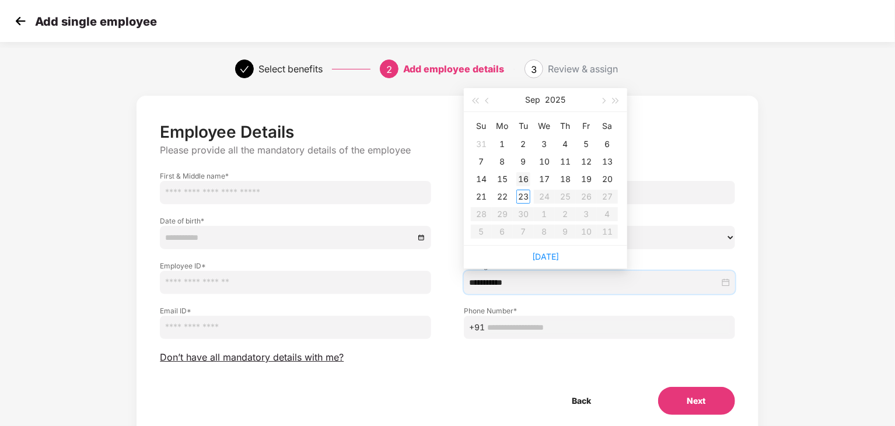
type input "**********"
click at [490, 104] on button "button" at bounding box center [488, 99] width 13 height 23
type input "**********"
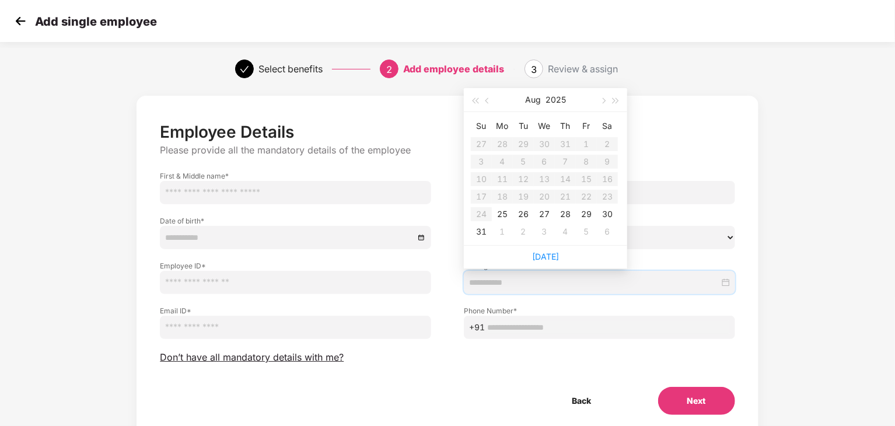
click at [862, 213] on div "Employee Details Please provide all the mandatory details of the employee First…" at bounding box center [447, 279] width 895 height 378
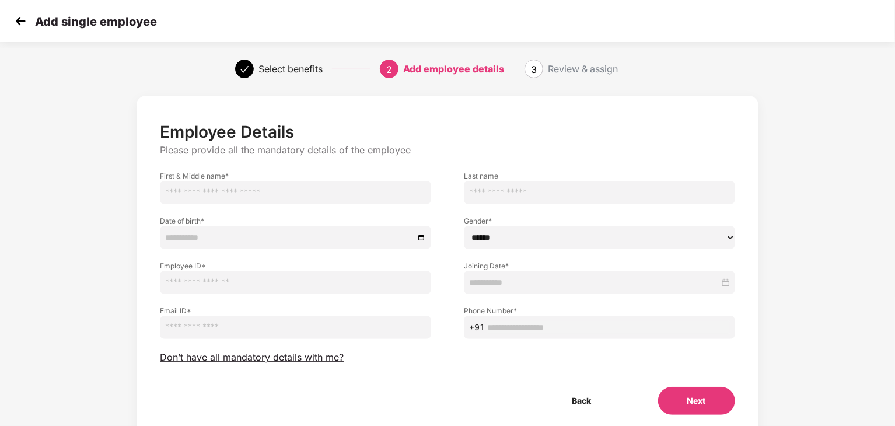
click at [26, 26] on img at bounding box center [21, 21] width 18 height 18
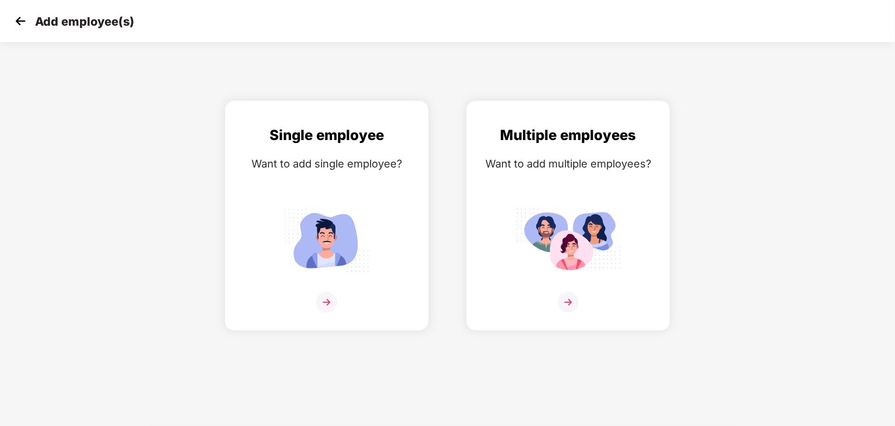
click at [26, 26] on img at bounding box center [21, 21] width 18 height 18
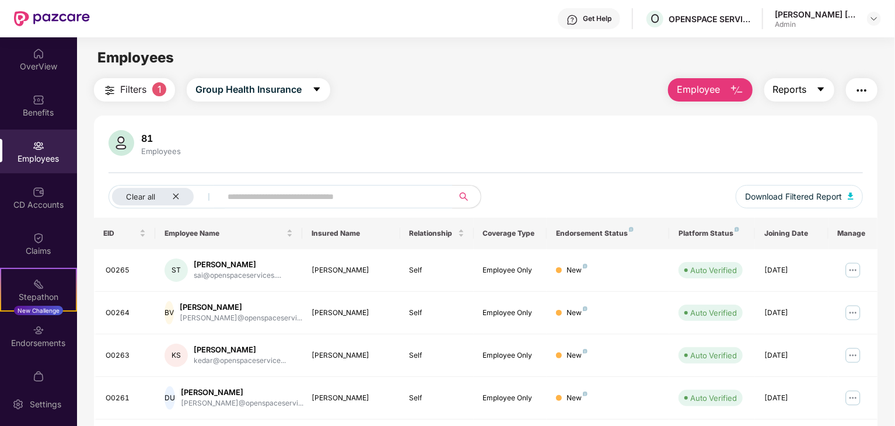
click at [805, 87] on span "Reports" at bounding box center [790, 89] width 34 height 15
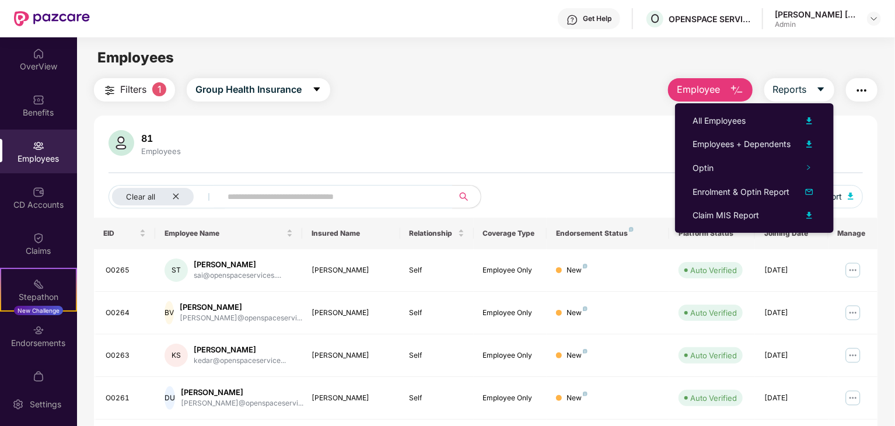
click at [439, 116] on div "81 Employees Clear all Download Filtered Report EID Employee Name Insured Name …" at bounding box center [486, 426] width 784 height 621
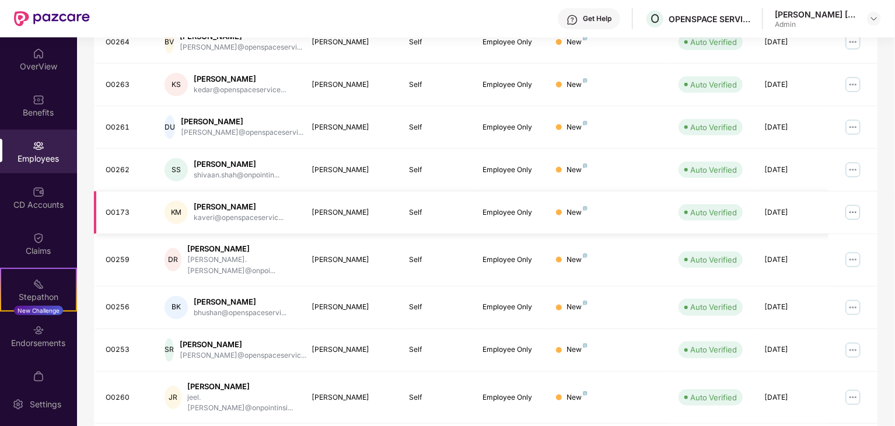
scroll to position [289, 0]
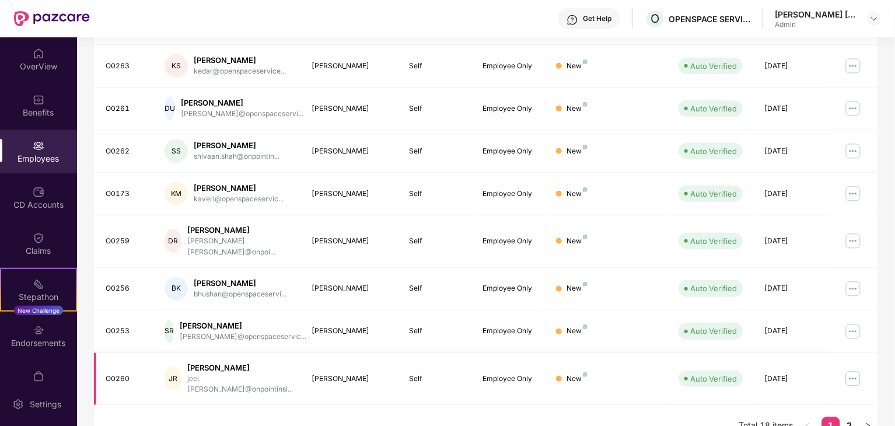
click at [852, 369] on img at bounding box center [853, 378] width 19 height 19
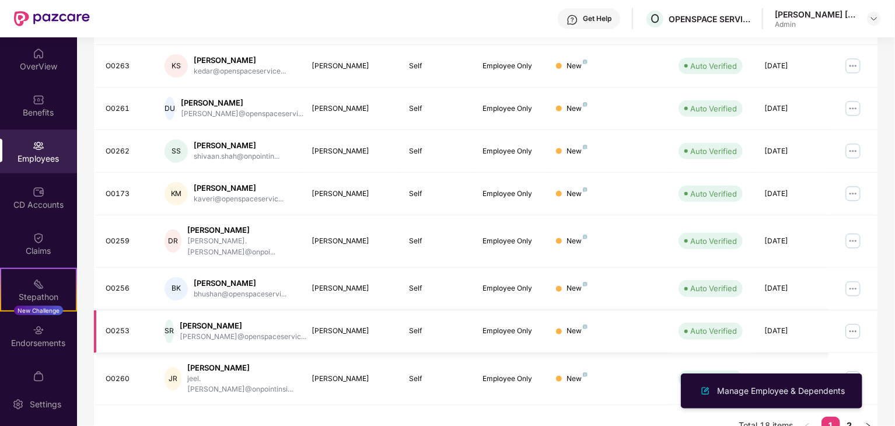
click at [849, 322] on img at bounding box center [853, 331] width 19 height 19
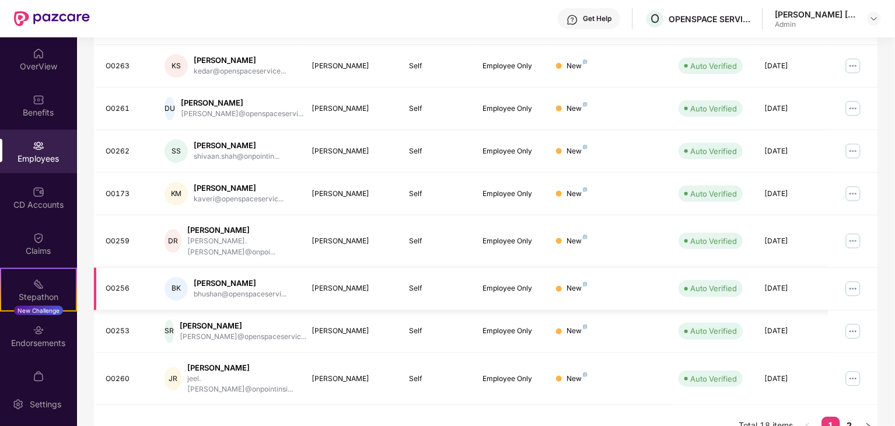
click at [852, 280] on img at bounding box center [853, 289] width 19 height 19
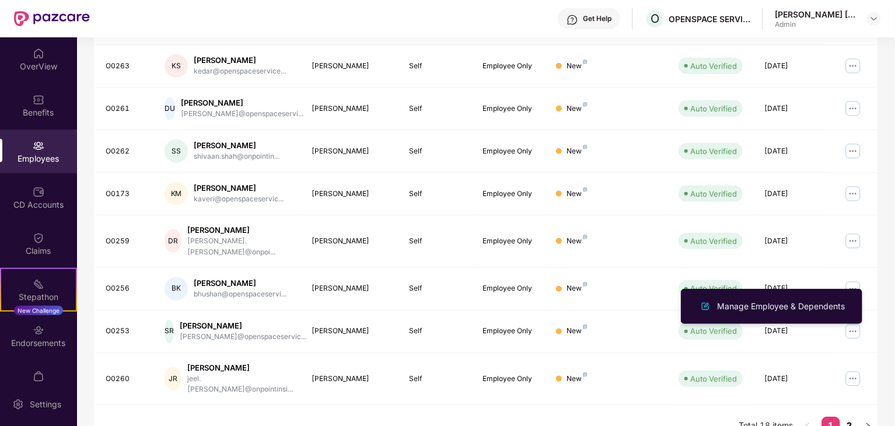
click at [847, 417] on link "2" at bounding box center [849, 426] width 19 height 18
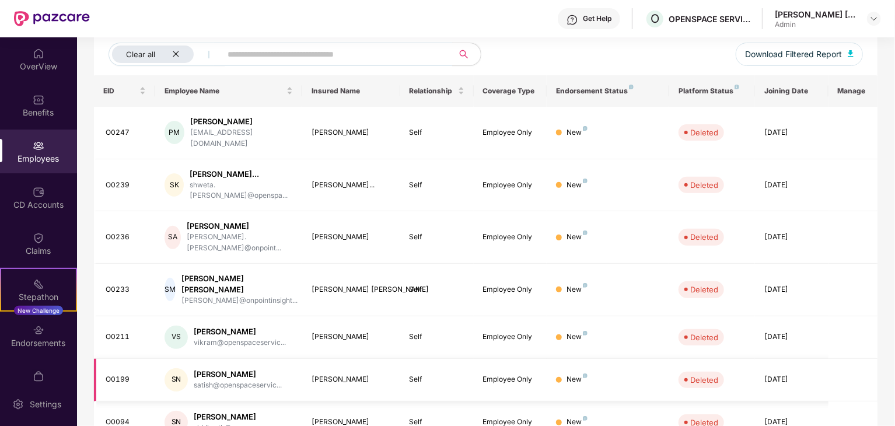
scroll to position [205, 0]
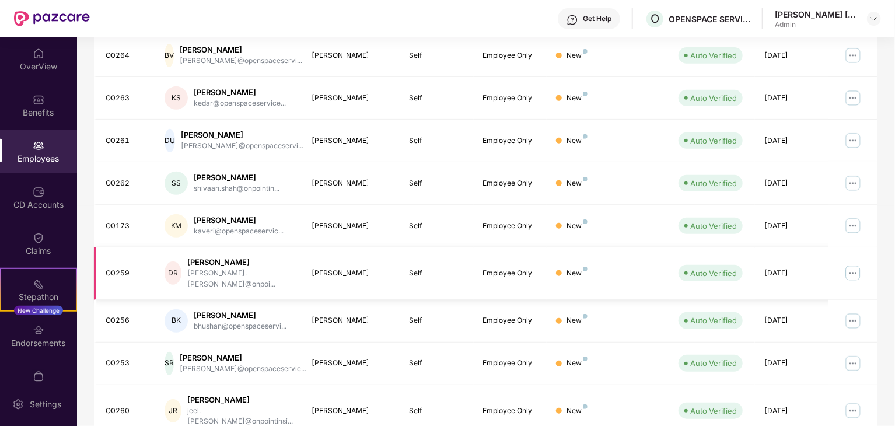
scroll to position [289, 0]
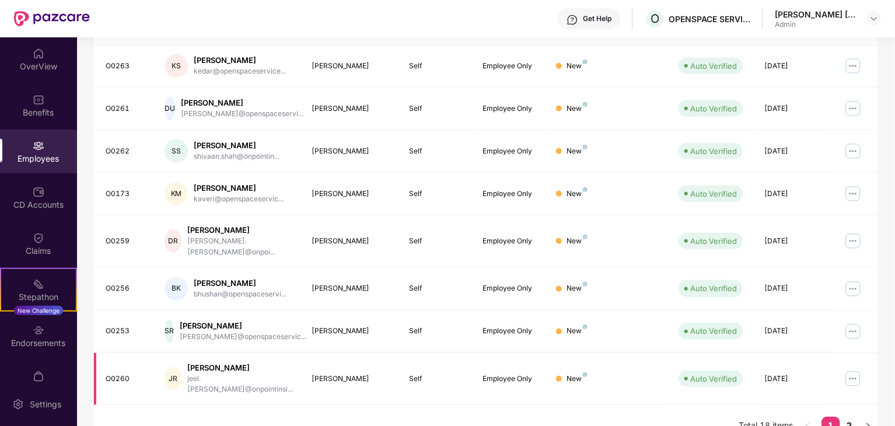
click at [857, 369] on img at bounding box center [853, 378] width 19 height 19
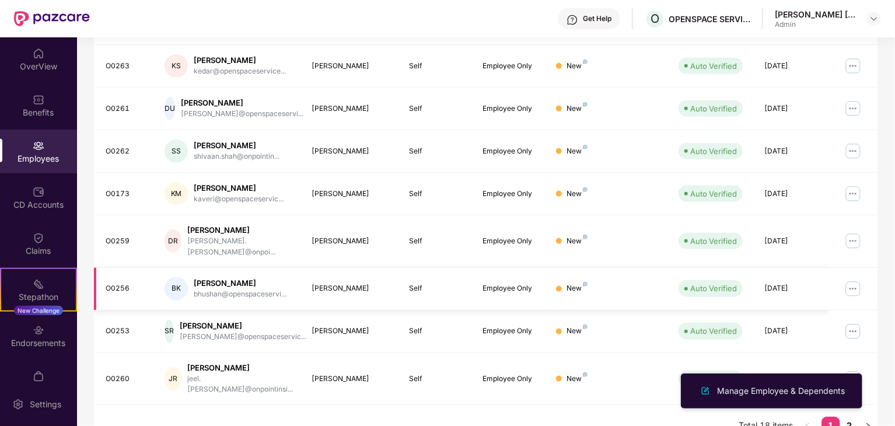
scroll to position [0, 0]
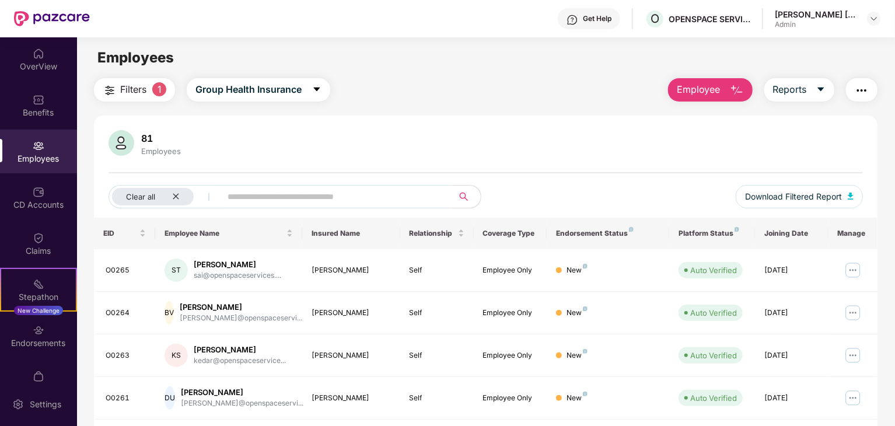
click at [157, 88] on span "1" at bounding box center [159, 89] width 14 height 14
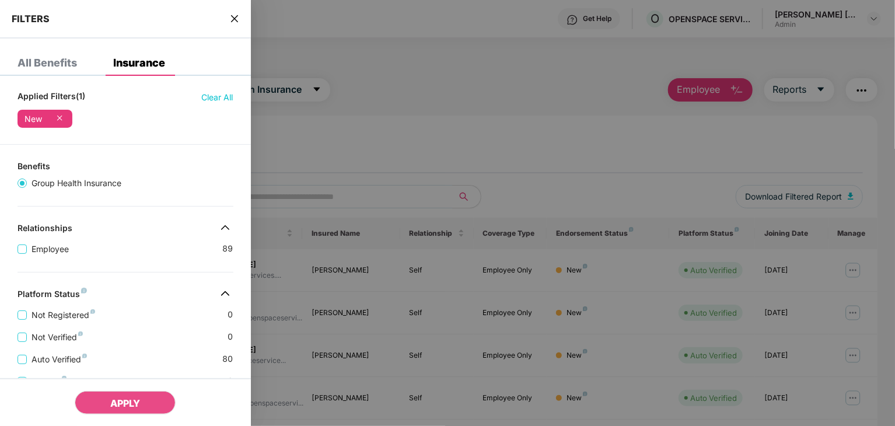
click at [63, 113] on icon at bounding box center [60, 118] width 12 height 12
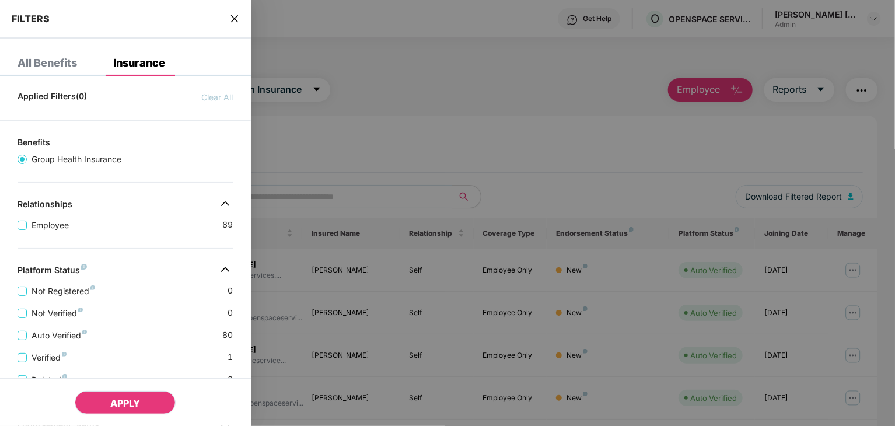
click at [145, 406] on button "APPLY" at bounding box center [125, 402] width 101 height 23
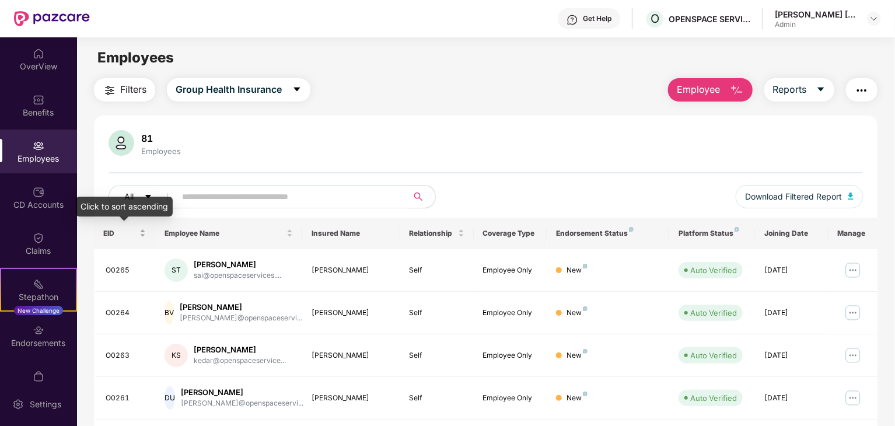
click at [143, 235] on div "EID" at bounding box center [124, 233] width 43 height 11
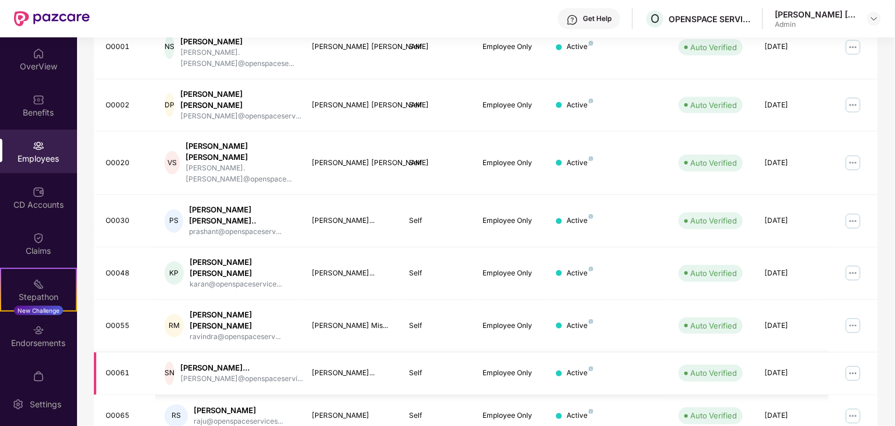
scroll to position [289, 0]
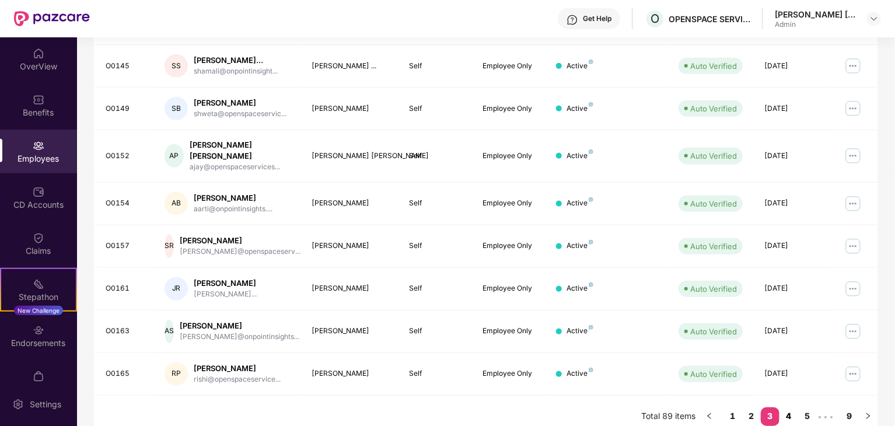
click at [791, 407] on link "4" at bounding box center [789, 416] width 19 height 18
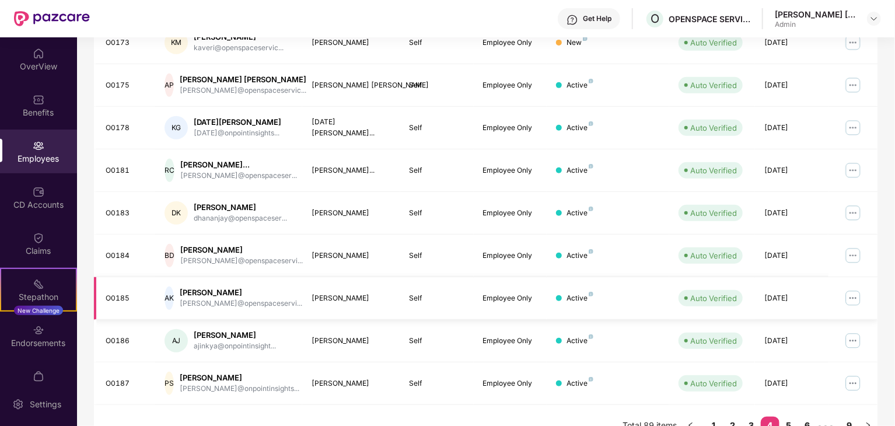
scroll to position [299, 0]
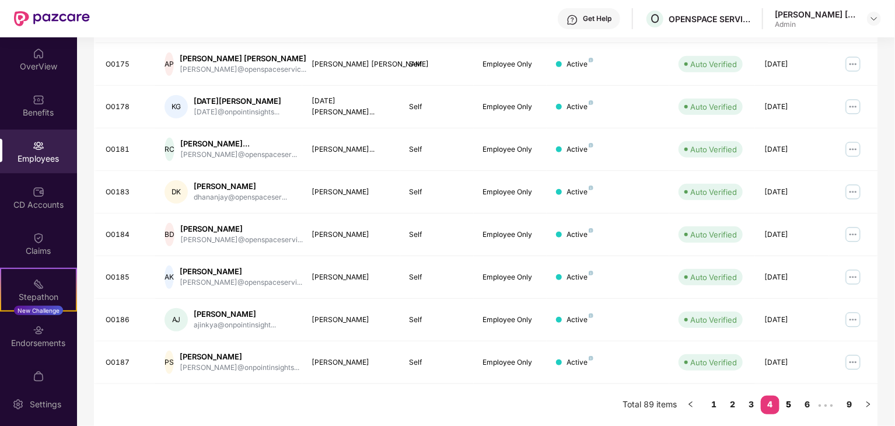
click at [787, 405] on link "5" at bounding box center [789, 405] width 19 height 18
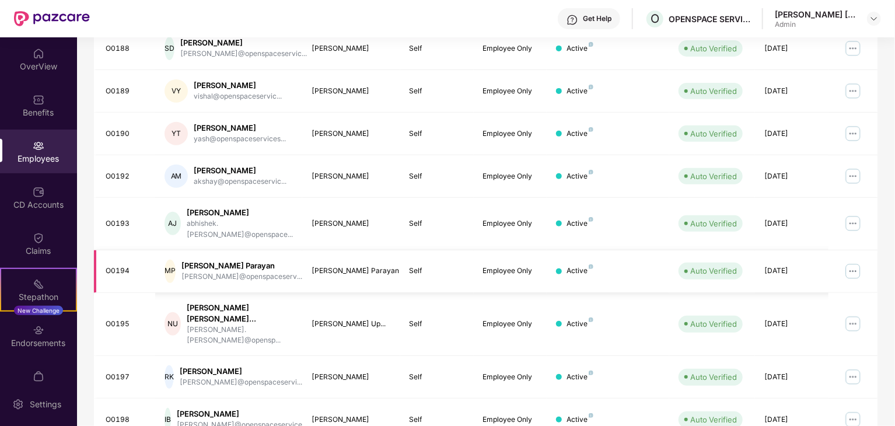
scroll to position [289, 0]
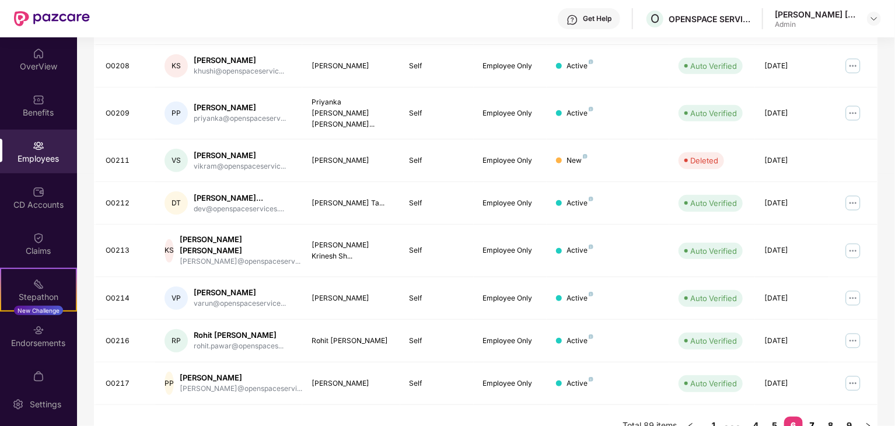
click at [810, 417] on link "7" at bounding box center [812, 426] width 19 height 18
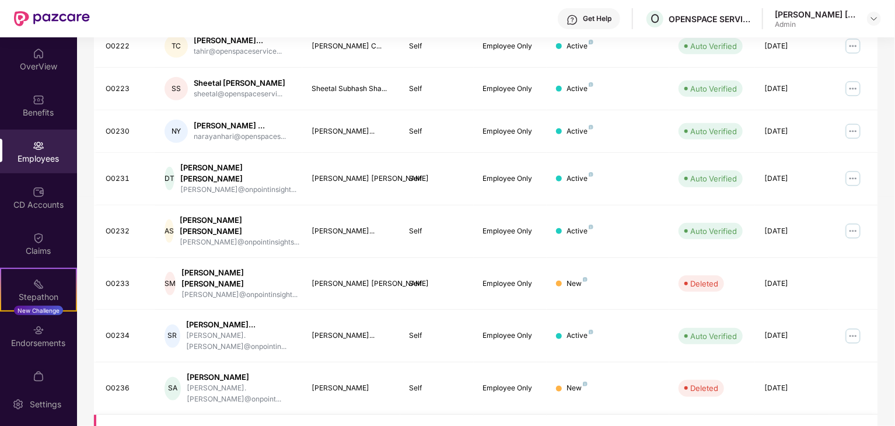
scroll to position [299, 0]
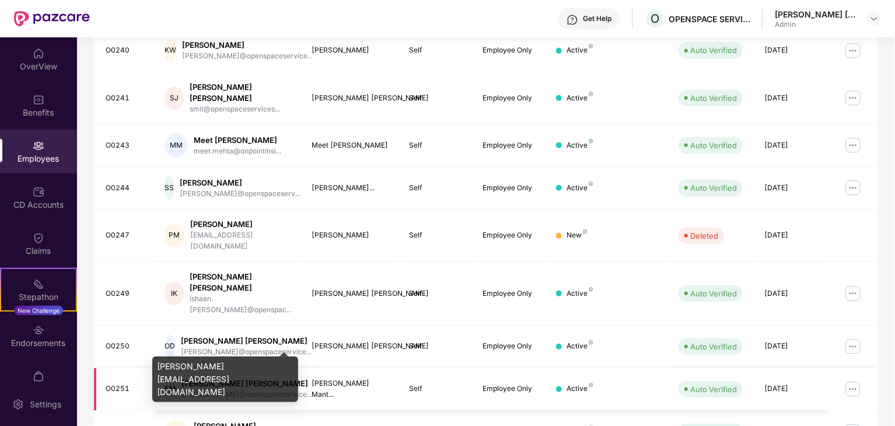
scroll to position [289, 0]
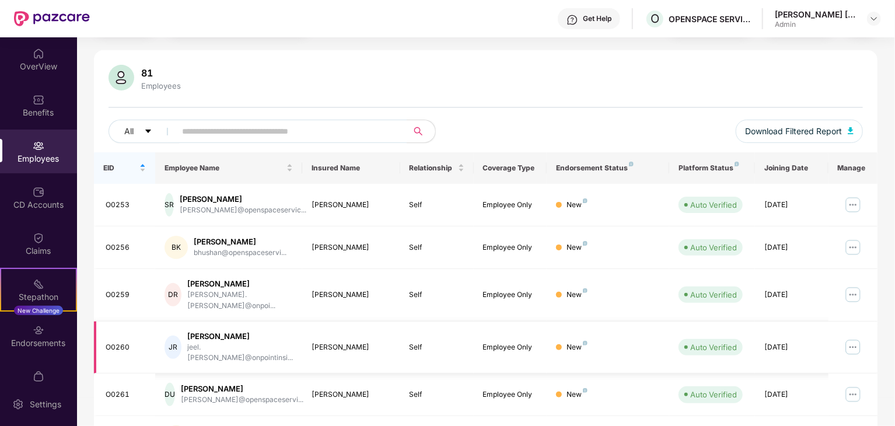
scroll to position [0, 0]
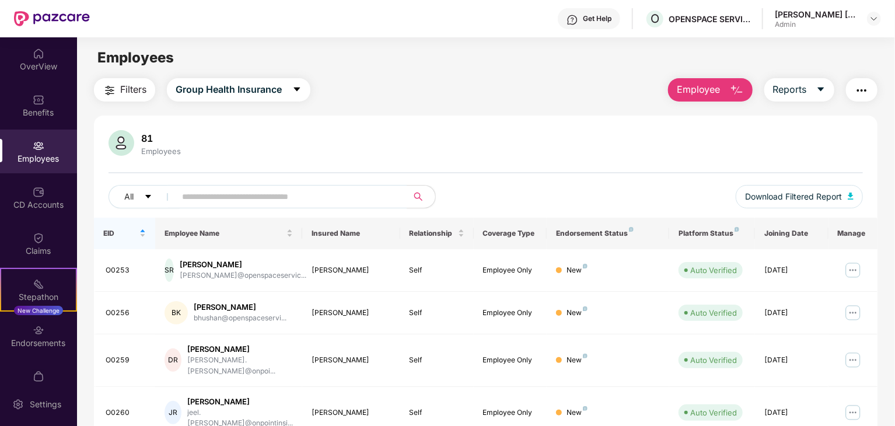
click at [821, 9] on div "[PERSON_NAME] [PERSON_NAME]" at bounding box center [816, 14] width 82 height 11
click at [877, 26] on div "Shruthi Puneet Salian Admin" at bounding box center [828, 19] width 106 height 20
click at [878, 19] on img at bounding box center [874, 18] width 9 height 9
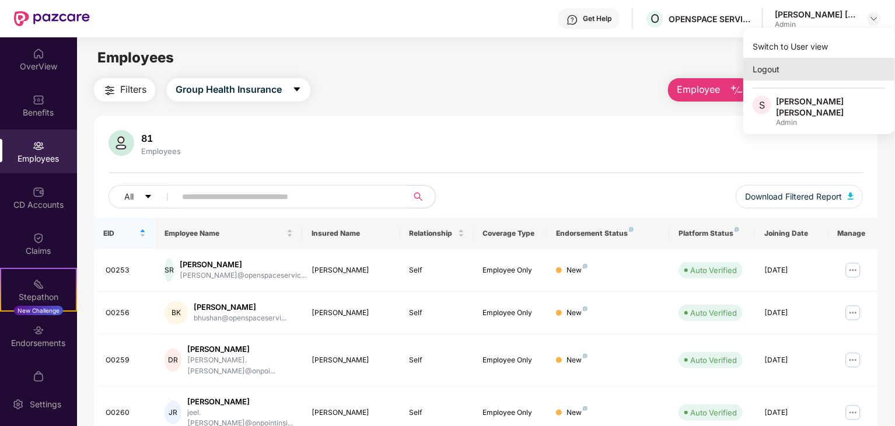
click at [818, 75] on div "Logout" at bounding box center [820, 69] width 152 height 23
